Goal: Information Seeking & Learning: Learn about a topic

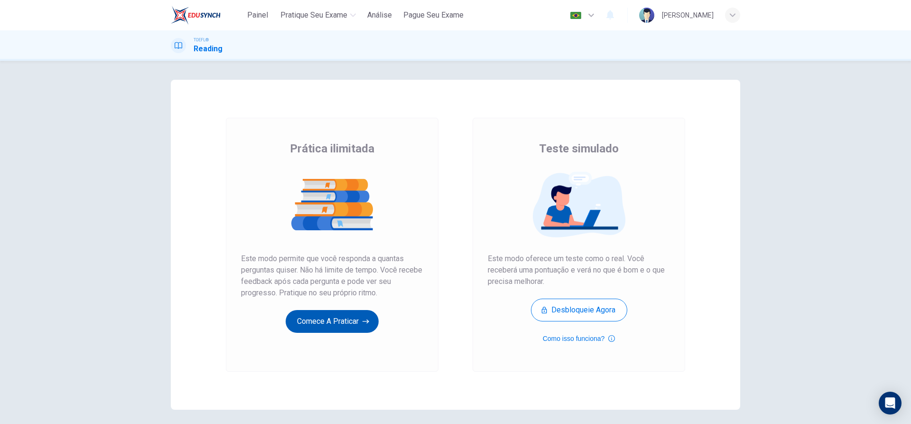
click at [329, 323] on button "Comece a praticar" at bounding box center [332, 321] width 93 height 23
click at [353, 327] on button "Comece a praticar" at bounding box center [332, 321] width 93 height 23
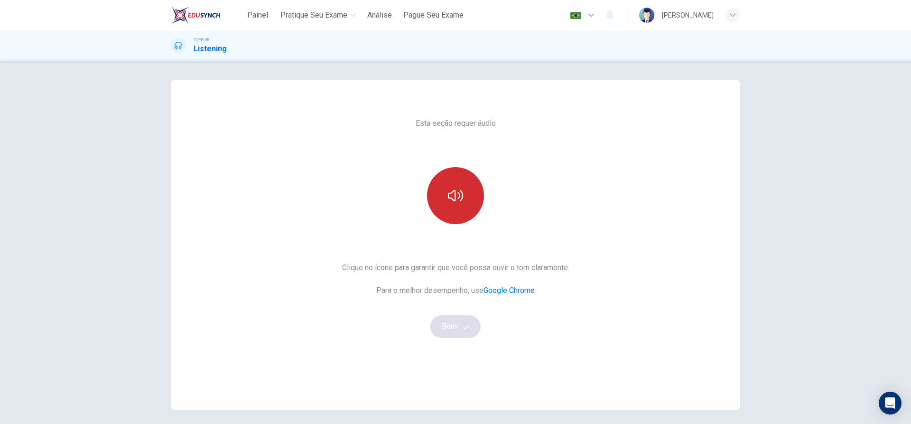
click at [456, 189] on icon "button" at bounding box center [455, 195] width 15 height 15
click at [465, 329] on icon "button" at bounding box center [466, 326] width 6 height 6
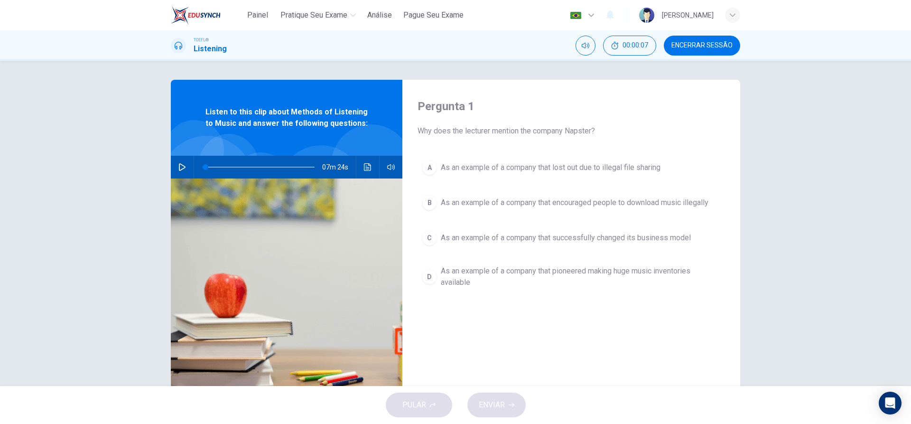
click at [183, 170] on icon "button" at bounding box center [182, 167] width 8 height 8
click at [523, 221] on div "A As an example of a company that lost out due to illegal file sharing B As an …" at bounding box center [570, 234] width 307 height 156
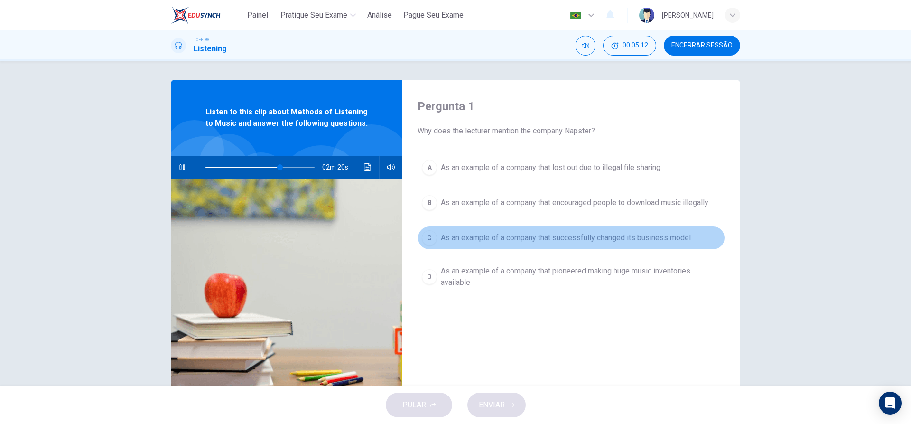
click at [683, 240] on span "As an example of a company that successfully changed its business model" at bounding box center [566, 237] width 250 height 11
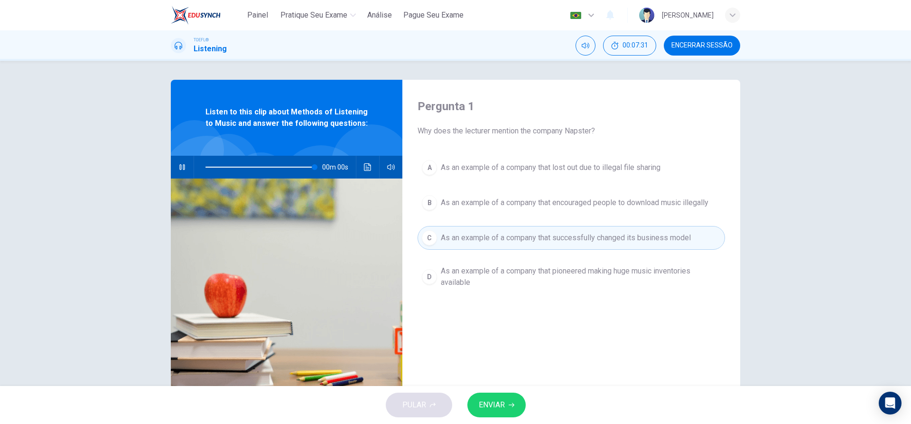
type input "0"
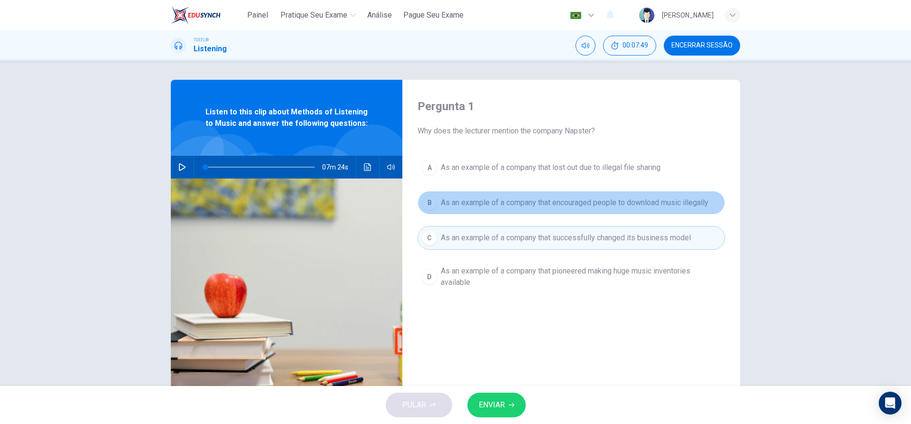
click at [433, 204] on div "B" at bounding box center [429, 202] width 15 height 15
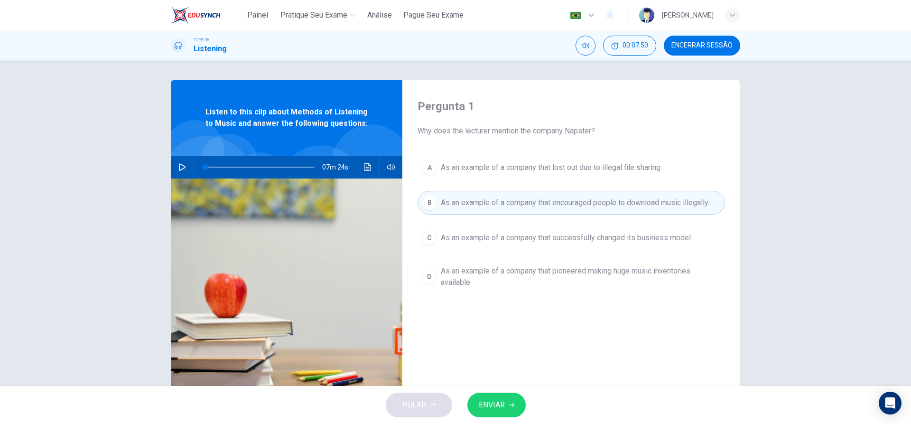
click at [506, 406] on button "ENVIAR" at bounding box center [496, 404] width 58 height 25
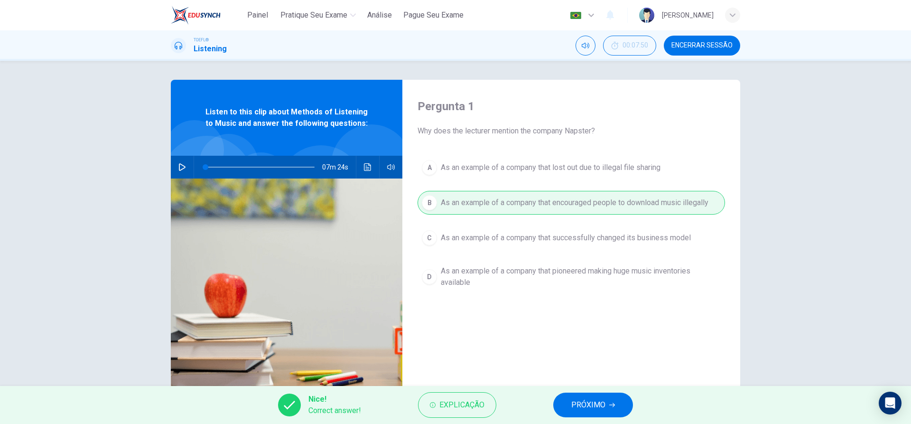
click at [595, 411] on button "PRÓXIMO" at bounding box center [593, 404] width 80 height 25
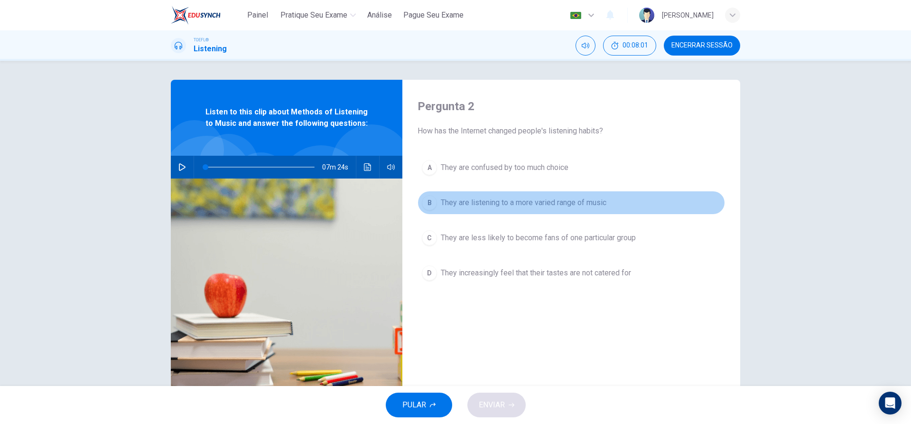
click at [432, 202] on div "B" at bounding box center [429, 202] width 15 height 15
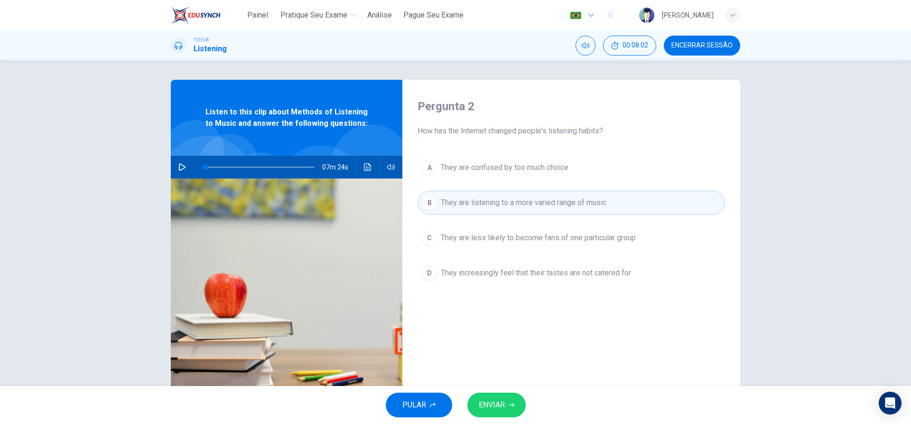
click at [495, 409] on span "ENVIAR" at bounding box center [492, 404] width 26 height 13
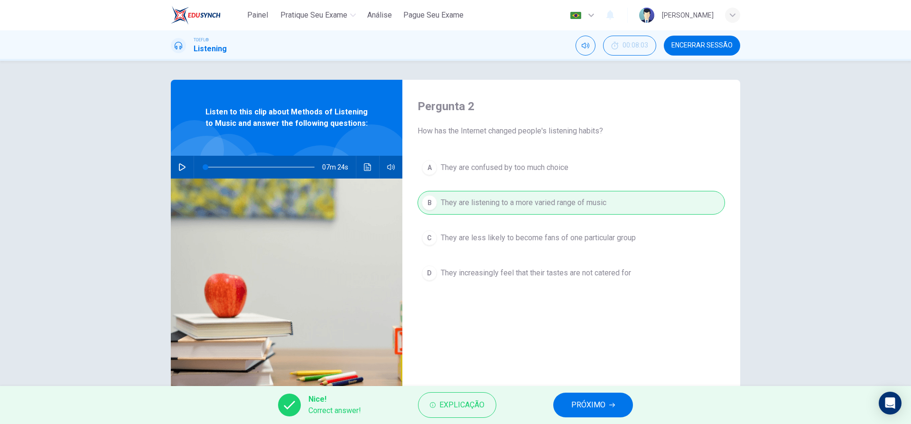
click at [593, 406] on span "PRÓXIMO" at bounding box center [588, 404] width 34 height 13
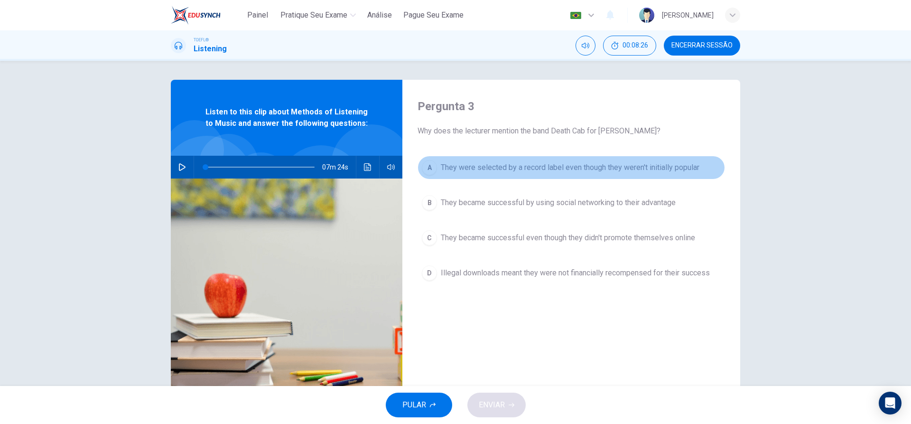
click at [427, 168] on div "A" at bounding box center [429, 167] width 15 height 15
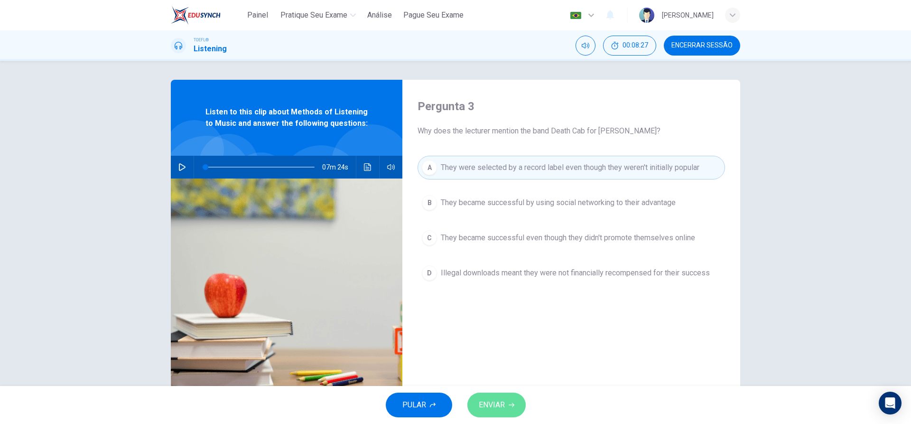
click at [503, 406] on span "ENVIAR" at bounding box center [492, 404] width 26 height 13
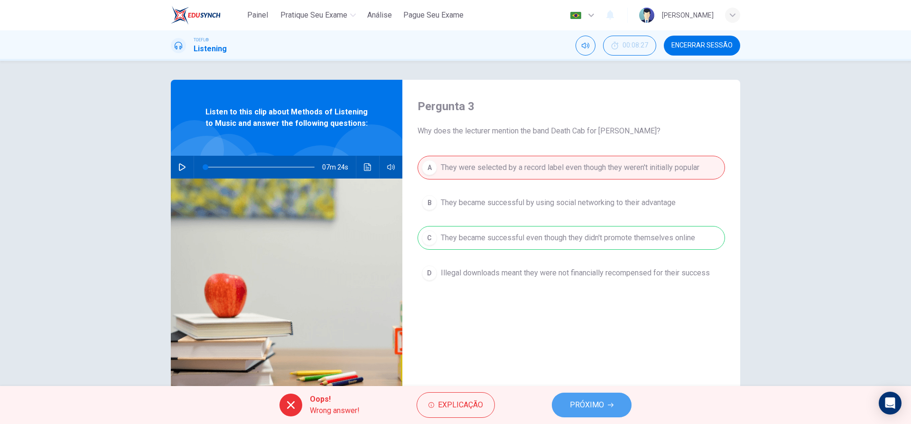
click at [585, 414] on button "PRÓXIMO" at bounding box center [592, 404] width 80 height 25
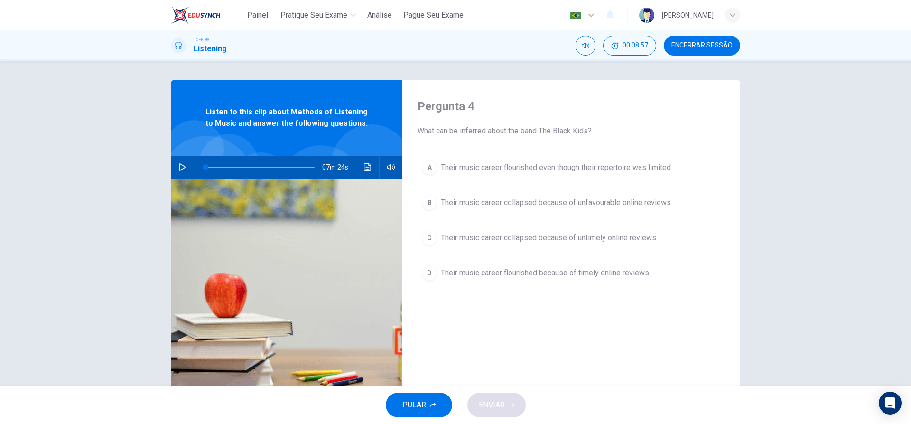
click at [435, 238] on div "C" at bounding box center [429, 237] width 15 height 15
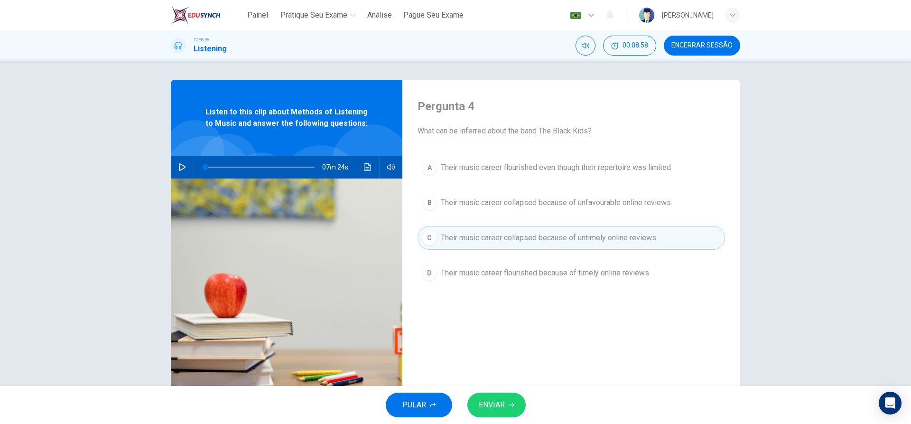
click at [509, 404] on icon "button" at bounding box center [511, 405] width 6 height 6
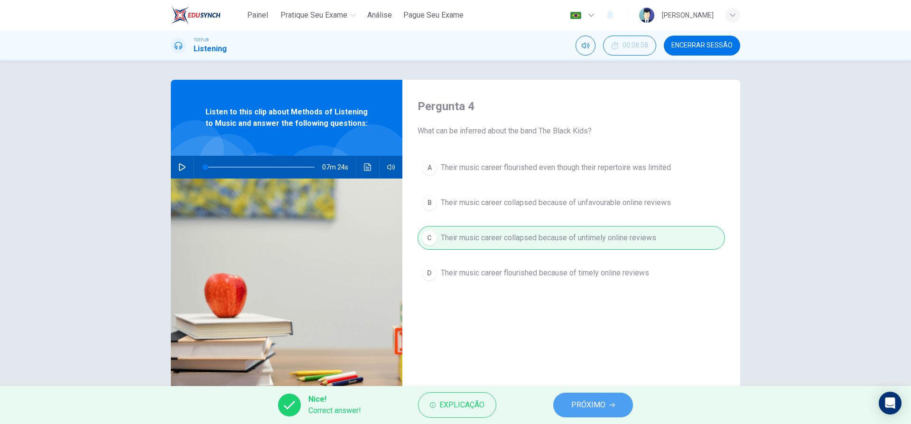
click at [587, 408] on span "PRÓXIMO" at bounding box center [588, 404] width 34 height 13
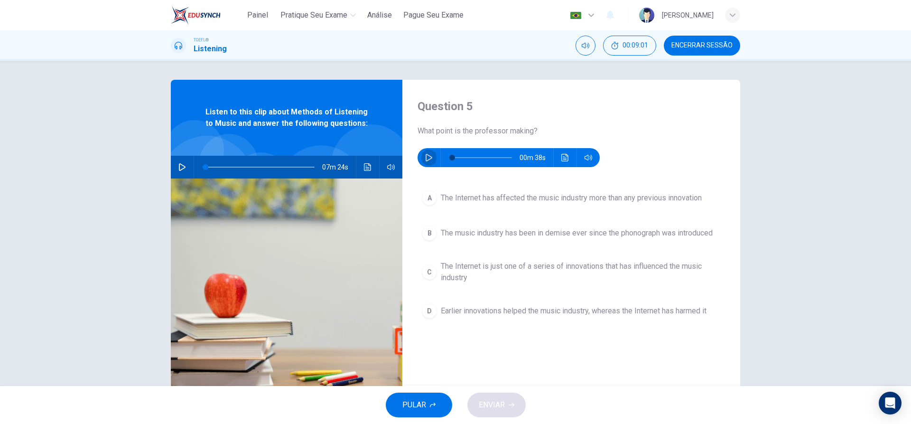
click at [429, 158] on icon "button" at bounding box center [429, 158] width 8 height 8
click at [431, 270] on div "C" at bounding box center [429, 271] width 15 height 15
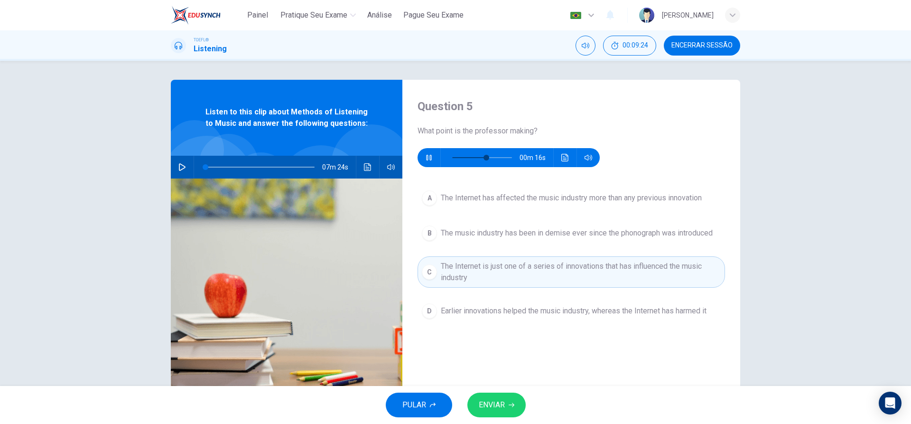
click at [504, 402] on span "ENVIAR" at bounding box center [492, 404] width 26 height 13
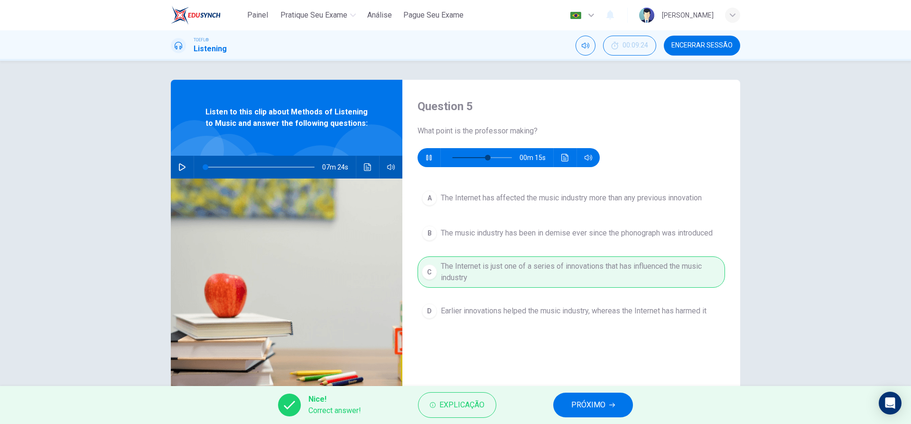
type input "62"
click at [596, 403] on span "PRÓXIMO" at bounding box center [588, 404] width 34 height 13
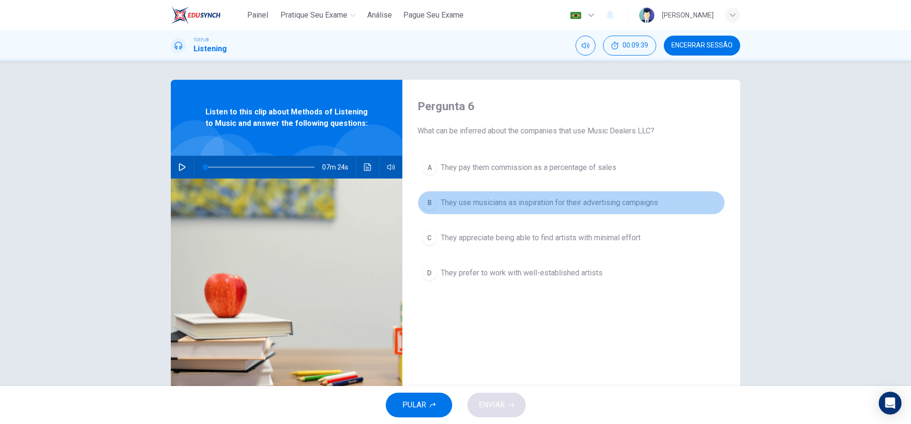
click at [424, 201] on div "B" at bounding box center [429, 202] width 15 height 15
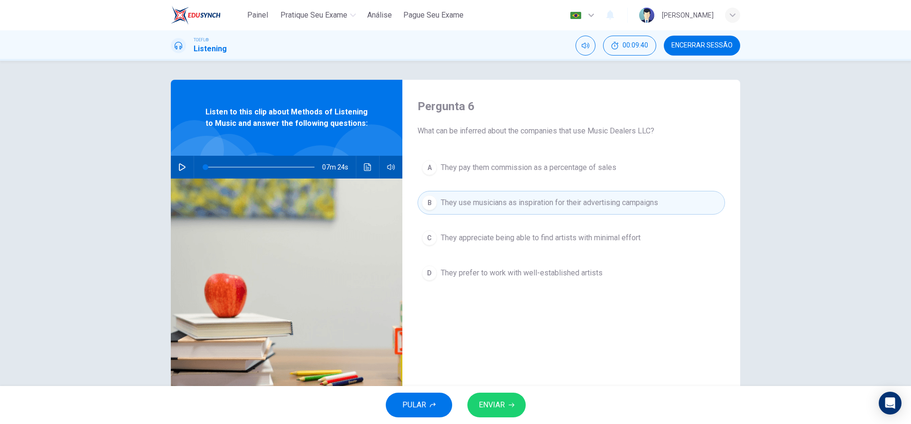
click at [498, 398] on span "ENVIAR" at bounding box center [492, 404] width 26 height 13
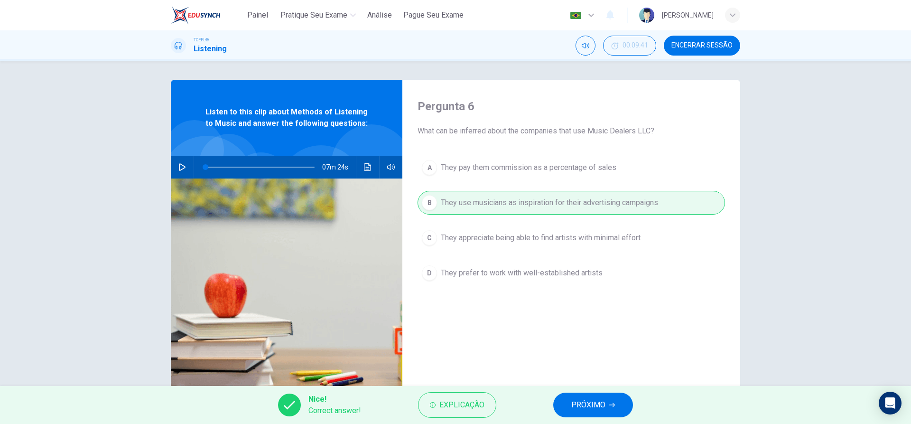
click at [608, 407] on button "PRÓXIMO" at bounding box center [593, 404] width 80 height 25
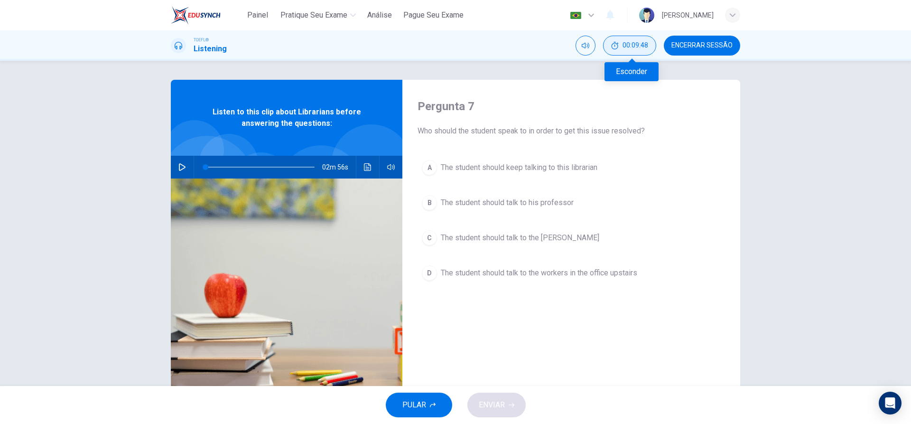
click at [626, 47] on span "00:09:48" at bounding box center [635, 46] width 26 height 8
click at [649, 50] on button "Mostrar" at bounding box center [646, 46] width 20 height 20
click at [180, 169] on icon "button" at bounding box center [182, 167] width 8 height 8
type input "0"
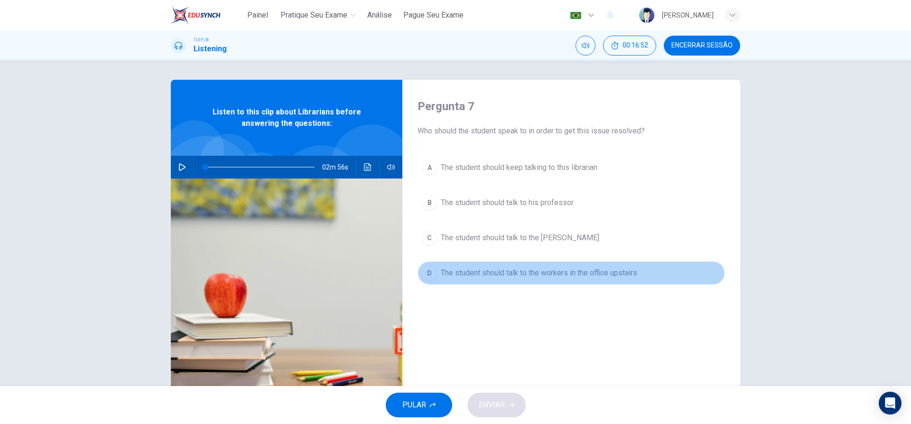
click at [432, 275] on div "D" at bounding box center [429, 272] width 15 height 15
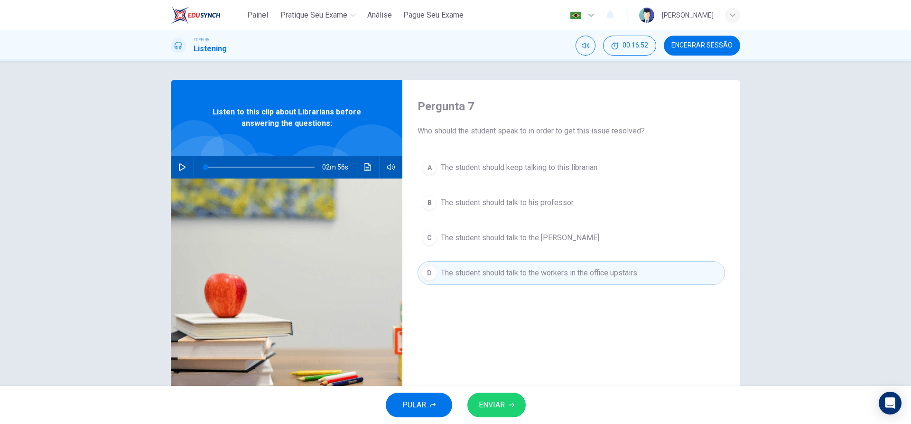
click at [493, 397] on button "ENVIAR" at bounding box center [496, 404] width 58 height 25
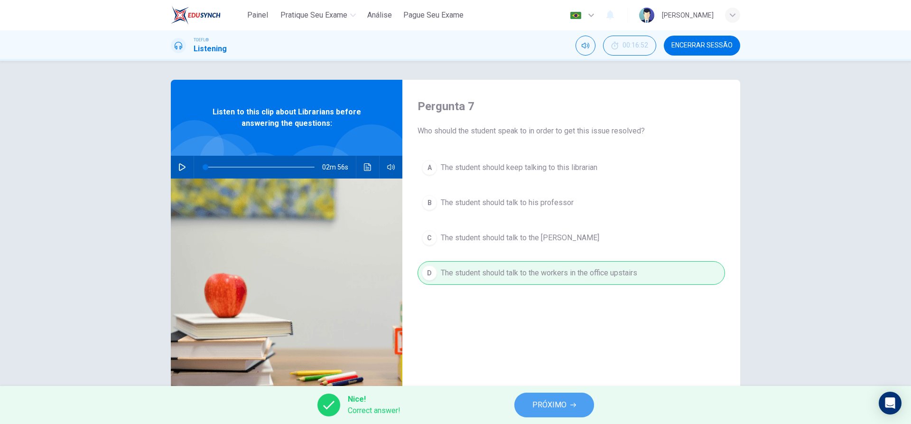
click at [547, 405] on span "PRÓXIMO" at bounding box center [549, 404] width 34 height 13
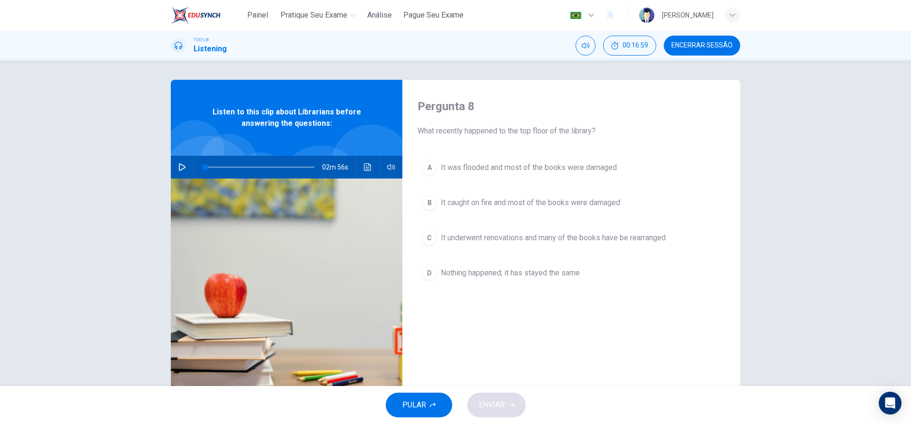
click at [428, 166] on div "A" at bounding box center [429, 167] width 15 height 15
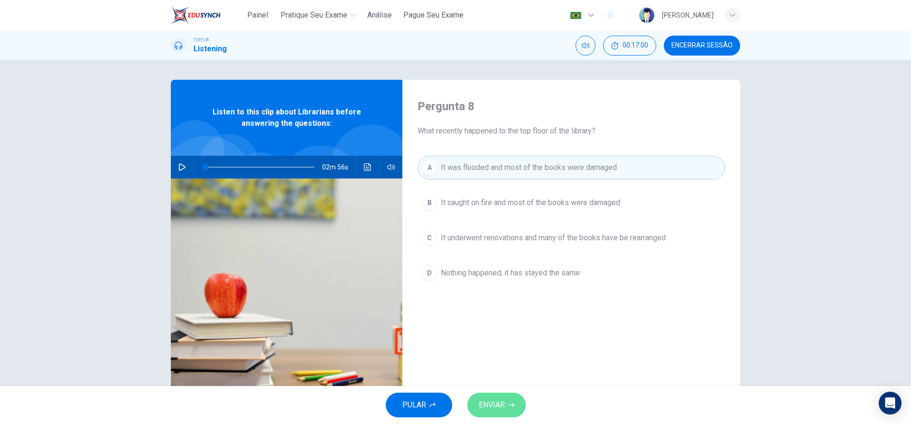
click at [481, 409] on span "ENVIAR" at bounding box center [492, 404] width 26 height 13
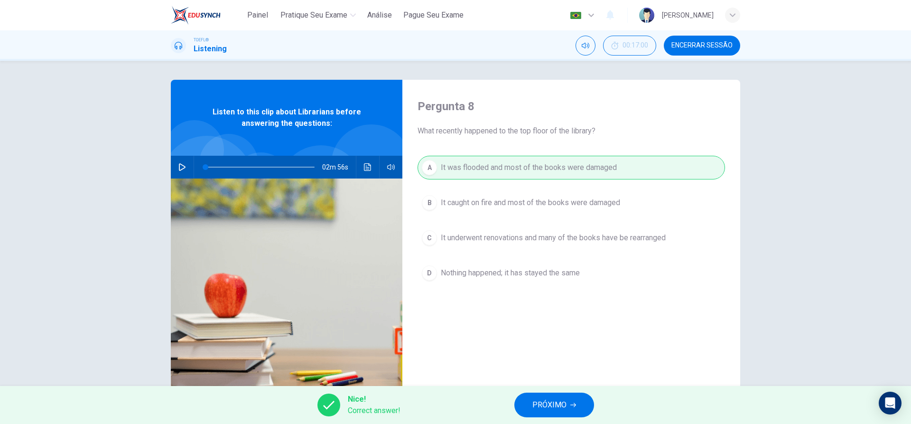
click at [551, 410] on span "PRÓXIMO" at bounding box center [549, 404] width 34 height 13
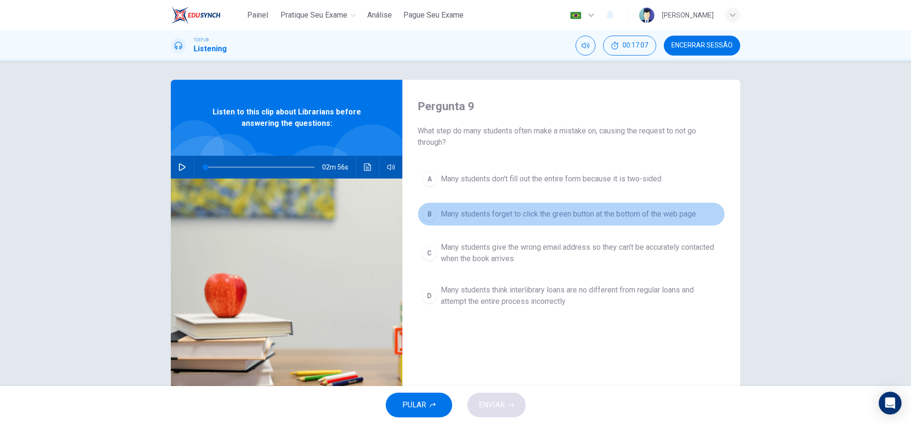
click at [434, 212] on div "B" at bounding box center [429, 213] width 15 height 15
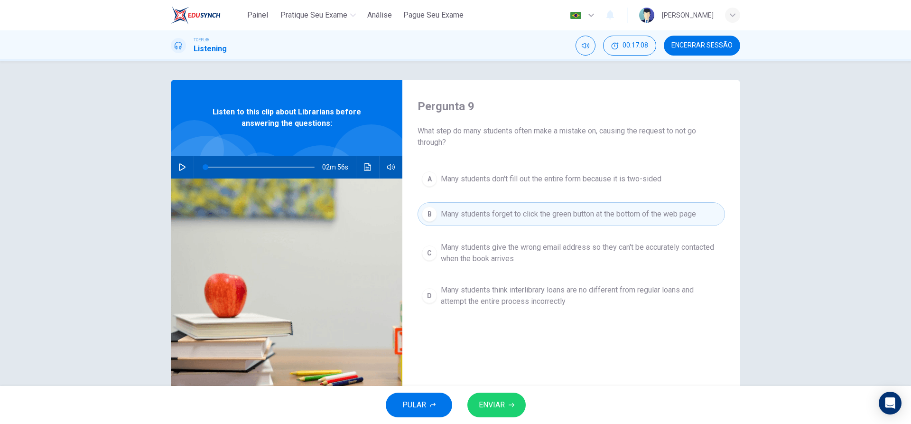
click at [495, 407] on span "ENVIAR" at bounding box center [492, 404] width 26 height 13
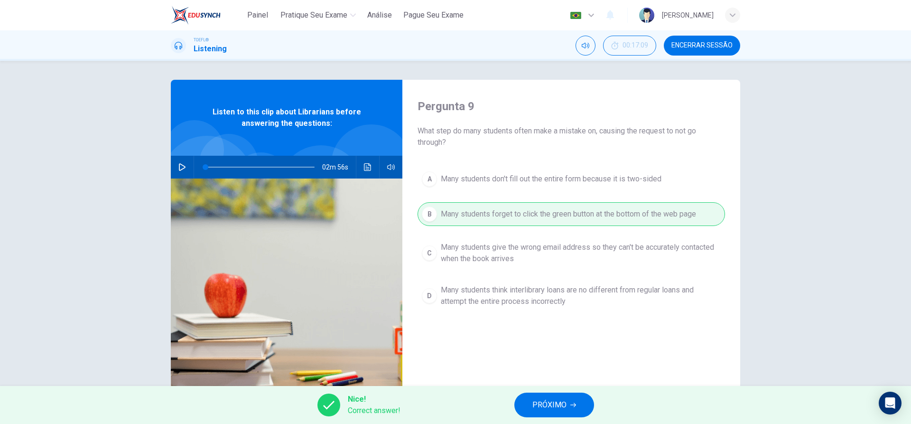
click at [556, 411] on span "PRÓXIMO" at bounding box center [549, 404] width 34 height 13
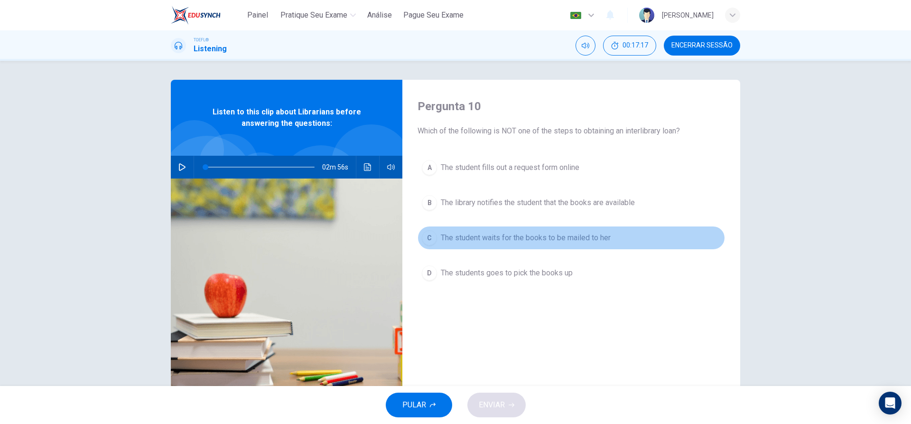
click at [431, 235] on div "C" at bounding box center [429, 237] width 15 height 15
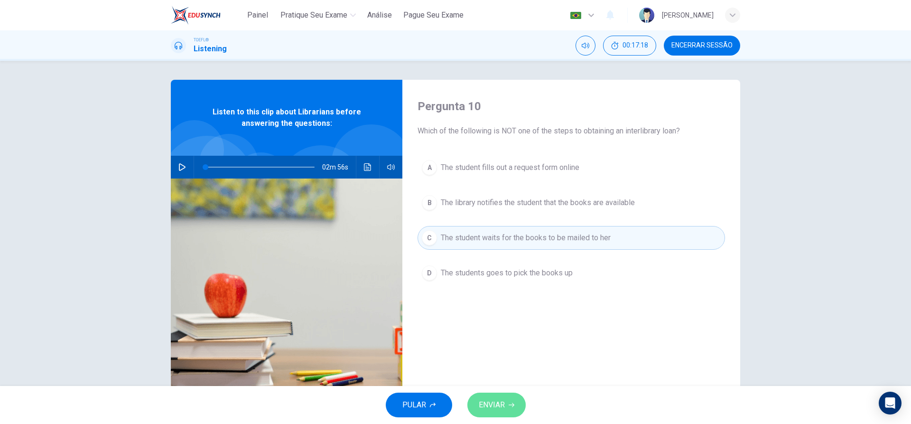
click at [499, 397] on button "ENVIAR" at bounding box center [496, 404] width 58 height 25
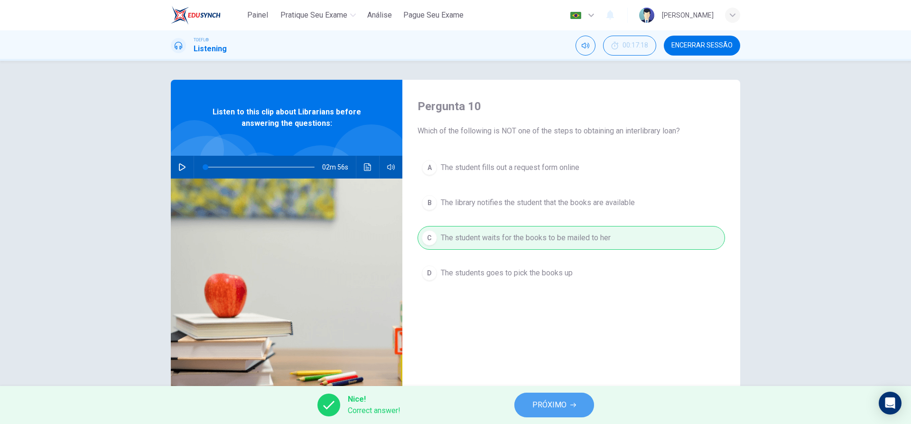
click at [562, 406] on span "PRÓXIMO" at bounding box center [549, 404] width 34 height 13
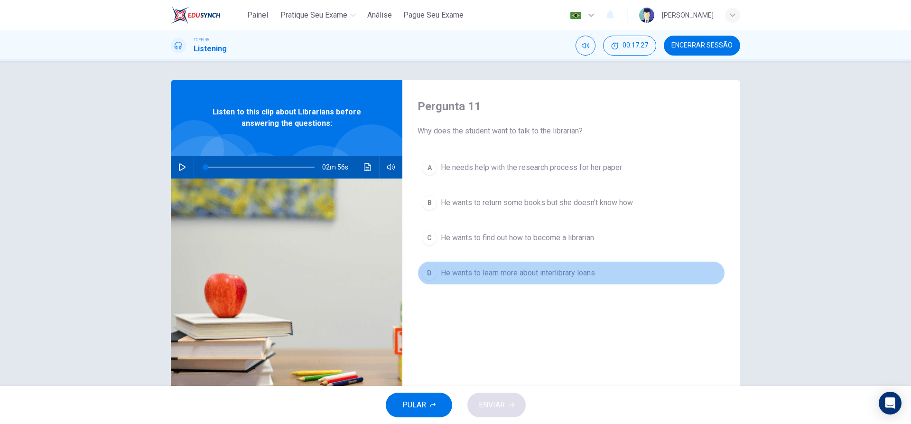
click at [433, 270] on div "D" at bounding box center [429, 272] width 15 height 15
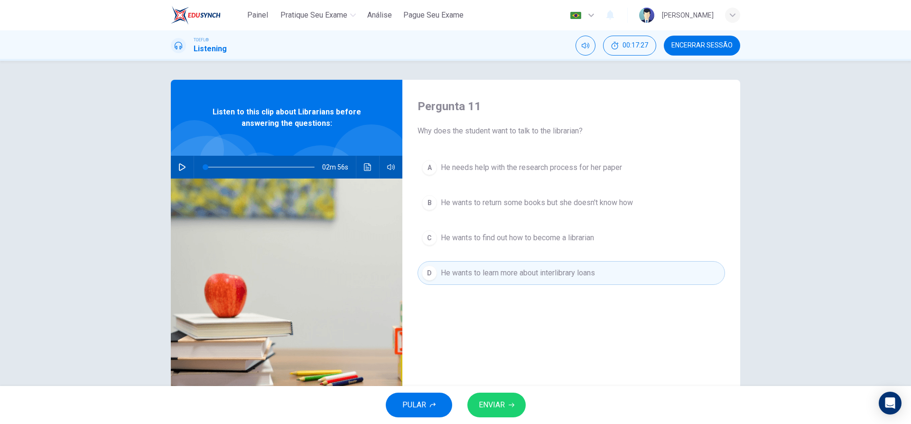
click at [503, 412] on button "ENVIAR" at bounding box center [496, 404] width 58 height 25
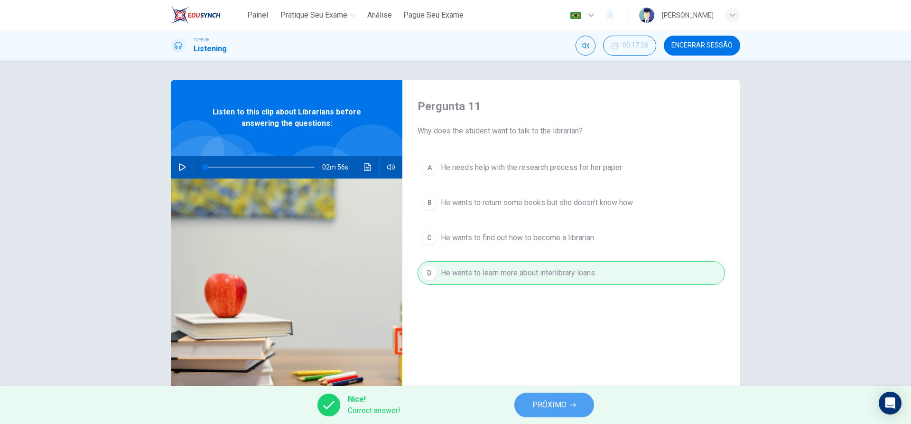
click at [556, 405] on span "PRÓXIMO" at bounding box center [549, 404] width 34 height 13
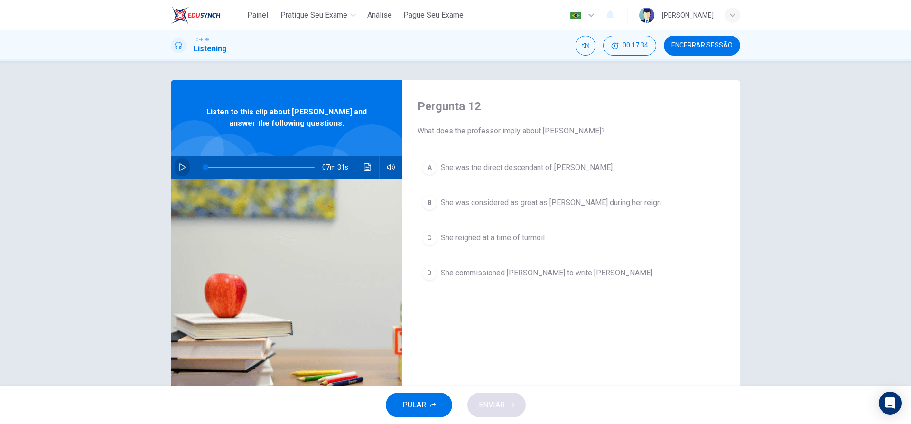
click at [178, 164] on button "button" at bounding box center [182, 167] width 15 height 23
click at [640, 135] on span "What does the professor imply about [PERSON_NAME]?" at bounding box center [570, 130] width 307 height 11
click at [175, 167] on button "button" at bounding box center [182, 167] width 15 height 23
click at [182, 167] on icon "button" at bounding box center [182, 167] width 8 height 8
type input "0"
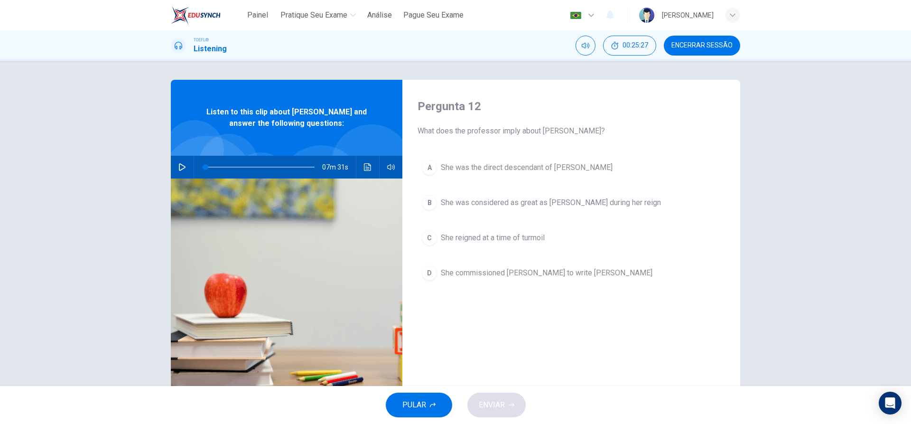
click at [427, 172] on div "A" at bounding box center [429, 167] width 15 height 15
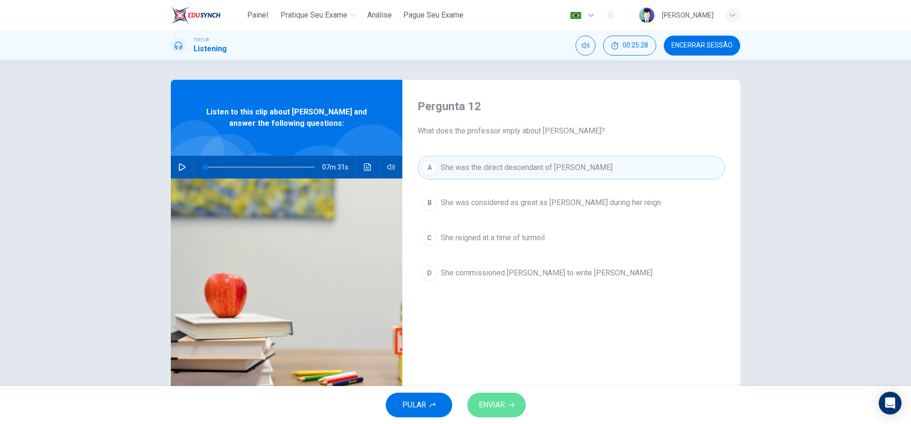
click at [505, 399] on button "ENVIAR" at bounding box center [496, 404] width 58 height 25
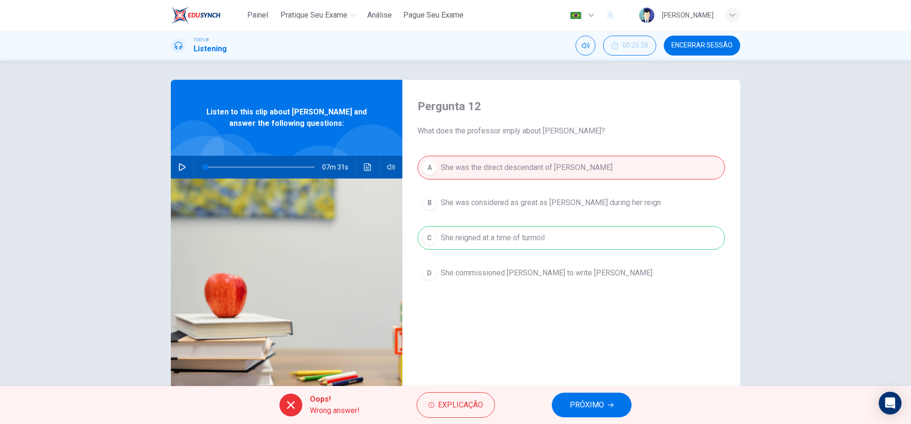
click at [586, 406] on span "PRÓXIMO" at bounding box center [587, 404] width 34 height 13
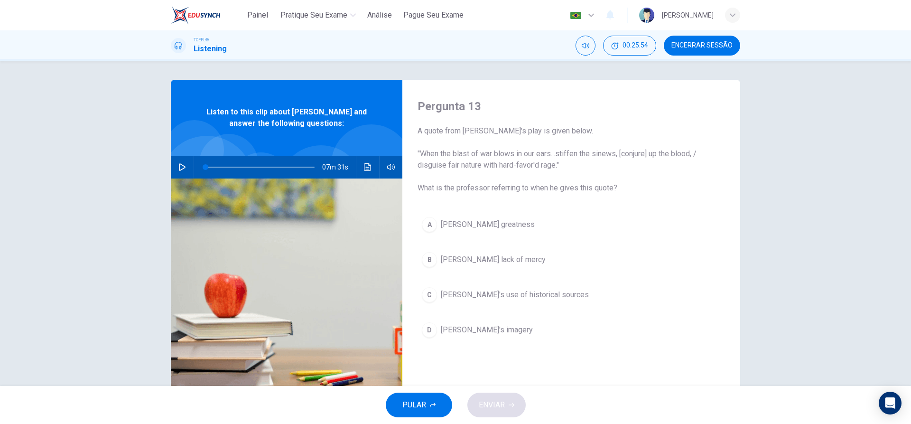
click at [438, 265] on button "[PERSON_NAME] lack of mercy" at bounding box center [570, 260] width 307 height 24
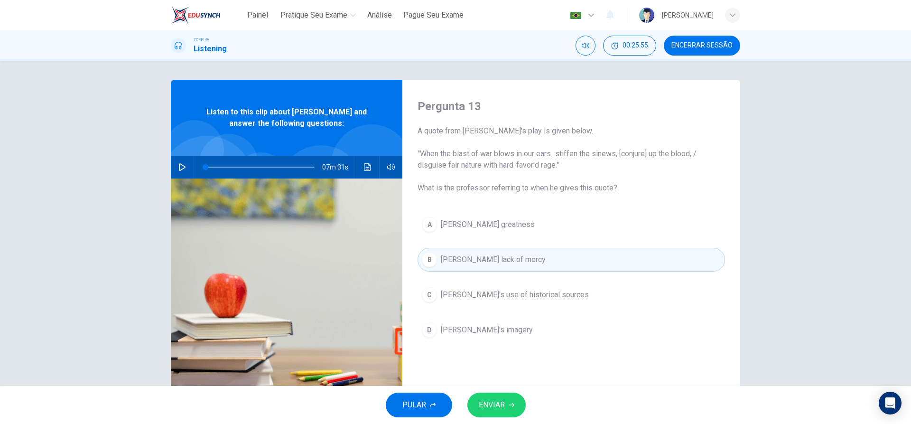
click at [490, 395] on button "ENVIAR" at bounding box center [496, 404] width 58 height 25
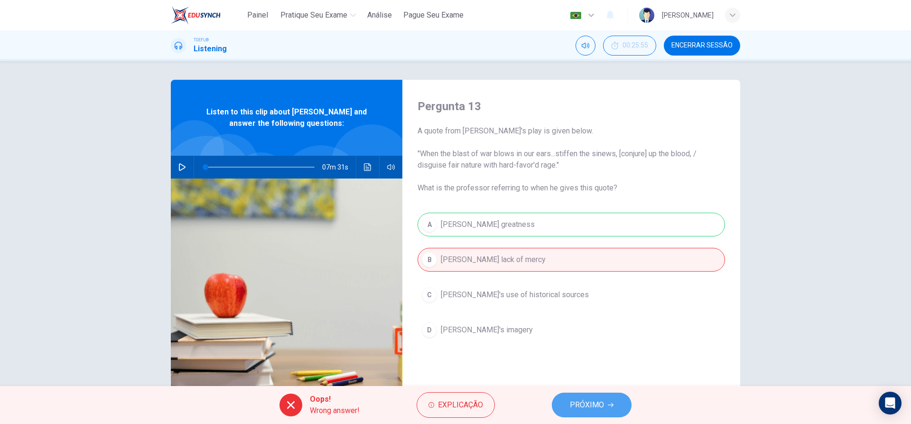
click at [603, 406] on span "PRÓXIMO" at bounding box center [587, 404] width 34 height 13
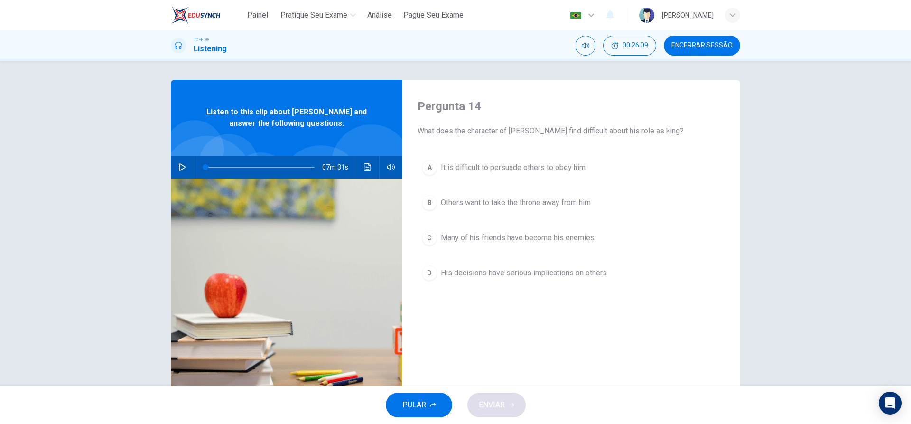
click at [429, 276] on div "D" at bounding box center [429, 272] width 15 height 15
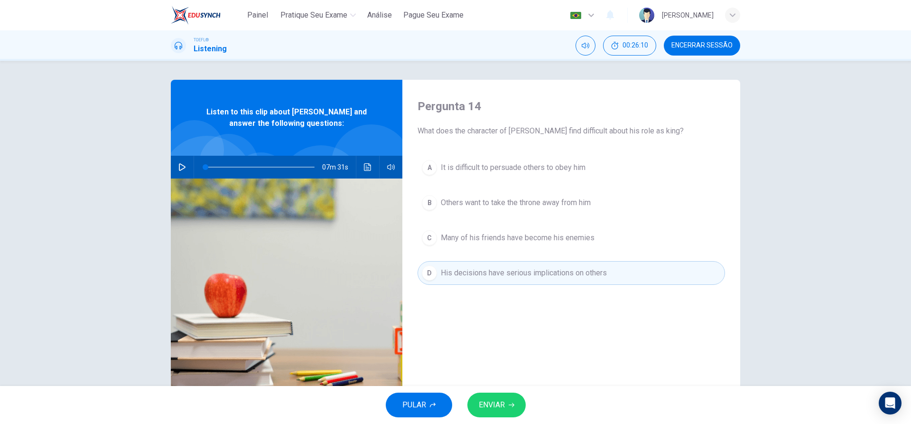
click at [506, 399] on button "ENVIAR" at bounding box center [496, 404] width 58 height 25
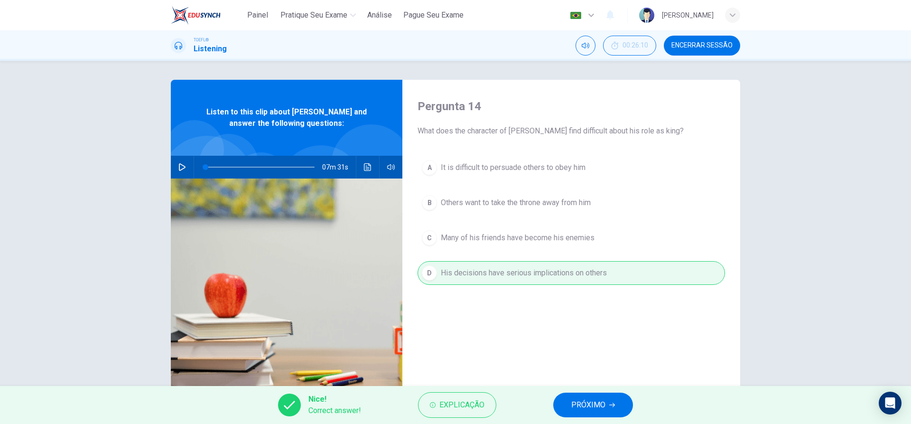
click at [580, 400] on span "PRÓXIMO" at bounding box center [588, 404] width 34 height 13
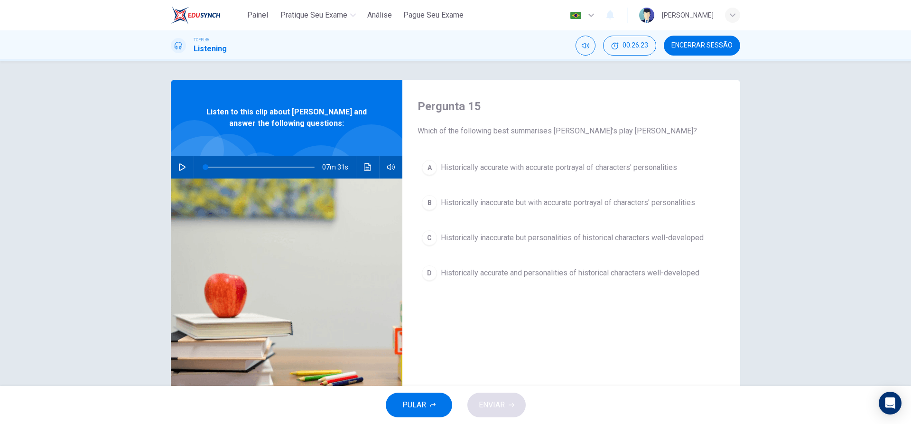
click at [434, 166] on div "A" at bounding box center [429, 167] width 15 height 15
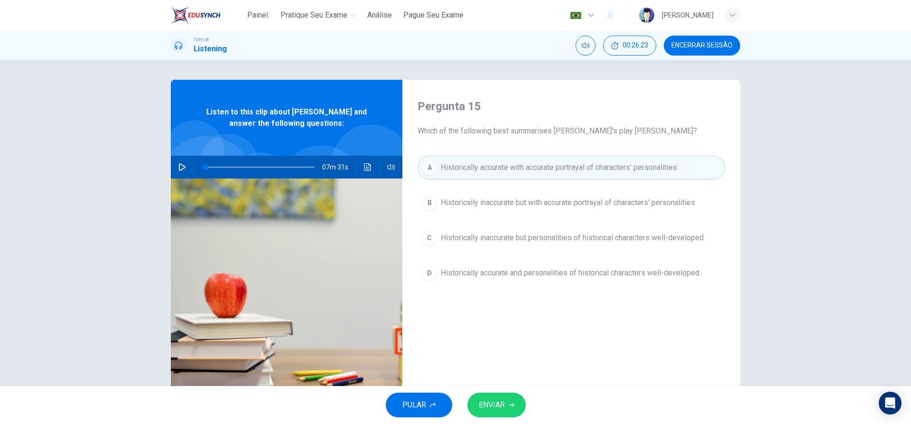
click at [510, 399] on button "ENVIAR" at bounding box center [496, 404] width 58 height 25
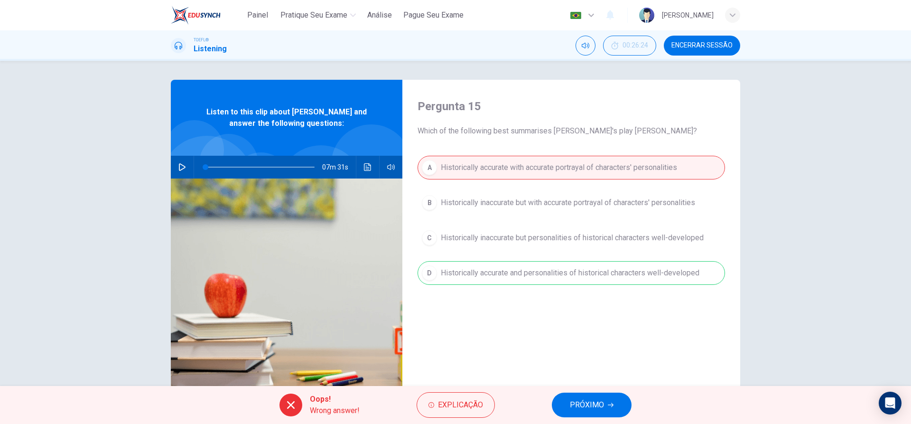
click at [605, 410] on button "PRÓXIMO" at bounding box center [592, 404] width 80 height 25
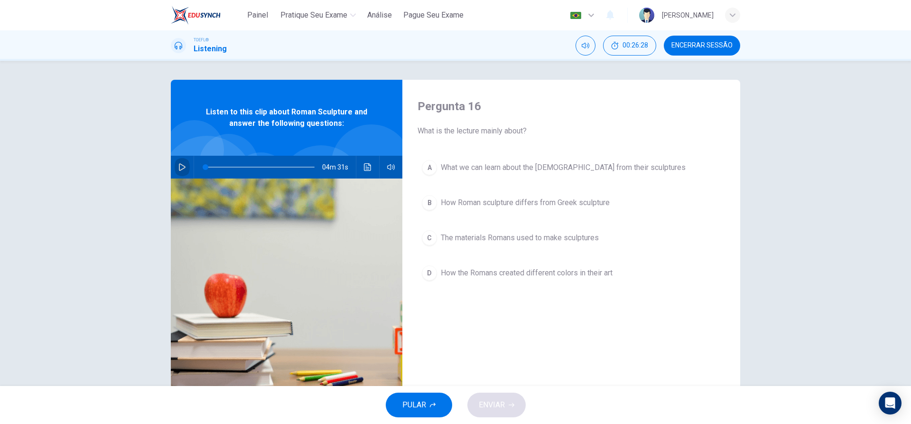
click at [180, 168] on icon "button" at bounding box center [182, 167] width 8 height 8
type input "0"
click at [434, 166] on div "A" at bounding box center [429, 167] width 15 height 15
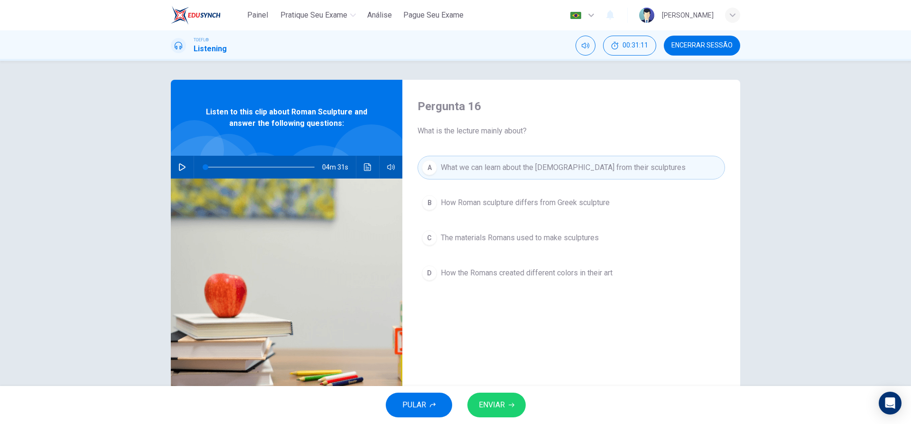
click at [502, 412] on button "ENVIAR" at bounding box center [496, 404] width 58 height 25
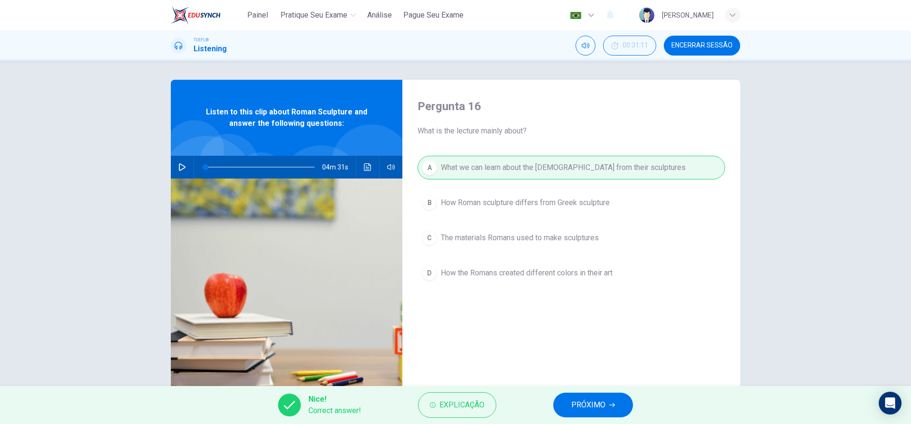
click at [592, 409] on span "PRÓXIMO" at bounding box center [588, 404] width 34 height 13
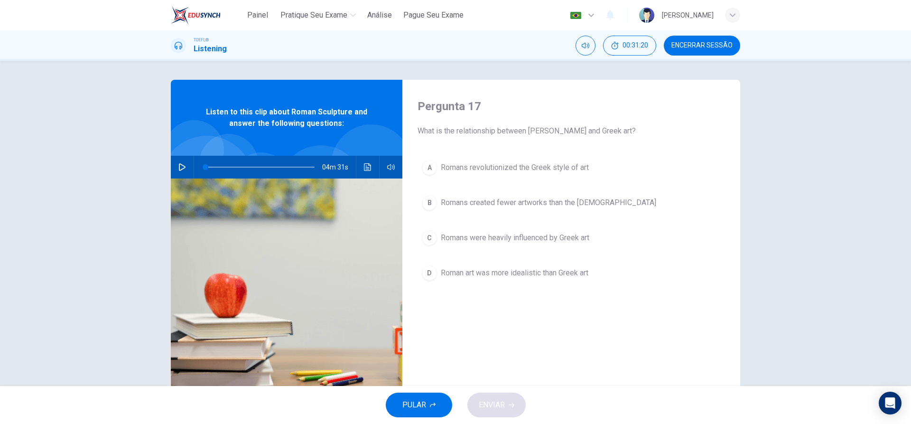
click at [431, 238] on div "C" at bounding box center [429, 237] width 15 height 15
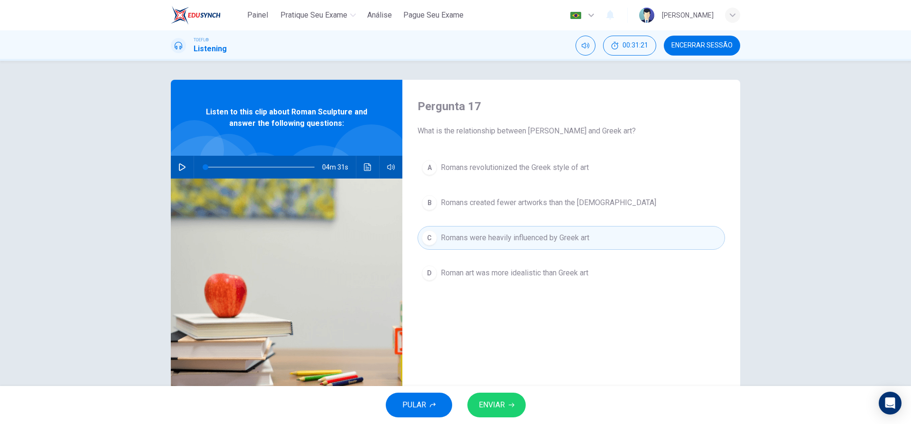
drag, startPoint x: 497, startPoint y: 391, endPoint x: 501, endPoint y: 408, distance: 17.0
click at [497, 393] on div "PULAR ENVIAR" at bounding box center [455, 405] width 911 height 38
click at [501, 408] on span "ENVIAR" at bounding box center [492, 404] width 26 height 13
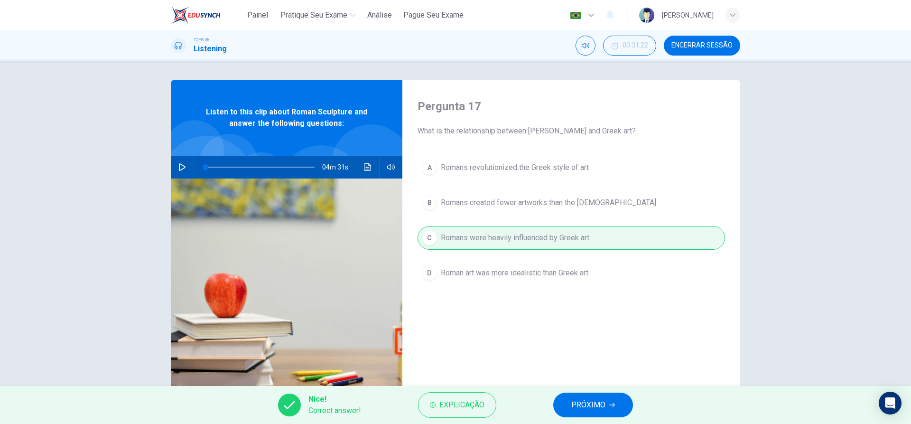
click at [605, 403] on span "PRÓXIMO" at bounding box center [588, 404] width 34 height 13
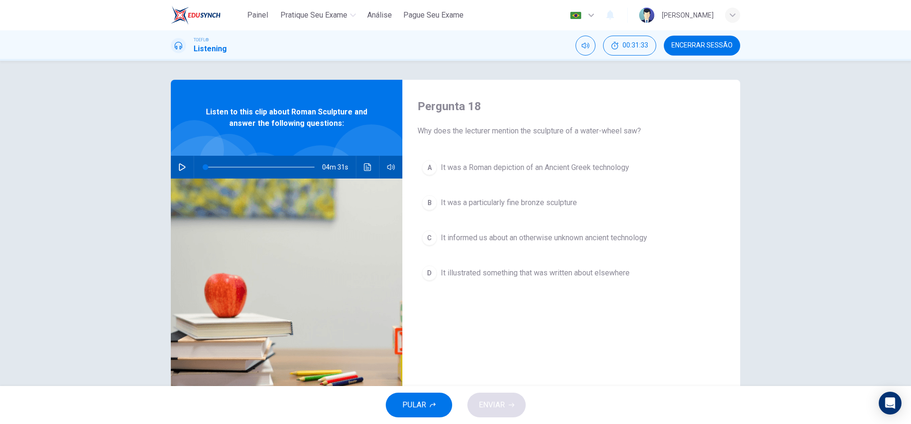
click at [434, 236] on div "C" at bounding box center [429, 237] width 15 height 15
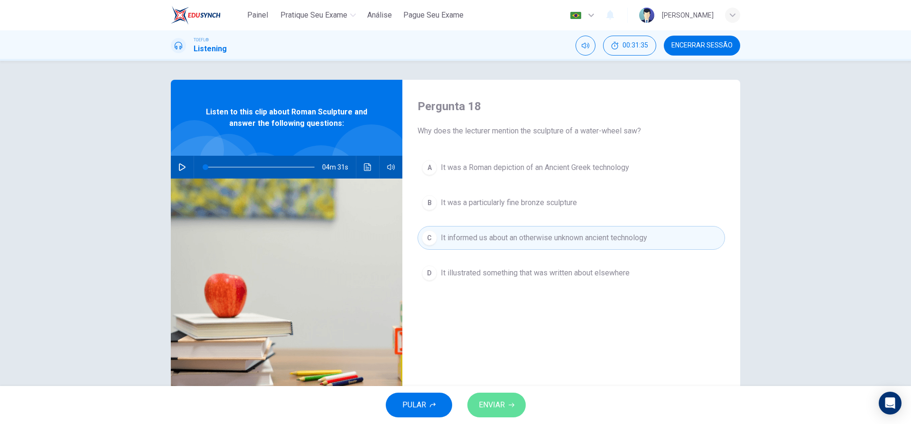
click at [501, 405] on span "ENVIAR" at bounding box center [492, 404] width 26 height 13
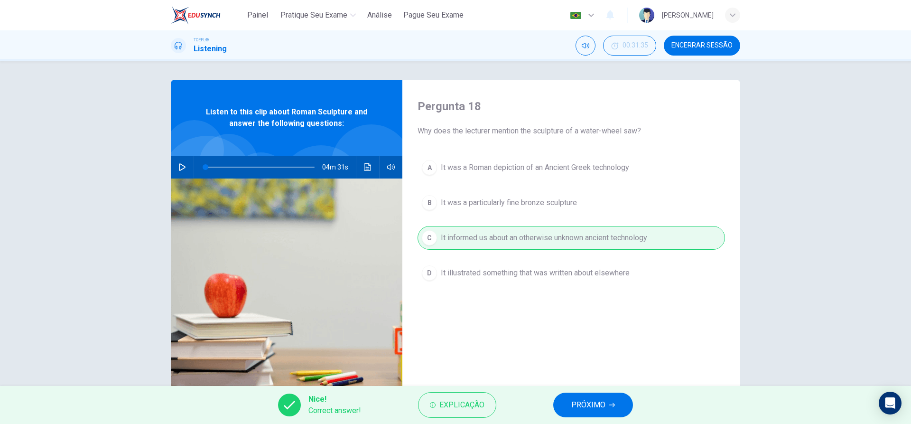
click at [592, 399] on span "PRÓXIMO" at bounding box center [588, 404] width 34 height 13
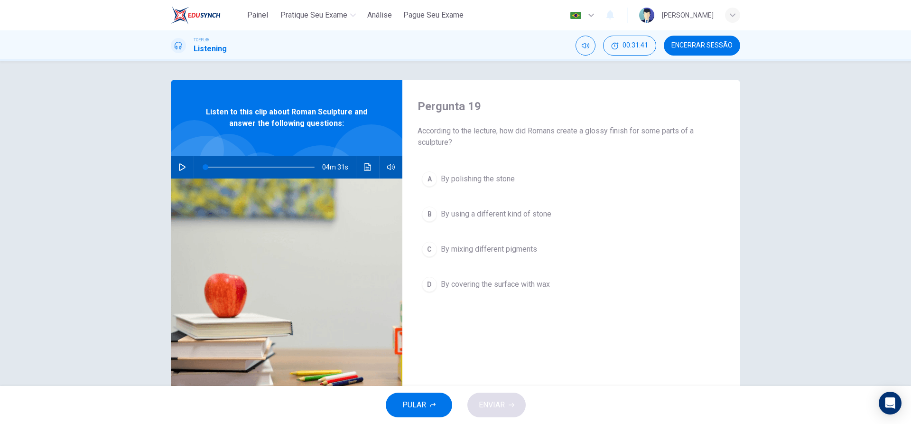
click at [428, 215] on div "B" at bounding box center [429, 213] width 15 height 15
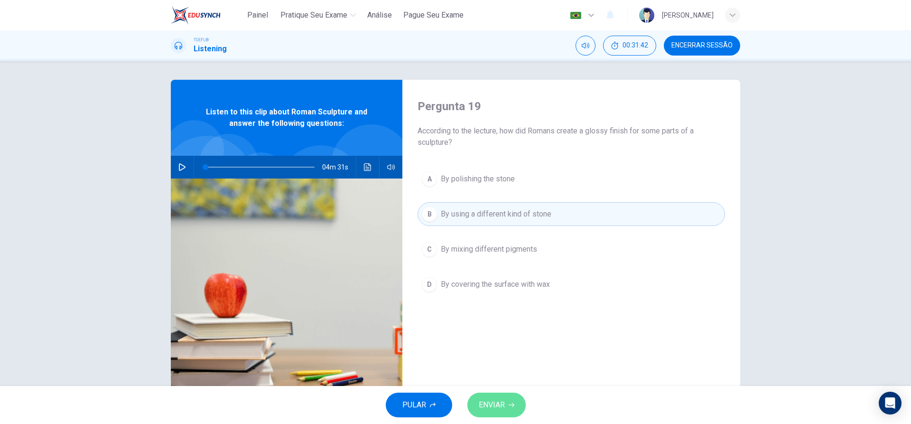
click at [504, 403] on span "ENVIAR" at bounding box center [492, 404] width 26 height 13
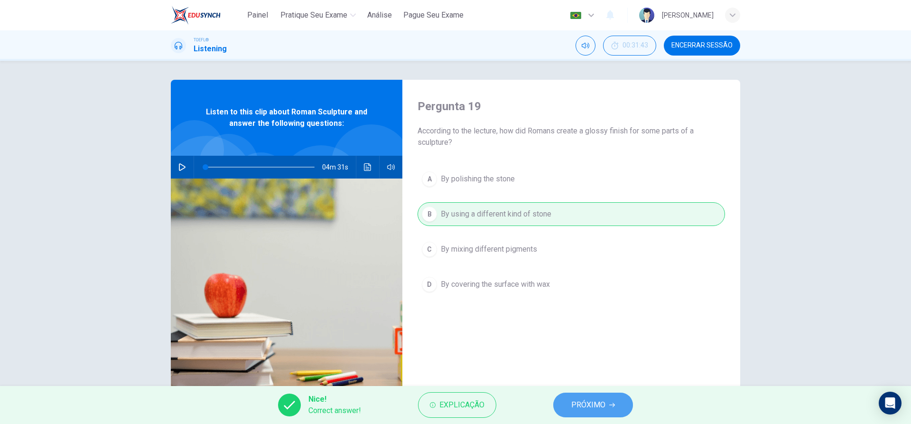
click at [580, 405] on span "PRÓXIMO" at bounding box center [588, 404] width 34 height 13
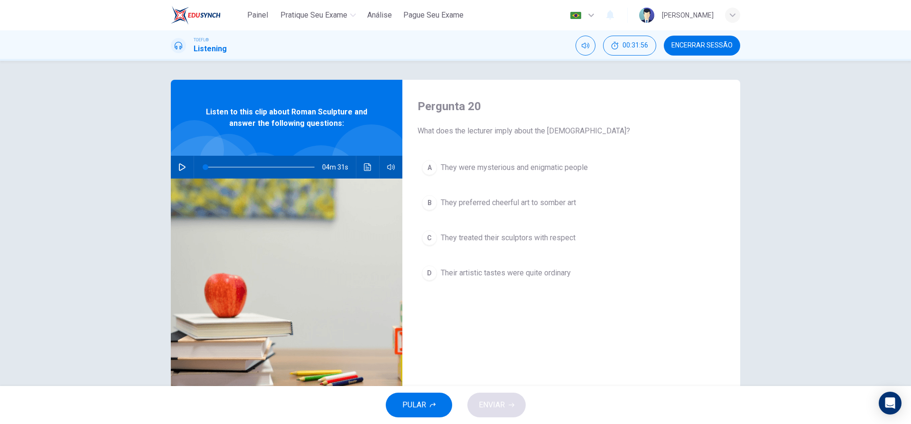
click at [422, 205] on button "B They preferred cheerful art to somber art" at bounding box center [570, 203] width 307 height 24
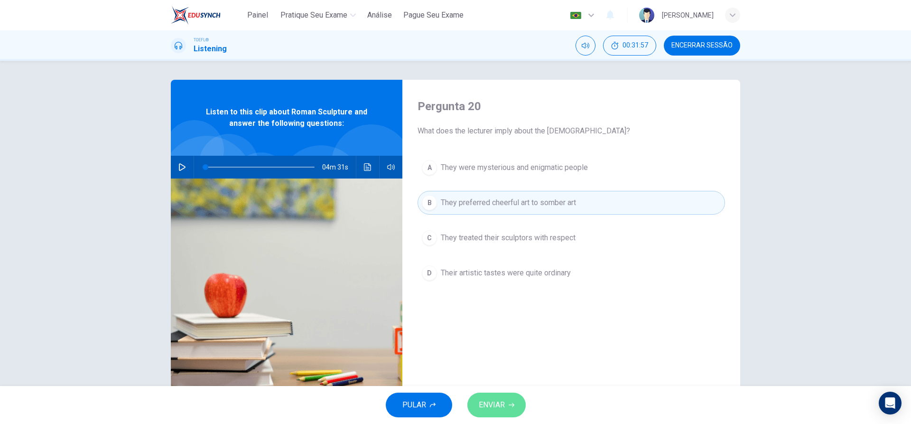
click at [493, 411] on button "ENVIAR" at bounding box center [496, 404] width 58 height 25
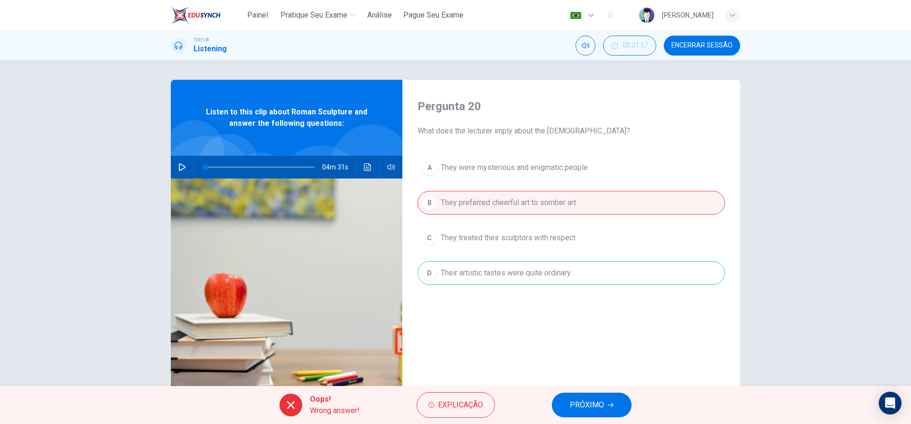
click at [592, 399] on span "PRÓXIMO" at bounding box center [587, 404] width 34 height 13
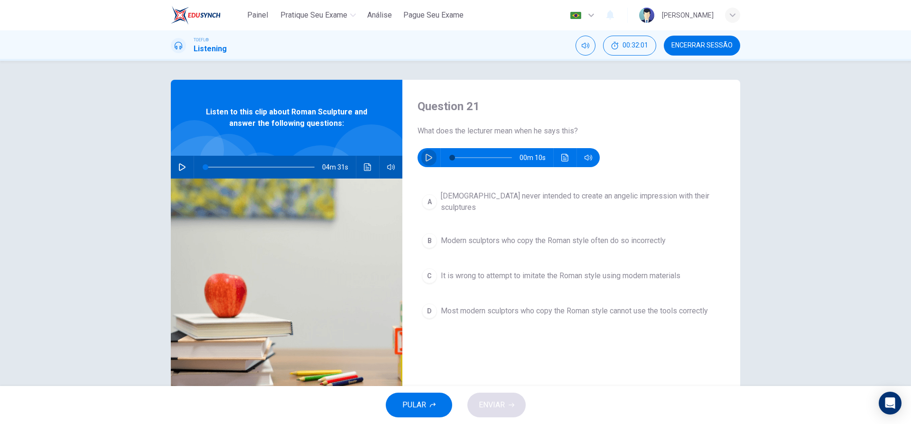
click at [428, 155] on icon "button" at bounding box center [428, 158] width 7 height 8
type input "0"
click at [434, 236] on div "B" at bounding box center [429, 240] width 15 height 15
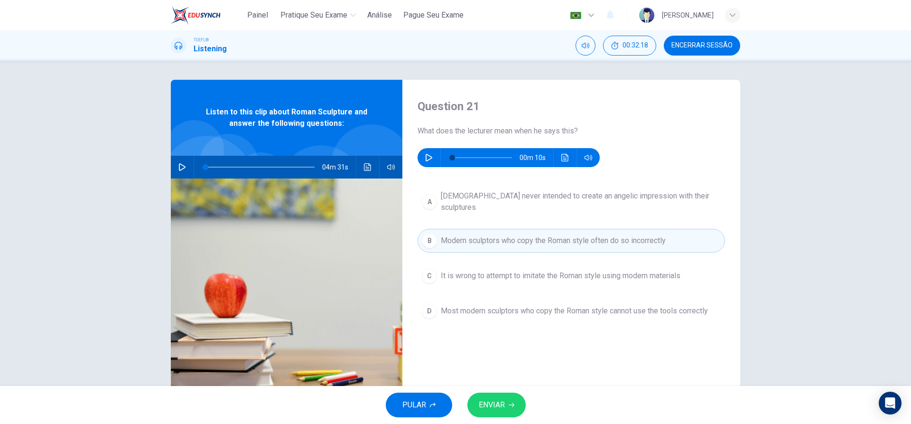
click at [502, 402] on span "ENVIAR" at bounding box center [492, 404] width 26 height 13
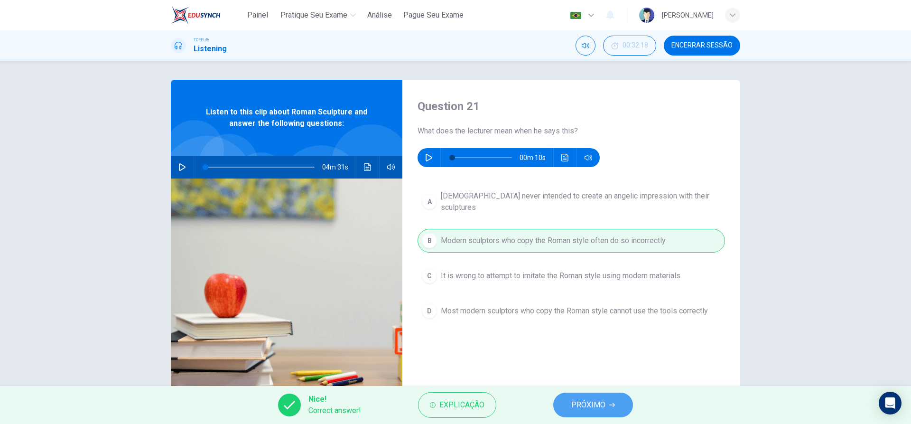
click at [579, 400] on span "PRÓXIMO" at bounding box center [588, 404] width 34 height 13
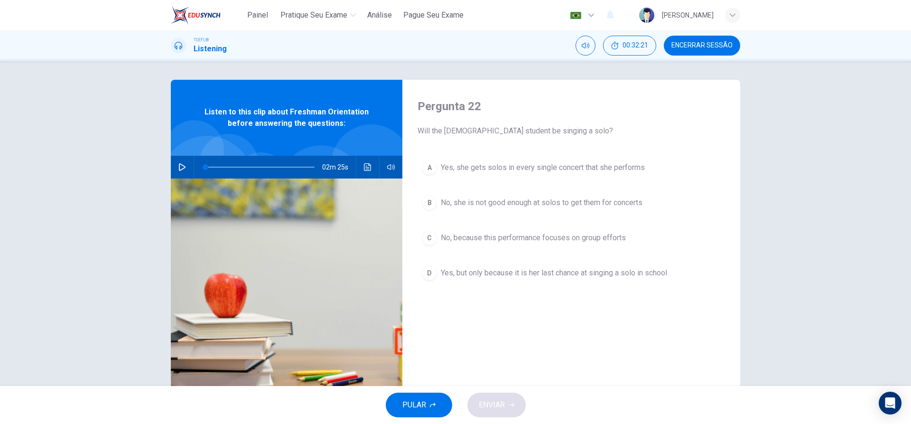
click at [184, 167] on icon "button" at bounding box center [182, 167] width 7 height 8
type input "0"
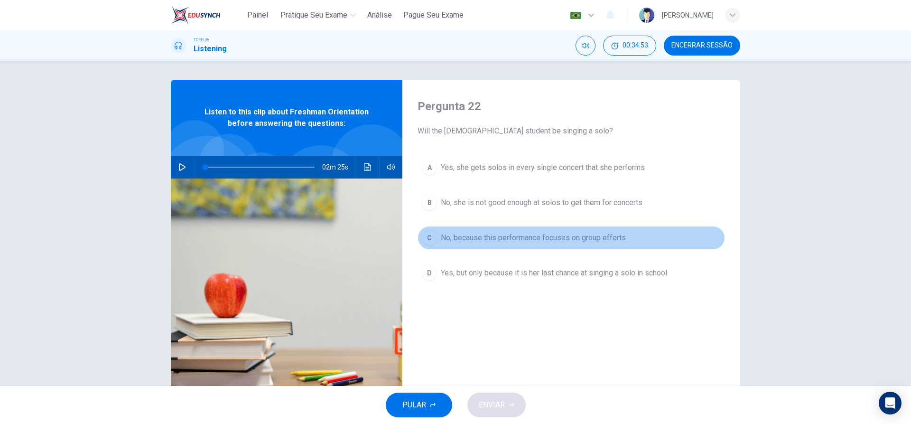
drag, startPoint x: 425, startPoint y: 235, endPoint x: 443, endPoint y: 312, distance: 78.6
click at [426, 235] on div "C" at bounding box center [429, 237] width 15 height 15
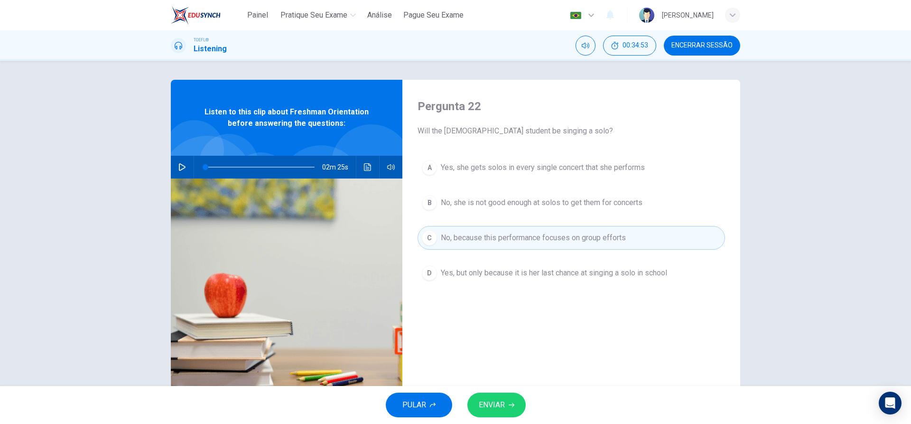
click at [500, 416] on button "ENVIAR" at bounding box center [496, 404] width 58 height 25
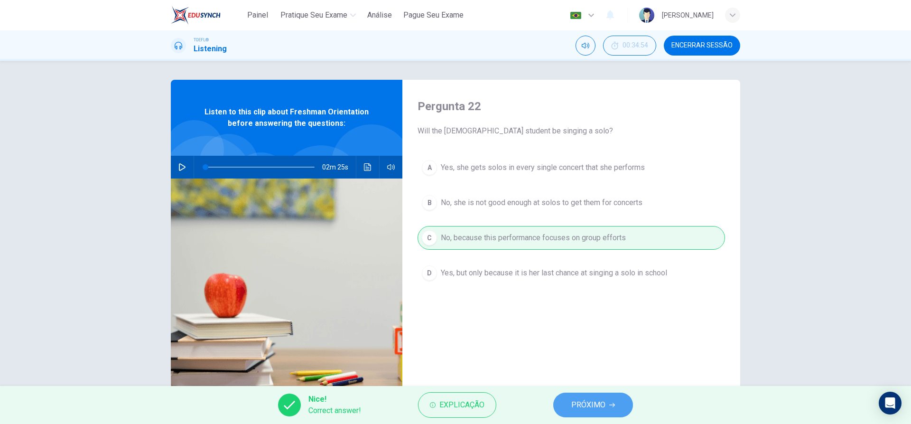
click at [570, 410] on button "PRÓXIMO" at bounding box center [593, 404] width 80 height 25
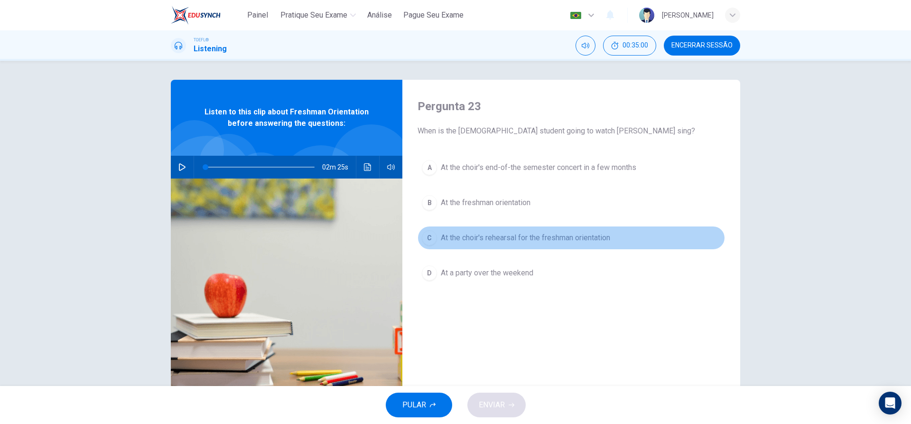
click at [428, 237] on div "C" at bounding box center [429, 237] width 15 height 15
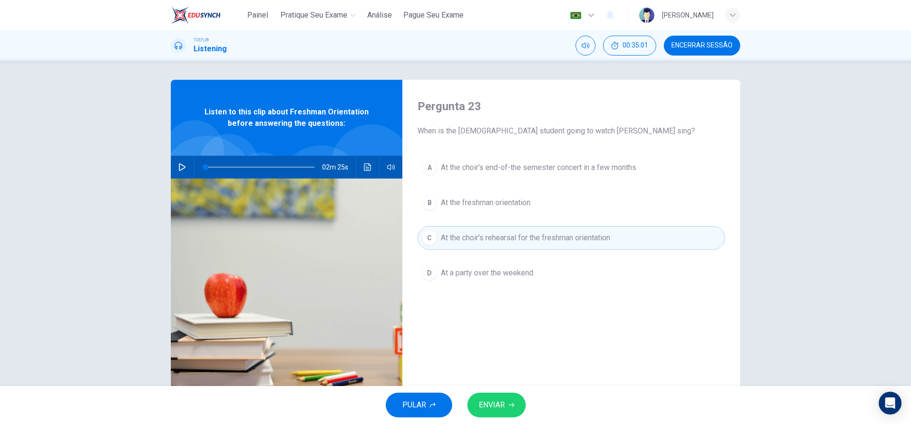
click at [501, 390] on div "PULAR ENVIAR" at bounding box center [455, 405] width 911 height 38
click at [502, 401] on span "ENVIAR" at bounding box center [492, 404] width 26 height 13
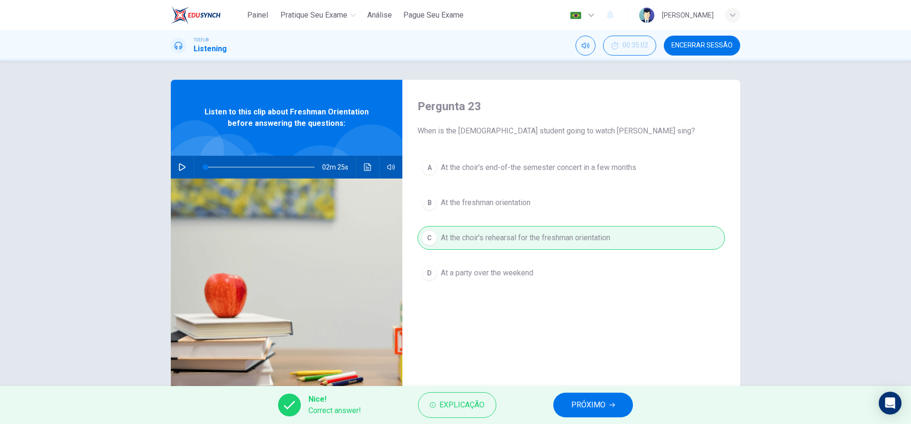
click at [584, 401] on span "PRÓXIMO" at bounding box center [588, 404] width 34 height 13
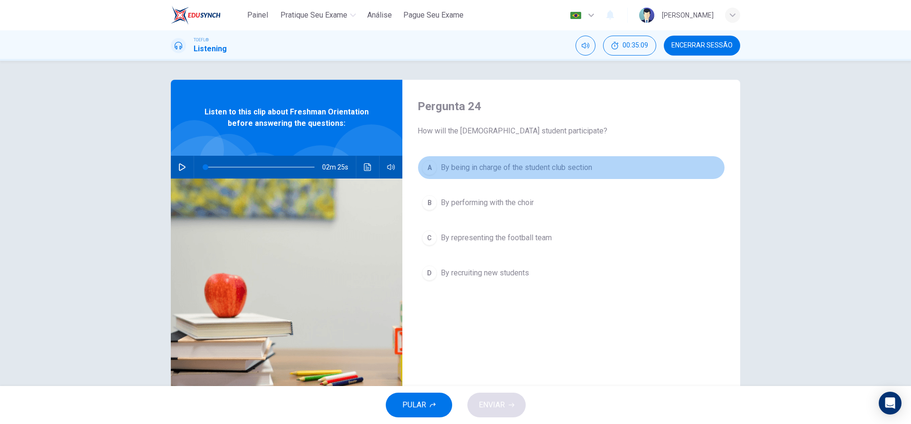
click at [426, 167] on div "A" at bounding box center [429, 167] width 15 height 15
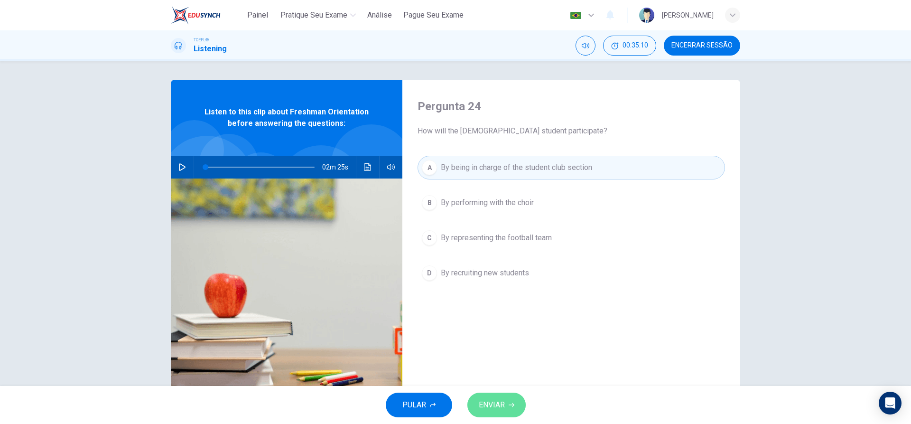
click at [500, 408] on span "ENVIAR" at bounding box center [492, 404] width 26 height 13
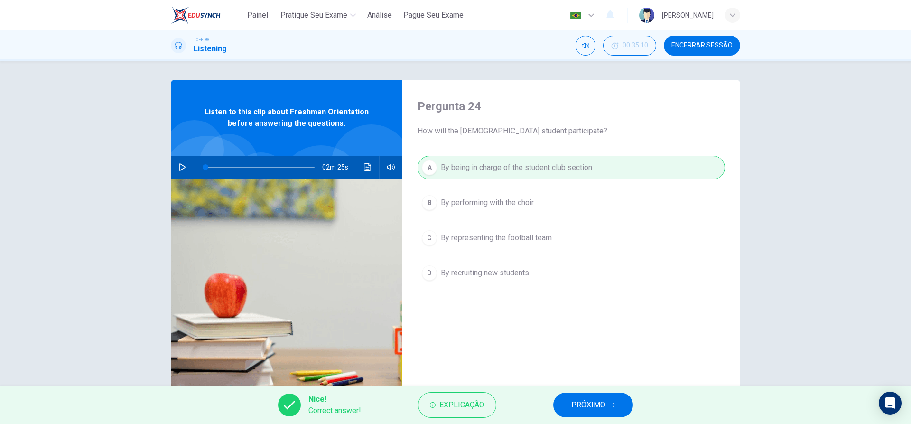
click at [582, 398] on span "PRÓXIMO" at bounding box center [588, 404] width 34 height 13
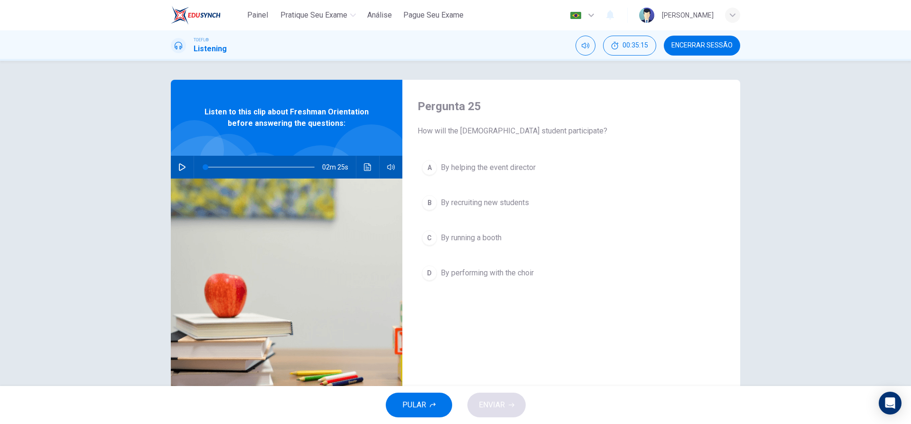
click at [429, 237] on div "C" at bounding box center [429, 237] width 15 height 15
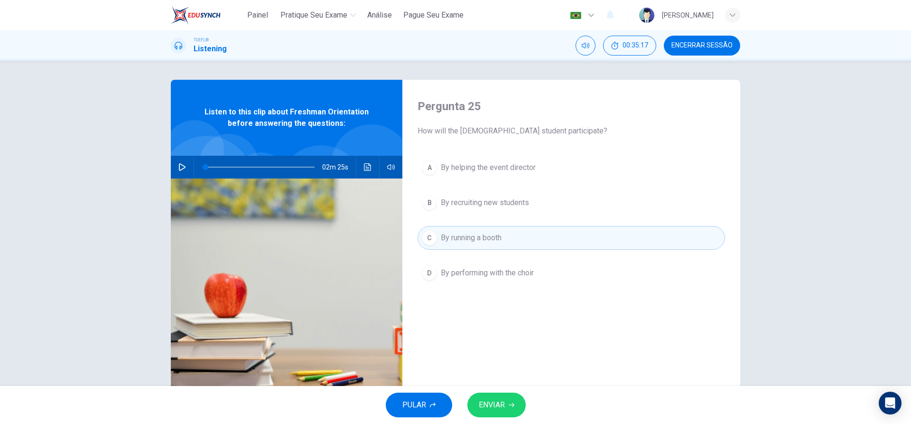
click at [430, 270] on div "D" at bounding box center [429, 272] width 15 height 15
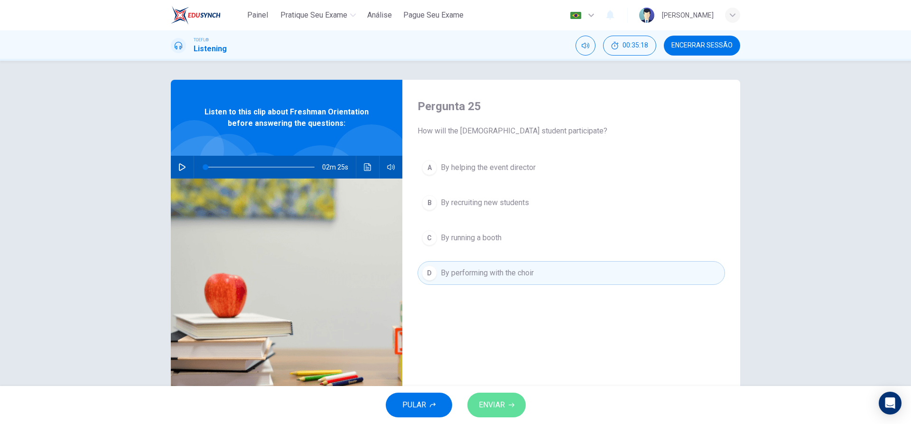
click at [507, 411] on button "ENVIAR" at bounding box center [496, 404] width 58 height 25
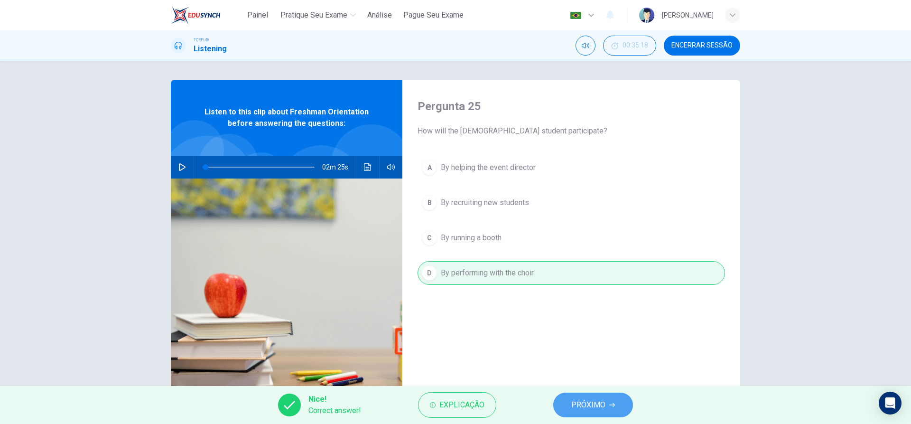
click at [585, 400] on span "PRÓXIMO" at bounding box center [588, 404] width 34 height 13
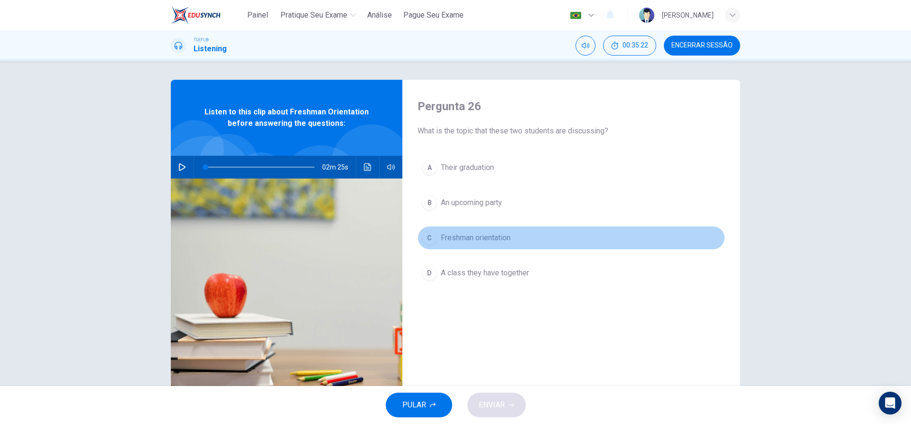
click at [430, 241] on div "C" at bounding box center [429, 237] width 15 height 15
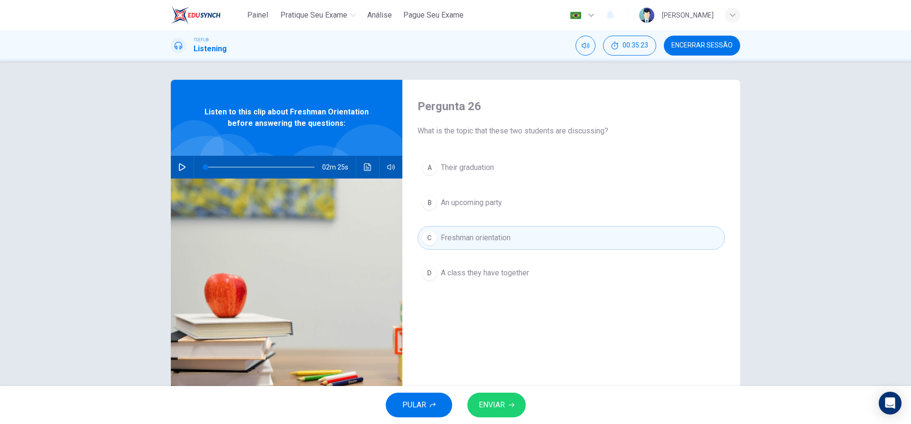
click at [499, 401] on span "ENVIAR" at bounding box center [492, 404] width 26 height 13
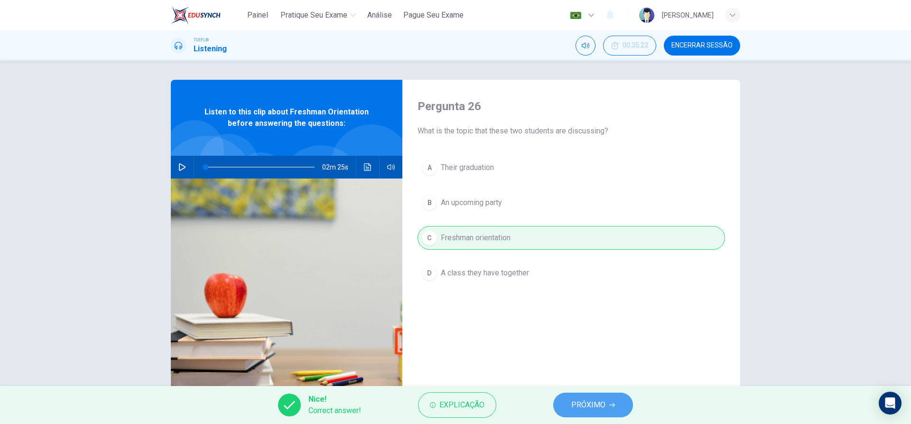
click at [580, 405] on span "PRÓXIMO" at bounding box center [588, 404] width 34 height 13
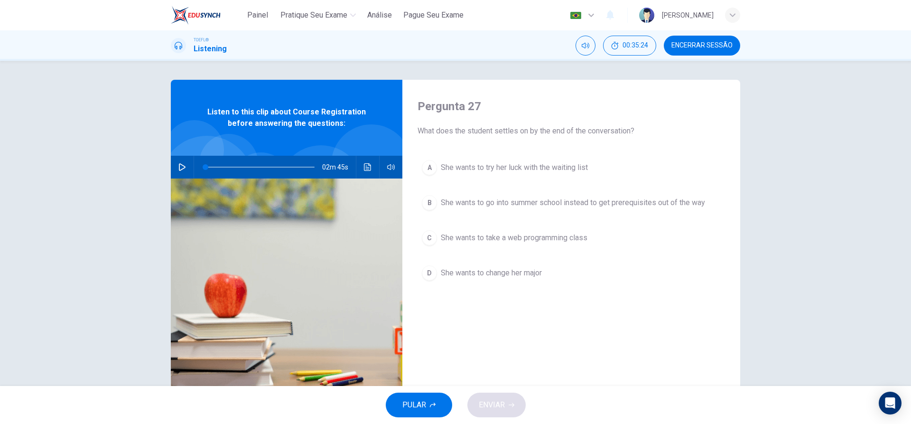
click at [180, 164] on icon "button" at bounding box center [182, 167] width 7 height 8
type input "0"
click at [428, 237] on div "C" at bounding box center [429, 237] width 15 height 15
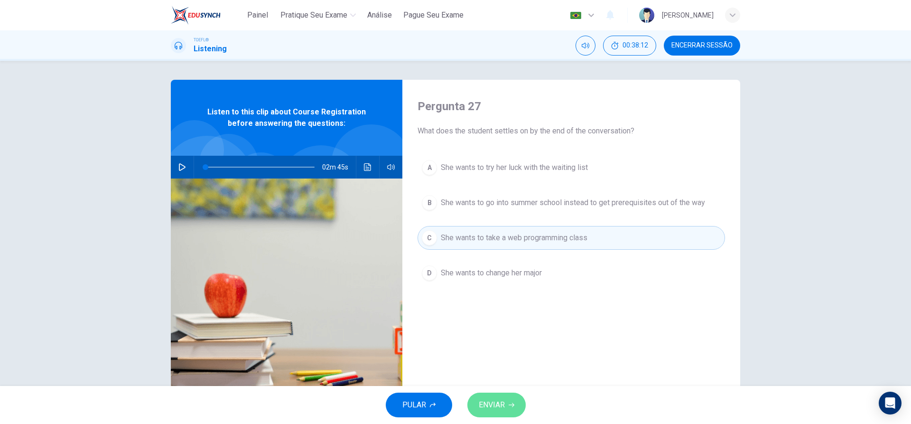
click at [498, 403] on span "ENVIAR" at bounding box center [492, 404] width 26 height 13
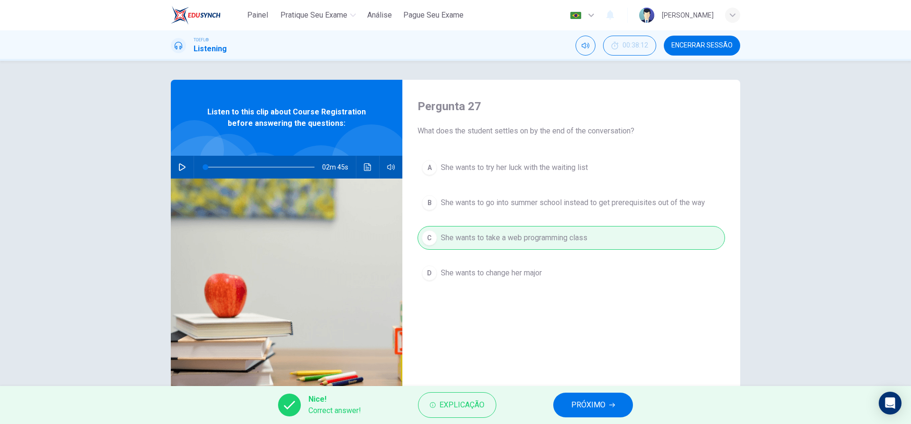
click at [569, 400] on button "PRÓXIMO" at bounding box center [593, 404] width 80 height 25
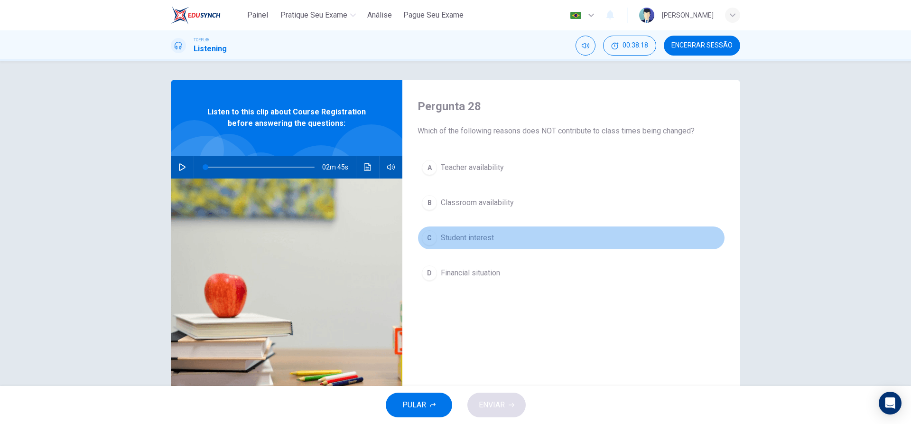
click at [426, 237] on div "C" at bounding box center [429, 237] width 15 height 15
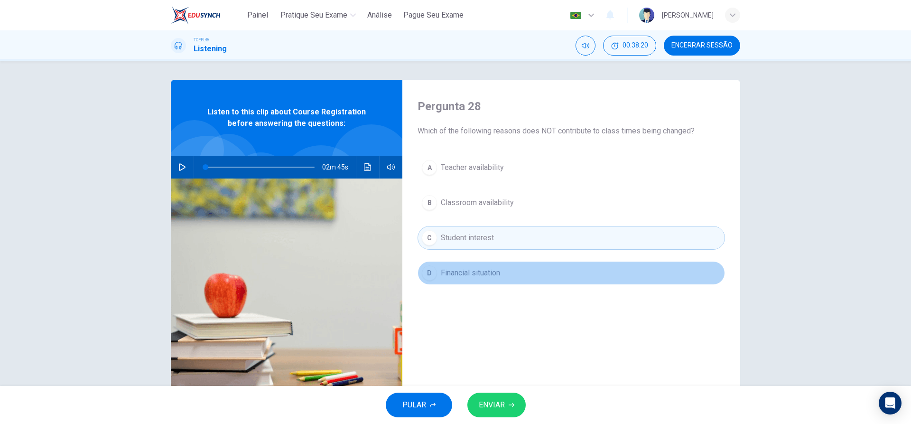
click at [430, 281] on button "D Financial situation" at bounding box center [570, 273] width 307 height 24
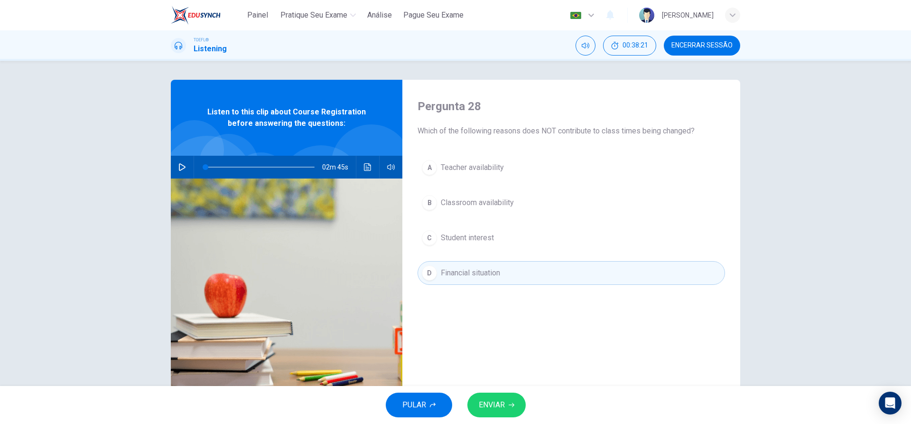
click at [508, 405] on icon "button" at bounding box center [511, 405] width 6 height 6
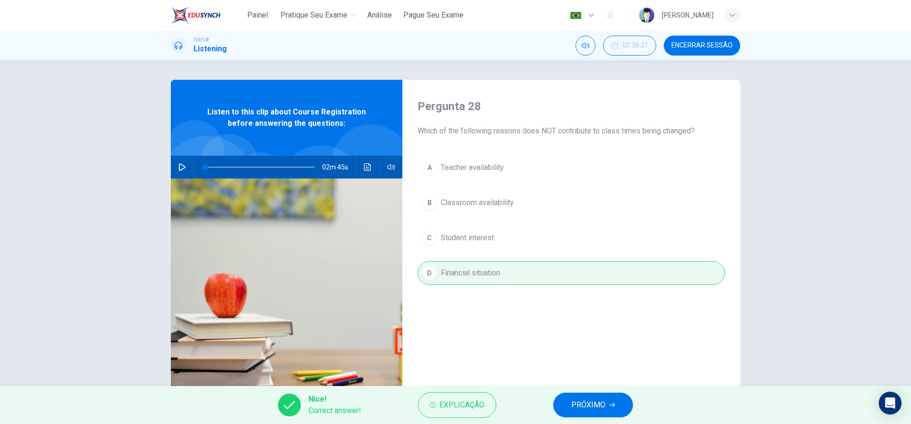
click at [585, 409] on span "PRÓXIMO" at bounding box center [588, 404] width 34 height 13
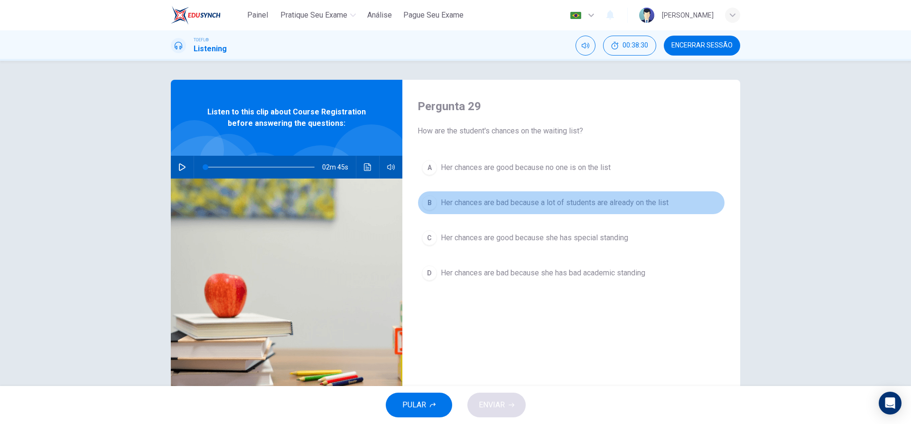
click at [429, 205] on div "B" at bounding box center [429, 202] width 15 height 15
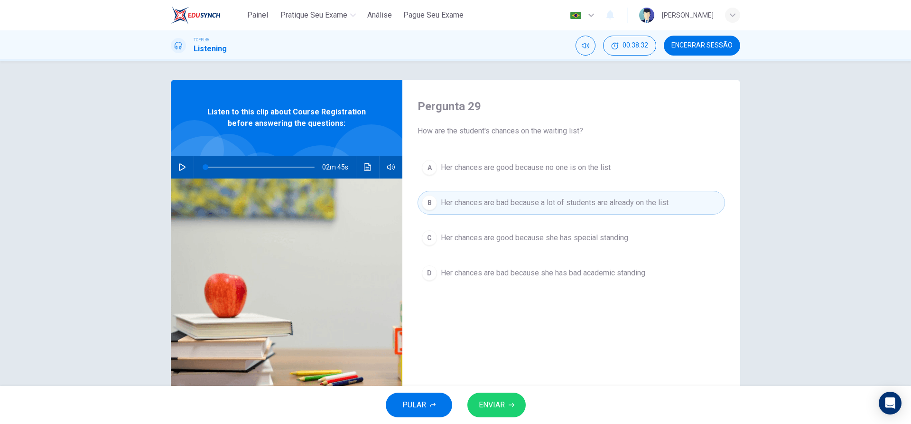
click at [498, 404] on span "ENVIAR" at bounding box center [492, 404] width 26 height 13
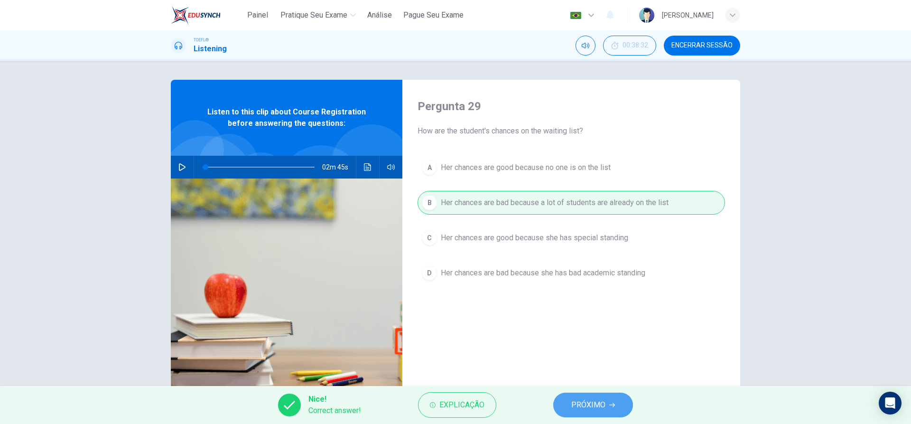
click at [579, 403] on span "PRÓXIMO" at bounding box center [588, 404] width 34 height 13
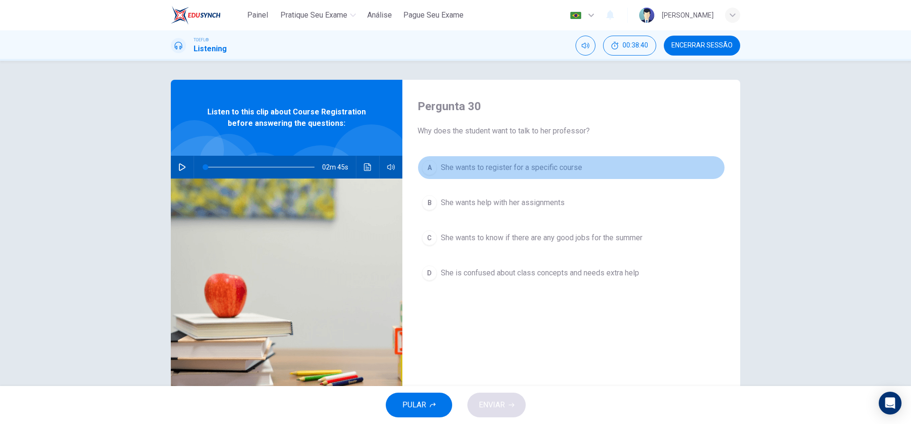
click at [430, 164] on div "A" at bounding box center [429, 167] width 15 height 15
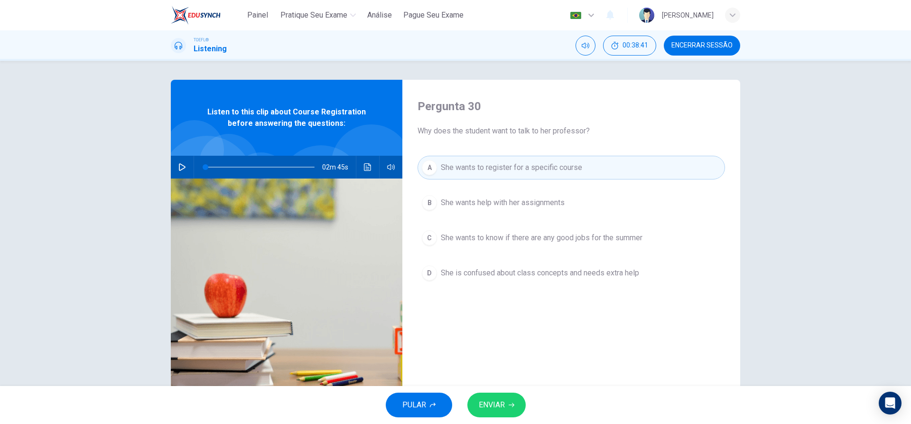
click at [501, 401] on span "ENVIAR" at bounding box center [492, 404] width 26 height 13
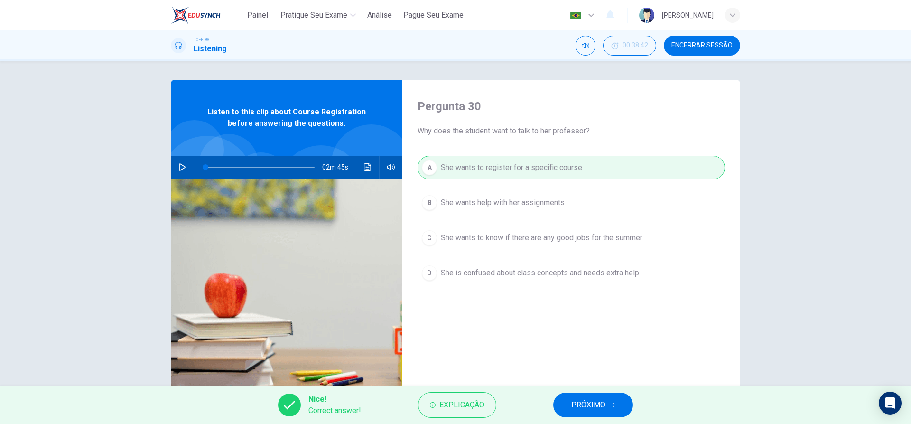
click at [597, 400] on span "PRÓXIMO" at bounding box center [588, 404] width 34 height 13
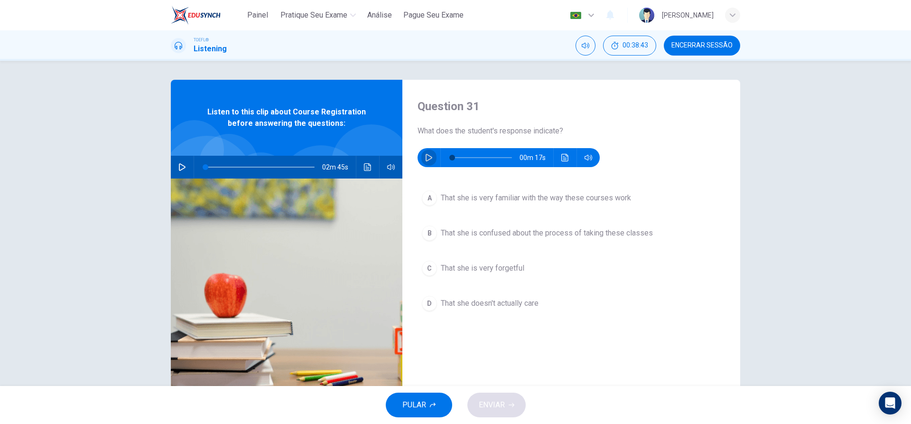
click at [428, 160] on icon "button" at bounding box center [429, 158] width 8 height 8
type input "0"
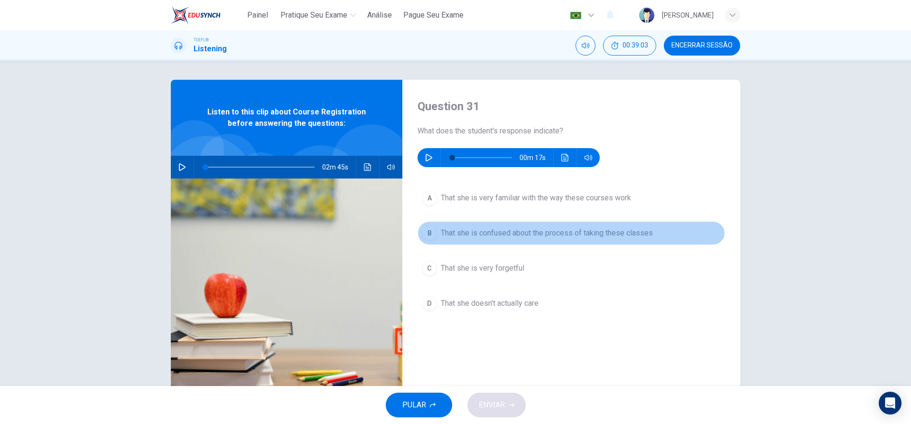
click at [425, 232] on div "B" at bounding box center [429, 232] width 15 height 15
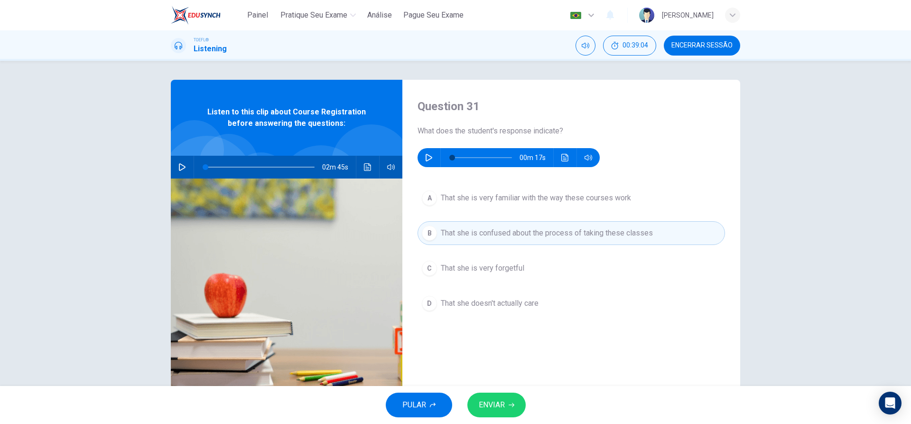
click at [502, 403] on span "ENVIAR" at bounding box center [492, 404] width 26 height 13
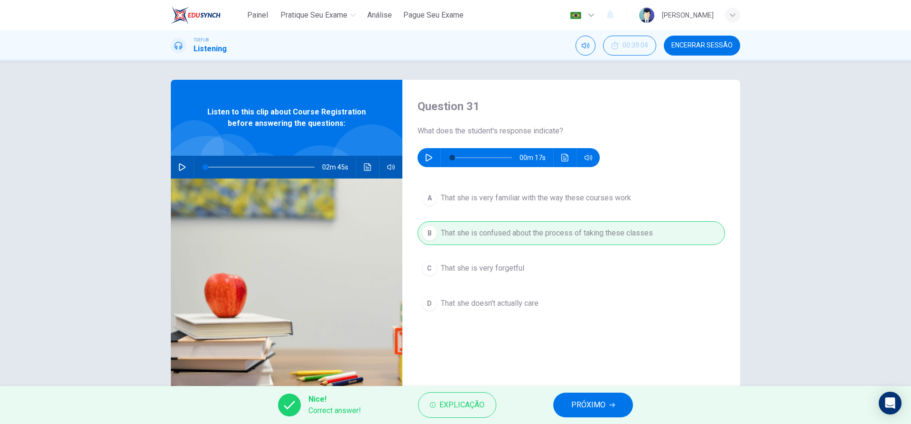
click at [594, 401] on span "PRÓXIMO" at bounding box center [588, 404] width 34 height 13
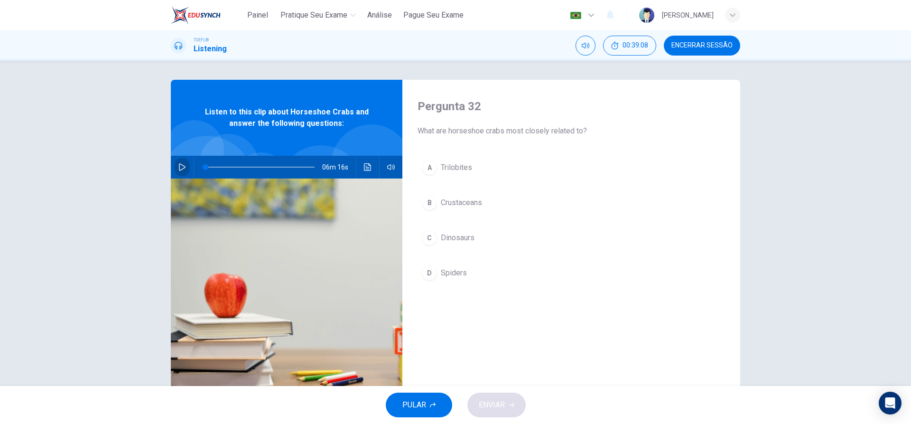
click at [178, 164] on button "button" at bounding box center [182, 167] width 15 height 23
type input "0"
click at [429, 168] on div "A" at bounding box center [429, 167] width 15 height 15
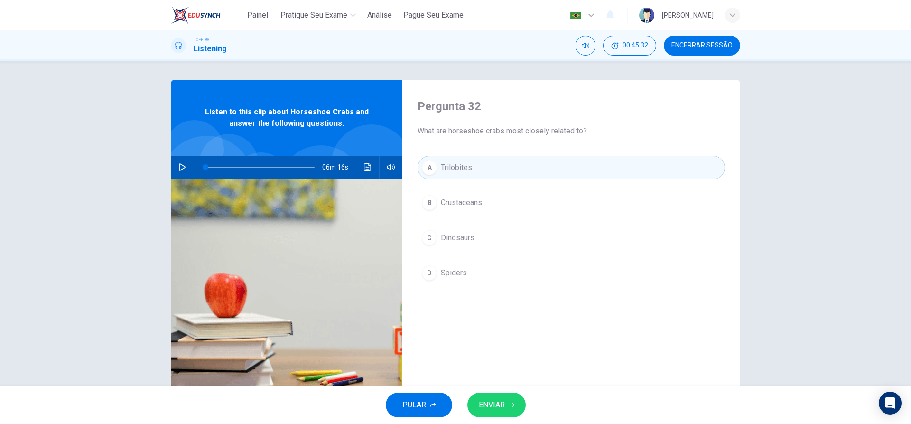
click at [491, 399] on span "ENVIAR" at bounding box center [492, 404] width 26 height 13
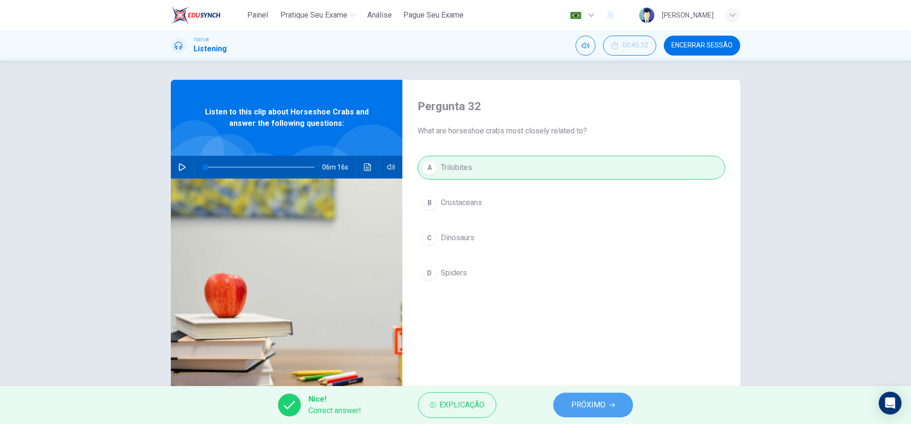
click at [580, 402] on span "PRÓXIMO" at bounding box center [588, 404] width 34 height 13
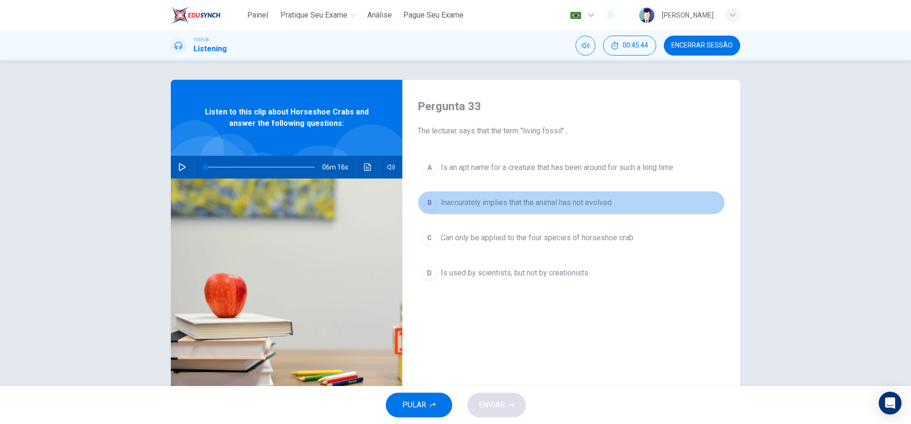
click at [429, 201] on div "B" at bounding box center [429, 202] width 15 height 15
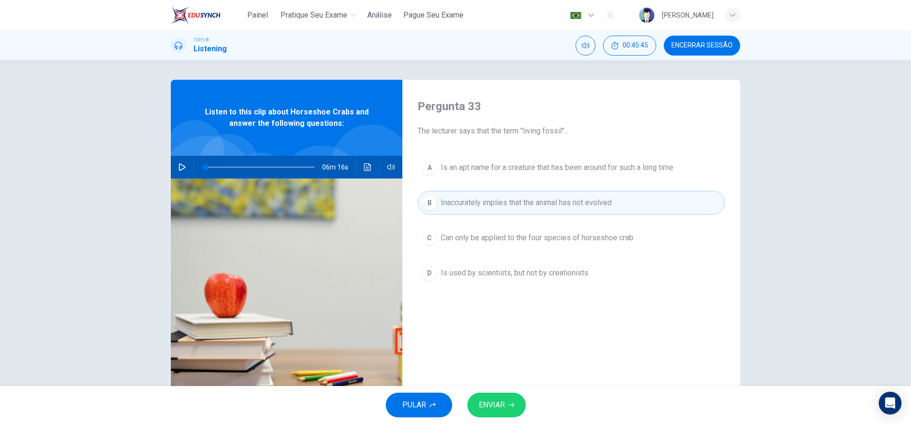
click at [512, 402] on icon "button" at bounding box center [511, 405] width 6 height 6
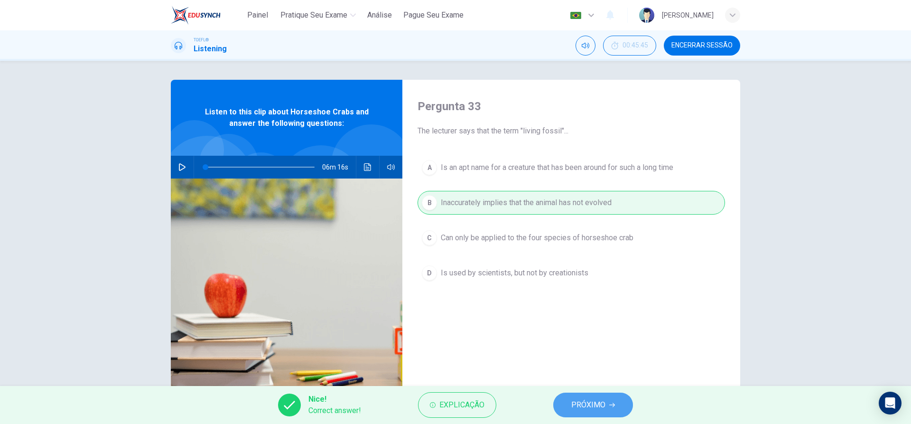
click at [586, 405] on span "PRÓXIMO" at bounding box center [588, 404] width 34 height 13
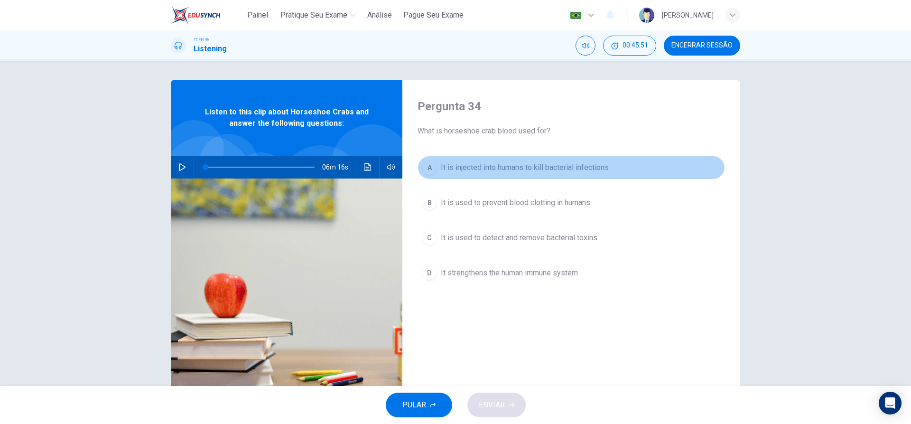
click at [429, 161] on div "A" at bounding box center [429, 167] width 15 height 15
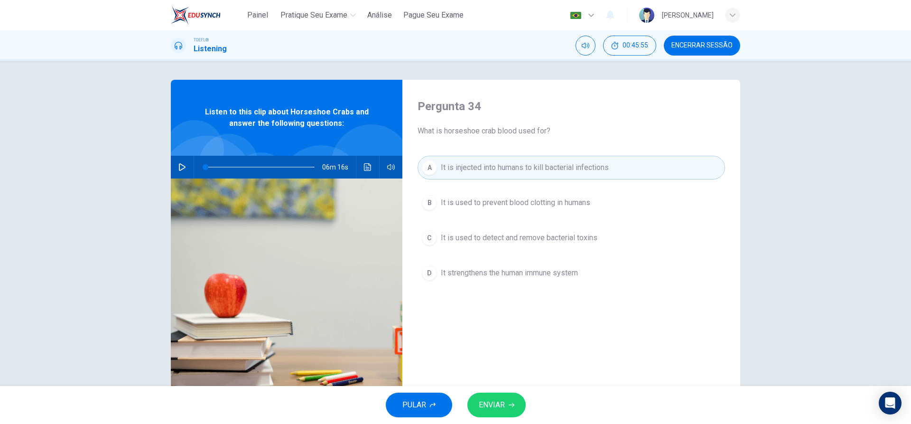
click at [496, 403] on span "ENVIAR" at bounding box center [492, 404] width 26 height 13
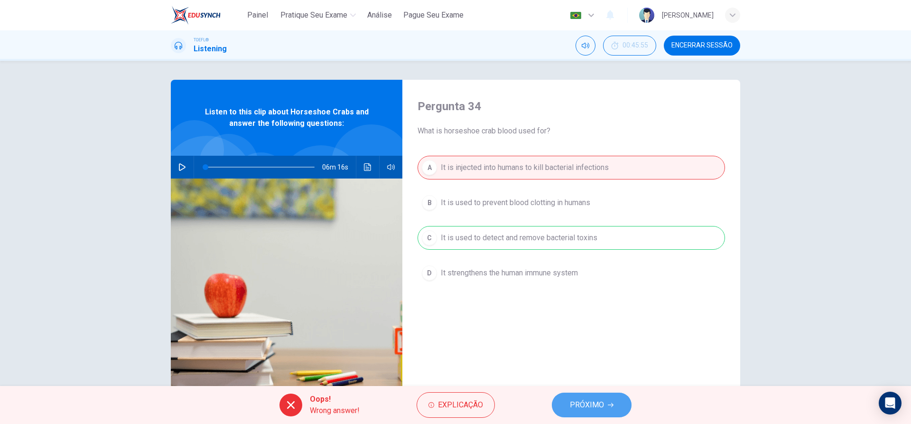
click at [579, 397] on button "PRÓXIMO" at bounding box center [592, 404] width 80 height 25
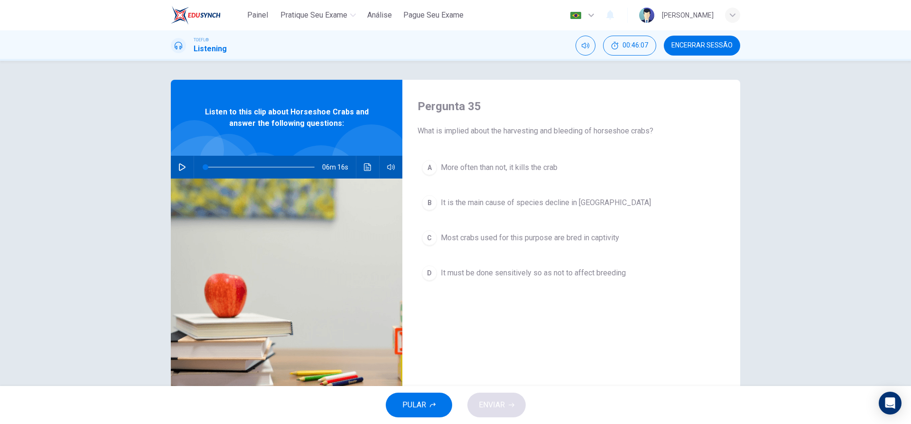
click at [420, 276] on button "D It must be done sensitively so as not to affect breeding" at bounding box center [570, 273] width 307 height 24
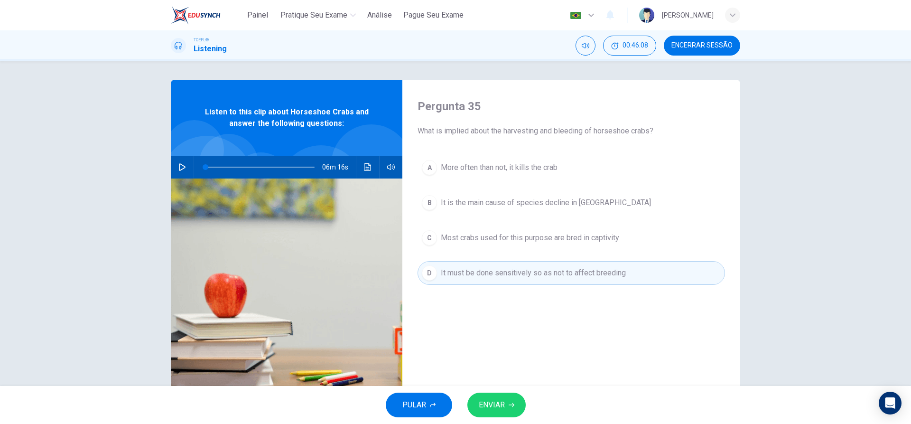
click at [492, 402] on span "ENVIAR" at bounding box center [492, 404] width 26 height 13
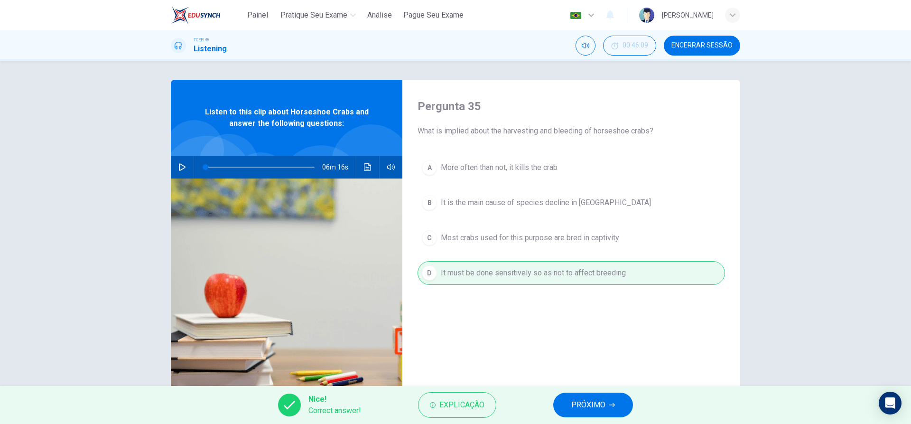
click at [563, 381] on div "Pergunta 35 What is implied about the harvesting and bleeding of horseshoe crab…" at bounding box center [571, 245] width 338 height 330
click at [593, 411] on button "PRÓXIMO" at bounding box center [593, 404] width 80 height 25
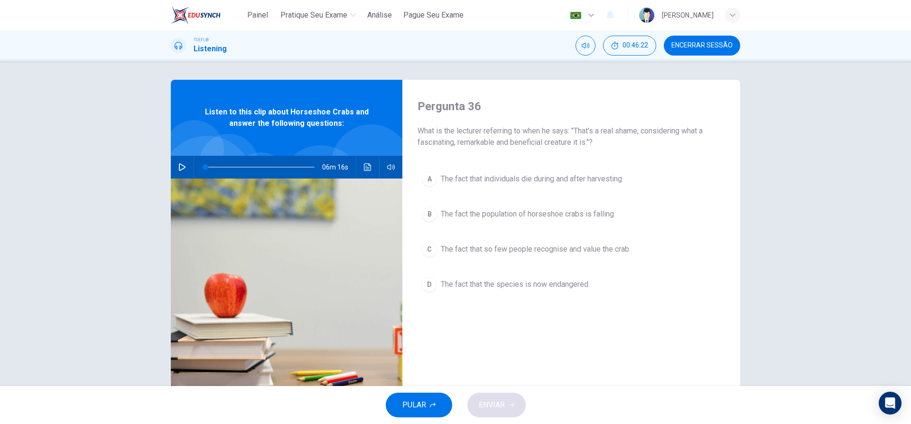
click at [426, 219] on div "B" at bounding box center [429, 213] width 15 height 15
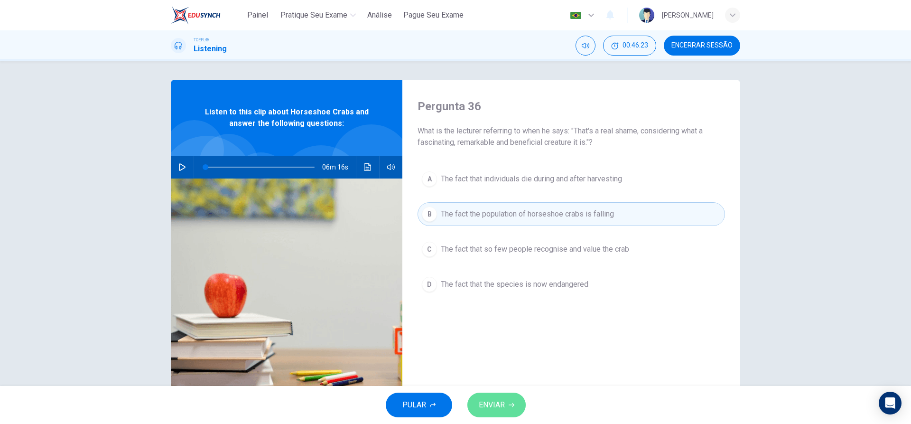
click at [512, 399] on button "ENVIAR" at bounding box center [496, 404] width 58 height 25
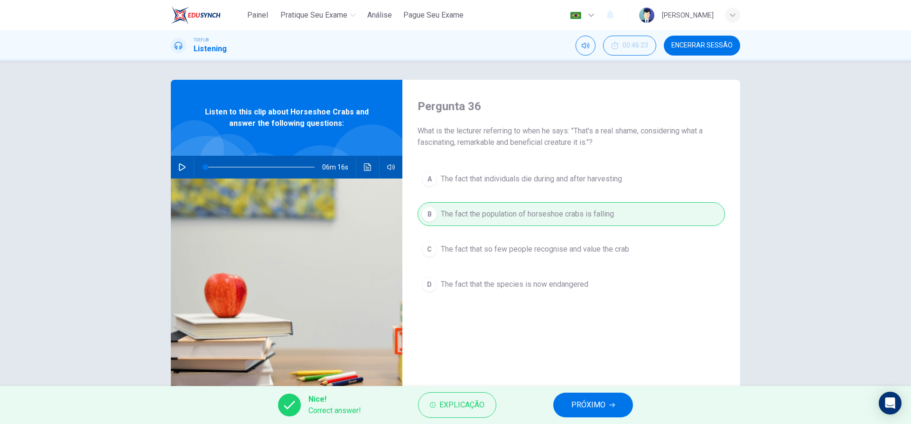
click at [589, 413] on button "PRÓXIMO" at bounding box center [593, 404] width 80 height 25
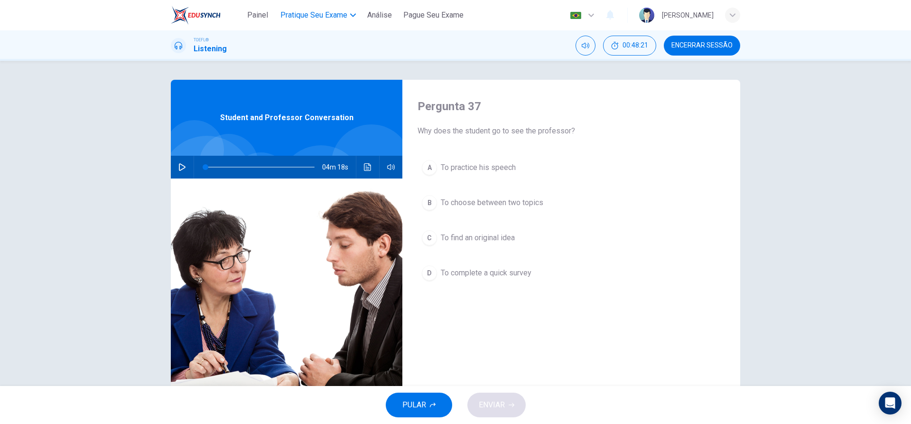
click at [343, 12] on span "Pratique seu exame" at bounding box center [313, 14] width 67 height 11
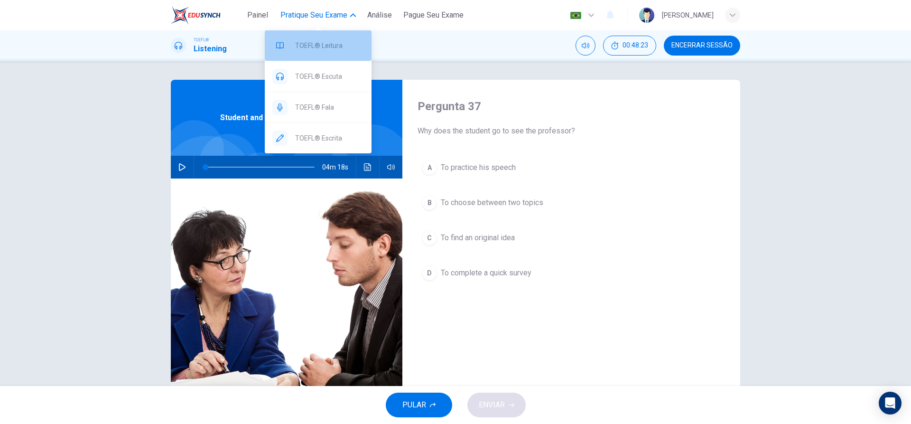
click at [334, 44] on span "TOEFL® Leitura" at bounding box center [329, 45] width 69 height 11
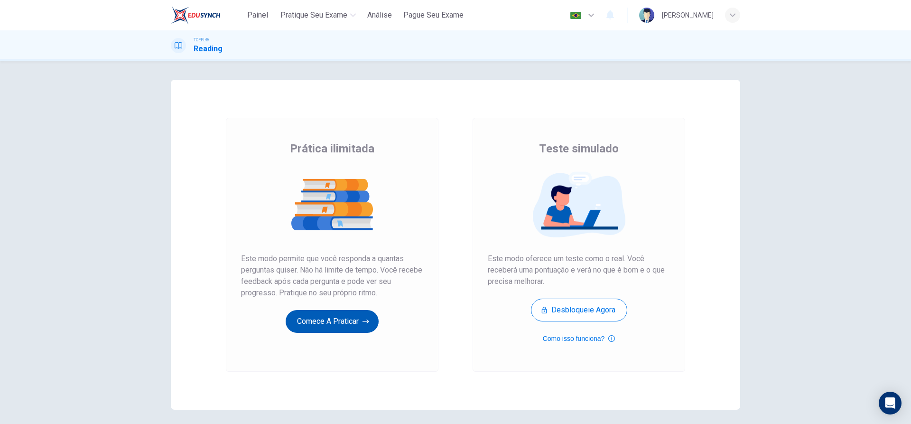
click at [319, 324] on button "Comece a praticar" at bounding box center [332, 321] width 93 height 23
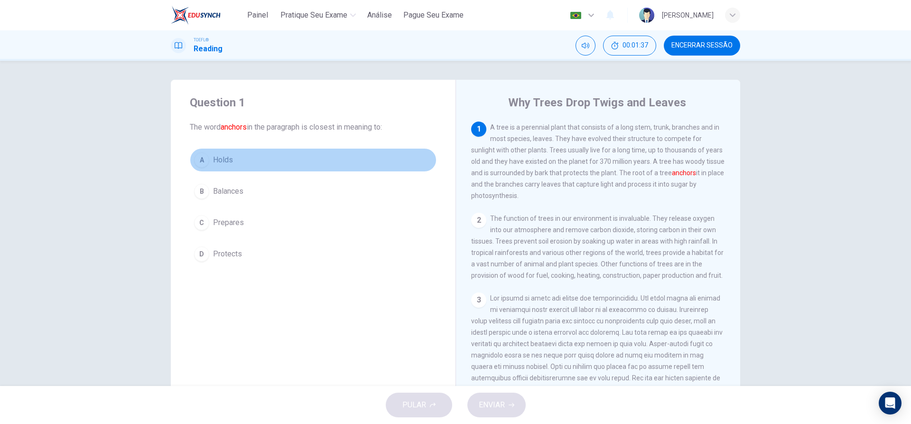
click at [203, 160] on div "A" at bounding box center [201, 159] width 15 height 15
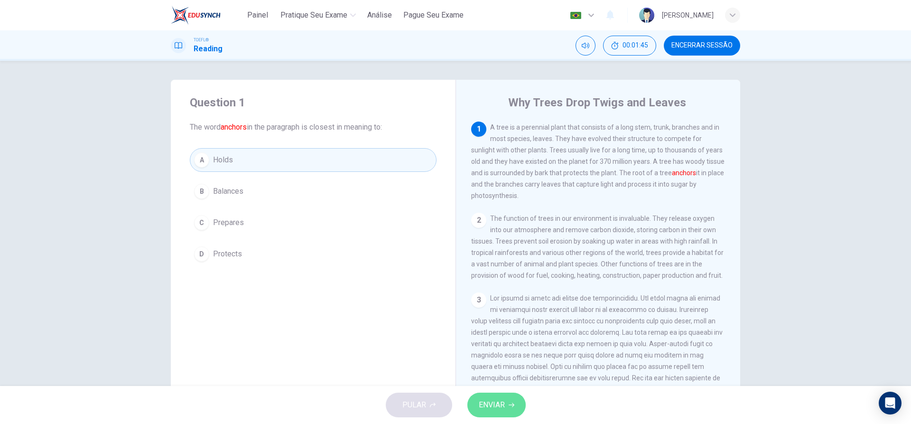
click at [495, 407] on span "ENVIAR" at bounding box center [492, 404] width 26 height 13
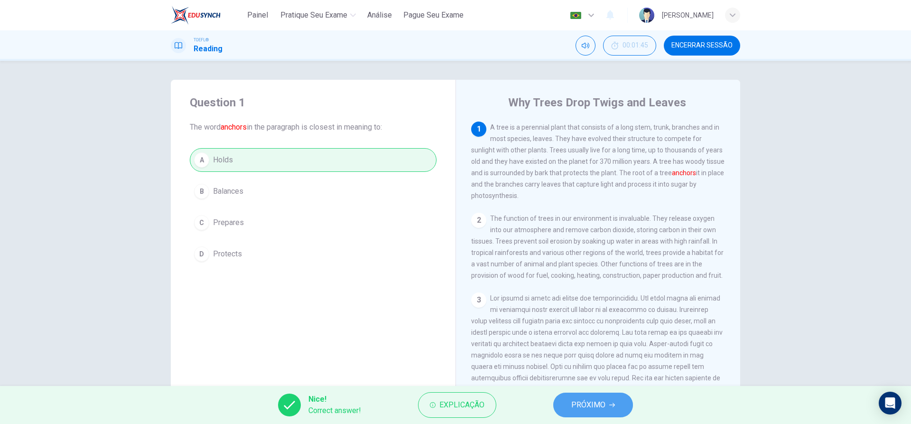
click at [601, 411] on span "PRÓXIMO" at bounding box center [588, 404] width 34 height 13
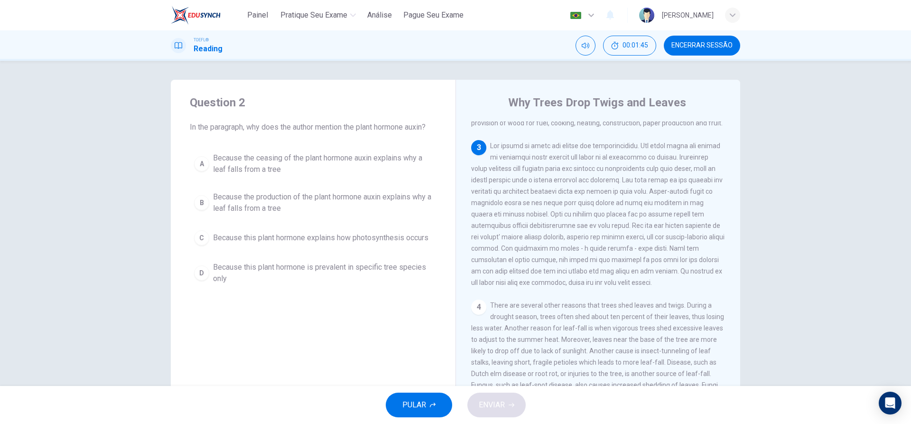
scroll to position [153, 0]
click at [193, 167] on button "A Because the ceasing of the plant hormone auxin explains why a leaf falls from…" at bounding box center [313, 163] width 247 height 31
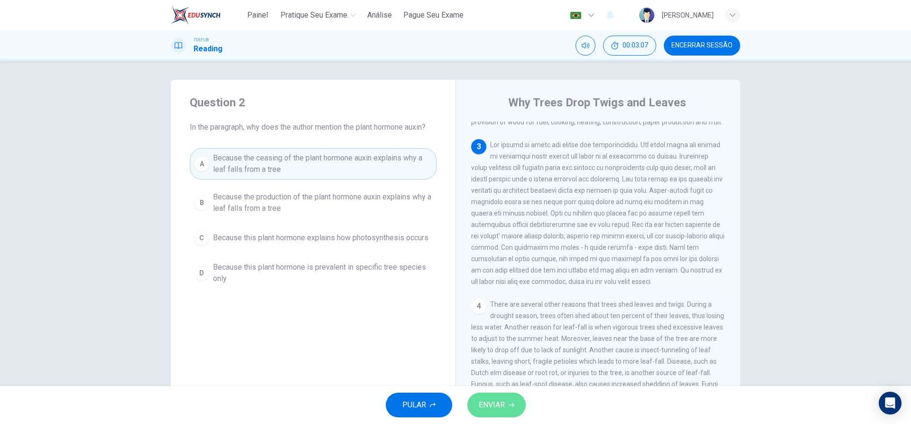
click at [497, 408] on span "ENVIAR" at bounding box center [492, 404] width 26 height 13
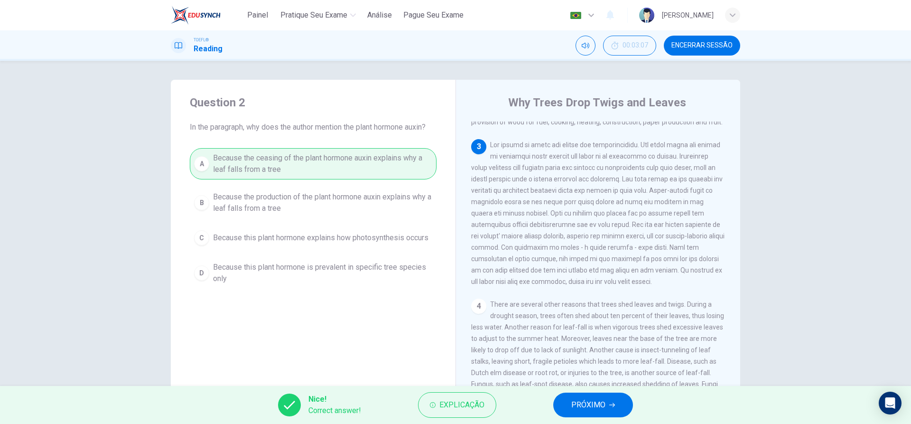
click at [568, 402] on button "PRÓXIMO" at bounding box center [593, 404] width 80 height 25
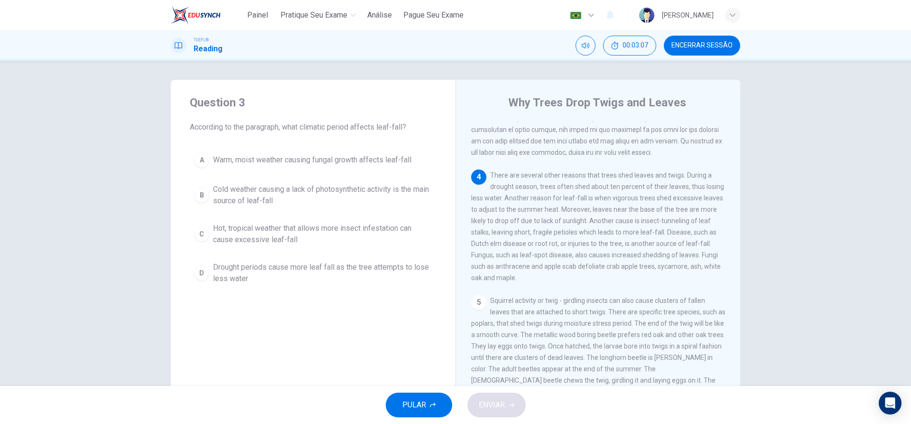
scroll to position [283, 0]
click at [250, 270] on span "Drought periods cause more leaf fall as the tree attempts to lose less water" at bounding box center [322, 272] width 219 height 23
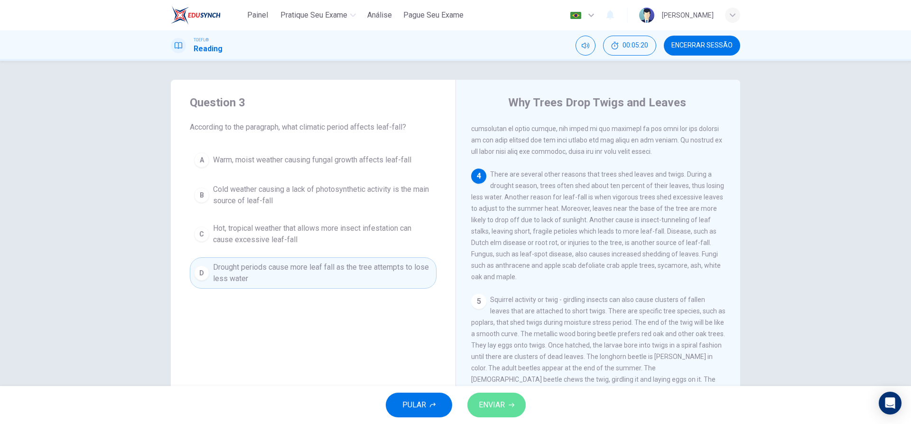
click at [490, 399] on span "ENVIAR" at bounding box center [492, 404] width 26 height 13
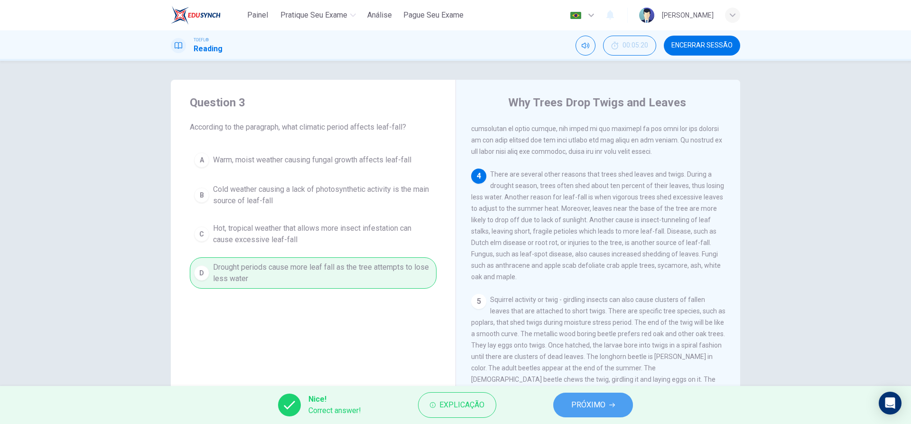
click at [601, 405] on span "PRÓXIMO" at bounding box center [588, 404] width 34 height 13
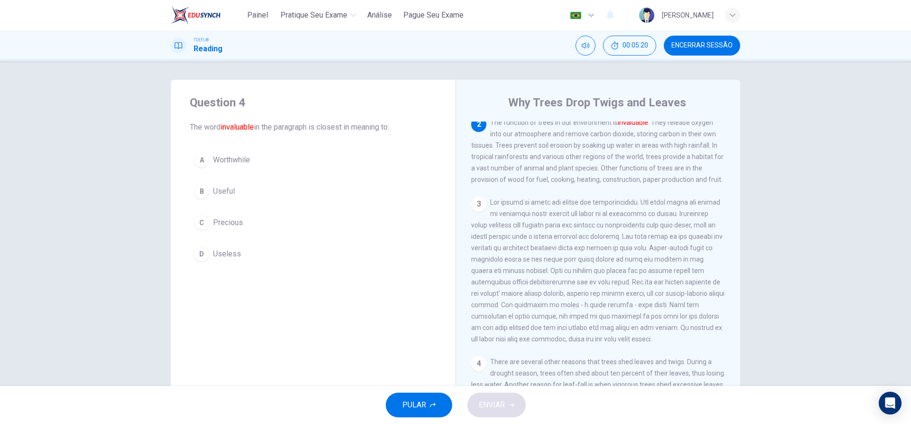
scroll to position [94, 0]
click at [204, 223] on div "C" at bounding box center [201, 222] width 15 height 15
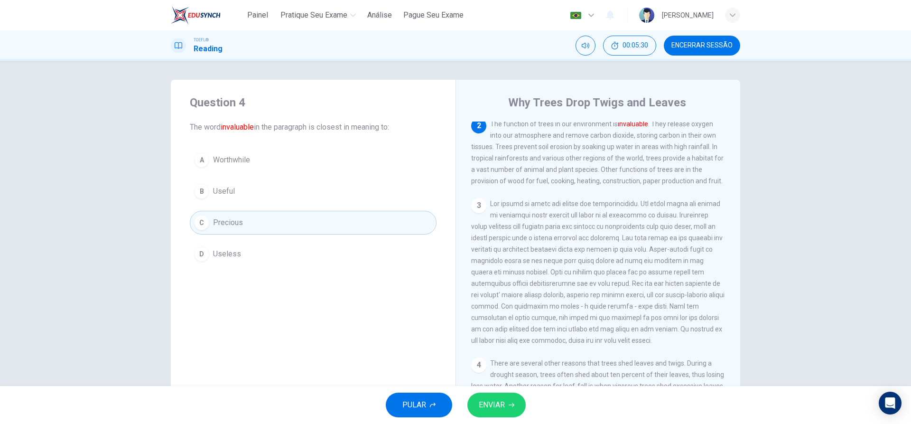
click at [499, 407] on span "ENVIAR" at bounding box center [492, 404] width 26 height 13
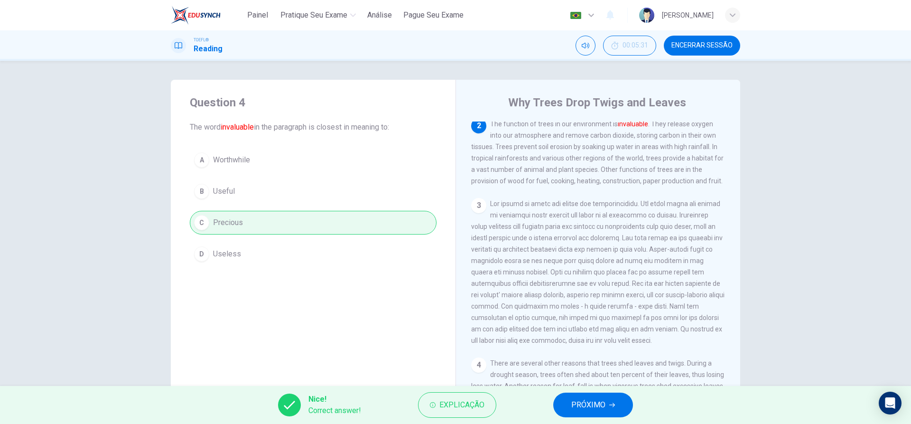
click at [566, 402] on button "PRÓXIMO" at bounding box center [593, 404] width 80 height 25
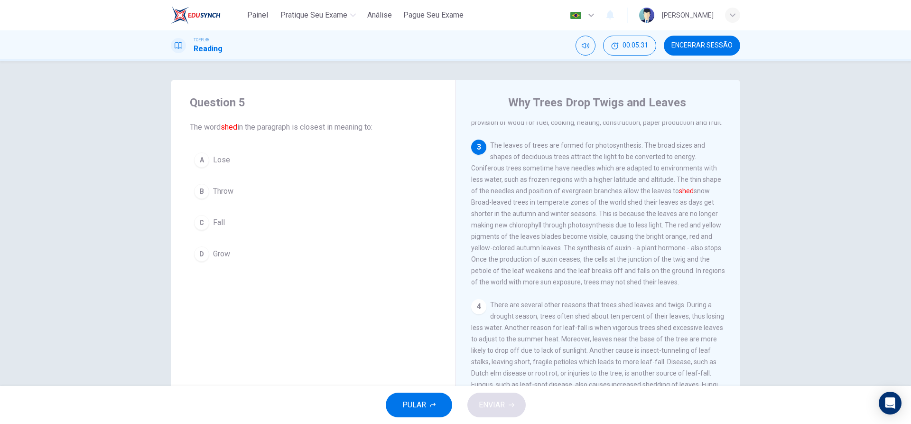
scroll to position [153, 0]
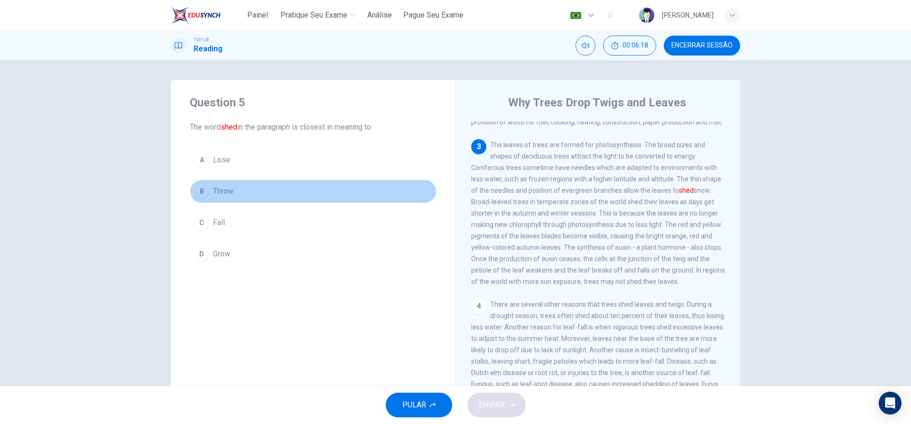
click at [208, 186] on button "B Throw" at bounding box center [313, 191] width 247 height 24
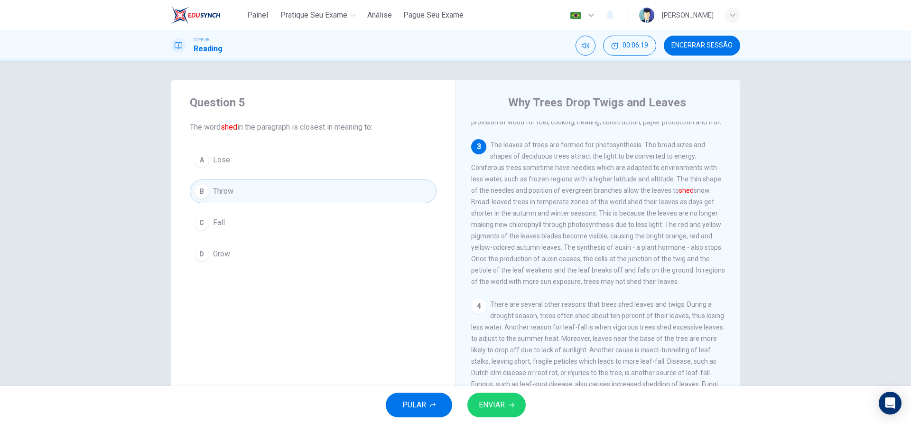
click at [494, 402] on span "ENVIAR" at bounding box center [492, 404] width 26 height 13
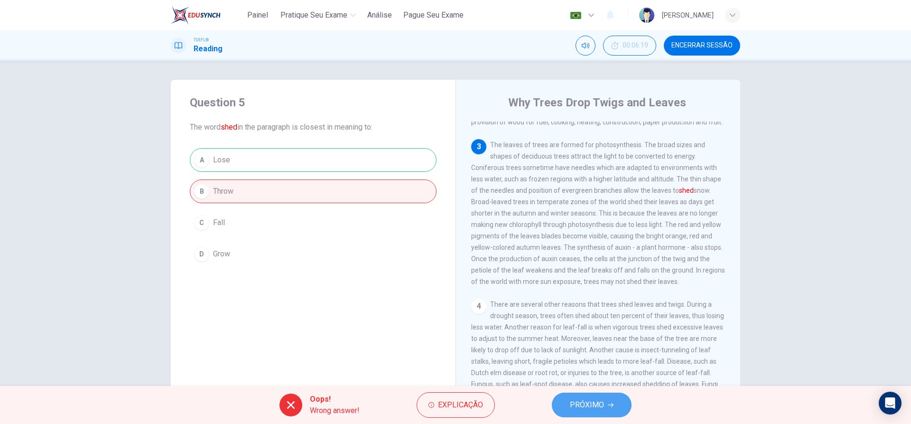
click at [567, 408] on button "PRÓXIMO" at bounding box center [592, 404] width 80 height 25
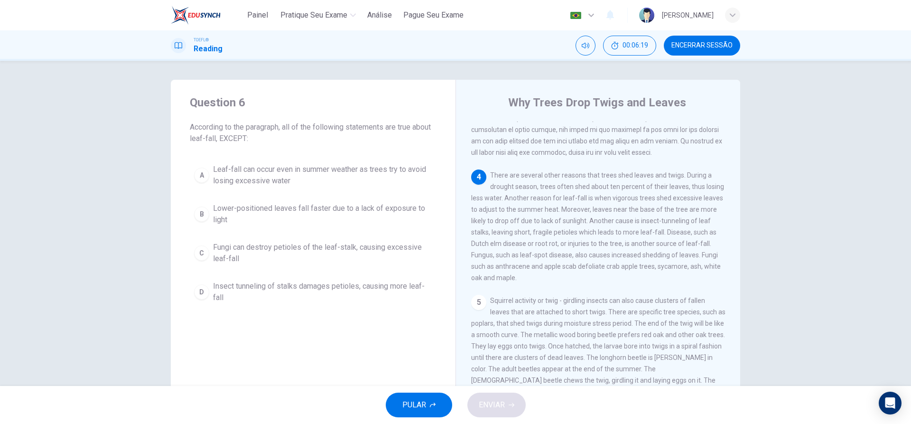
scroll to position [283, 0]
click at [193, 253] on button "C Fungi can destroy petioles of the leaf-stalk, causing excessive leaf-fall" at bounding box center [313, 252] width 247 height 31
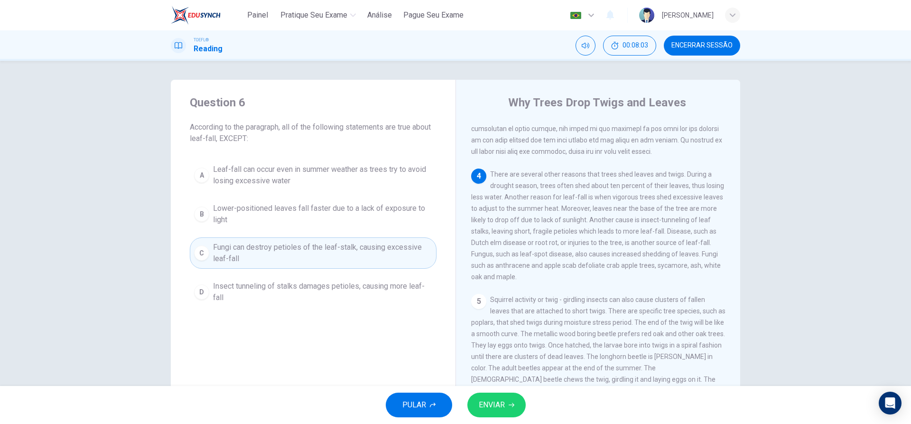
click at [500, 400] on span "ENVIAR" at bounding box center [492, 404] width 26 height 13
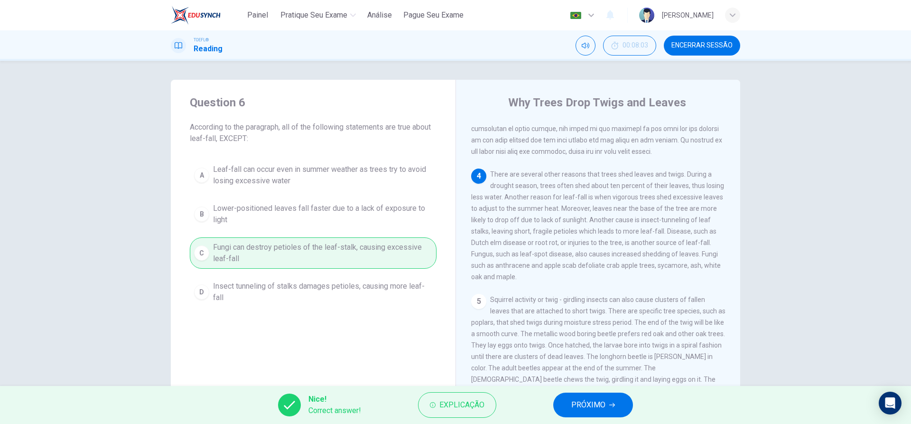
click at [617, 403] on button "PRÓXIMO" at bounding box center [593, 404] width 80 height 25
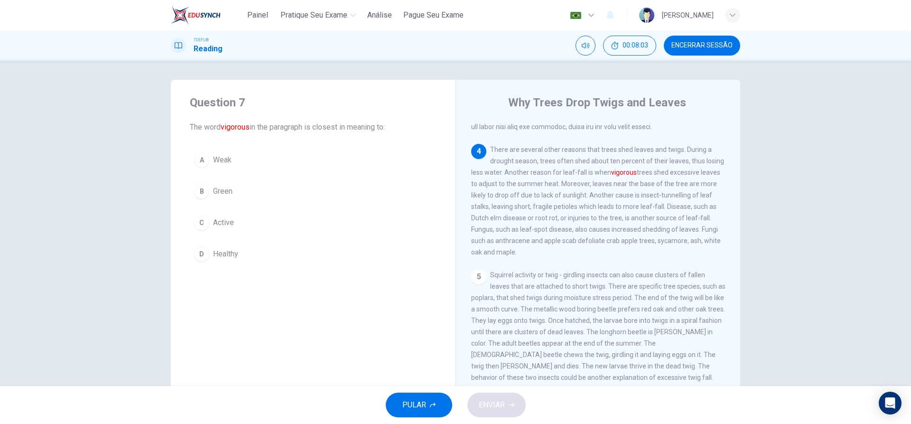
scroll to position [330, 0]
click at [204, 253] on div "D" at bounding box center [201, 253] width 15 height 15
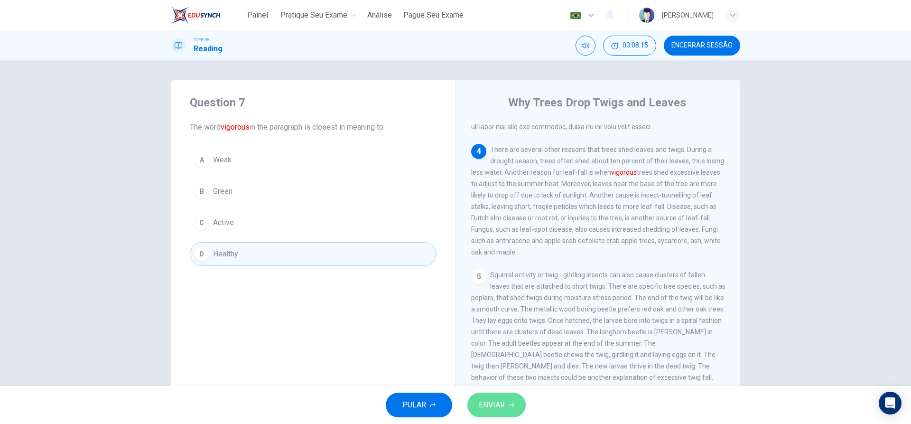
click at [499, 406] on span "ENVIAR" at bounding box center [492, 404] width 26 height 13
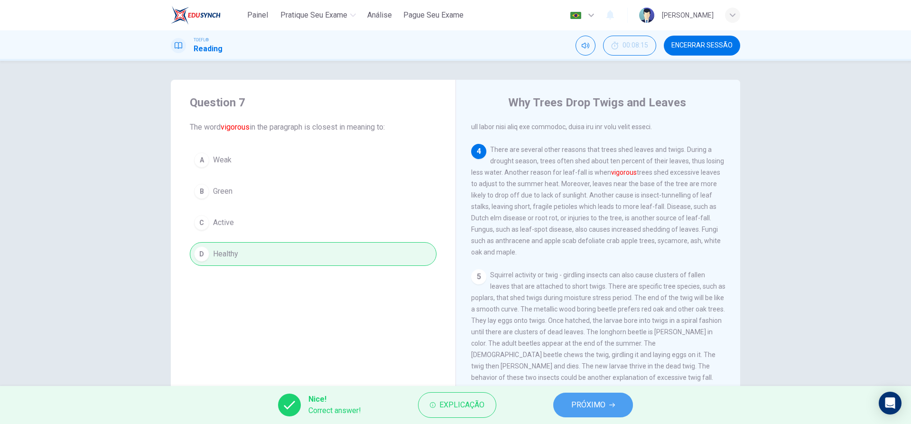
click at [592, 408] on span "PRÓXIMO" at bounding box center [588, 404] width 34 height 13
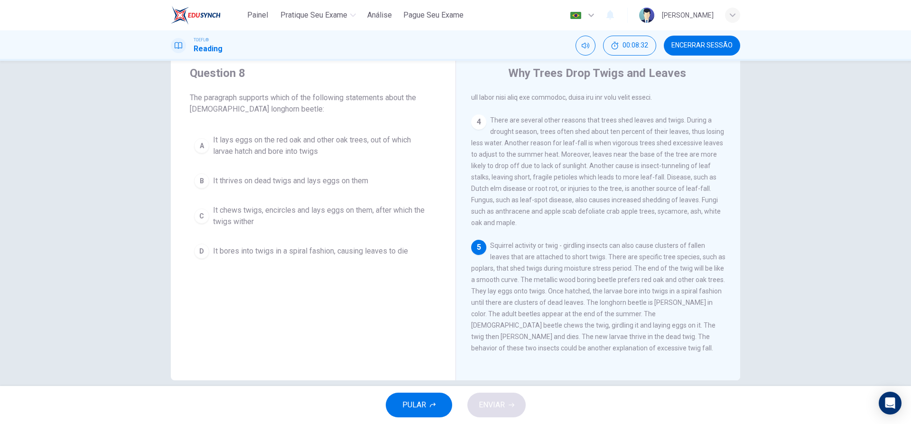
scroll to position [43, 0]
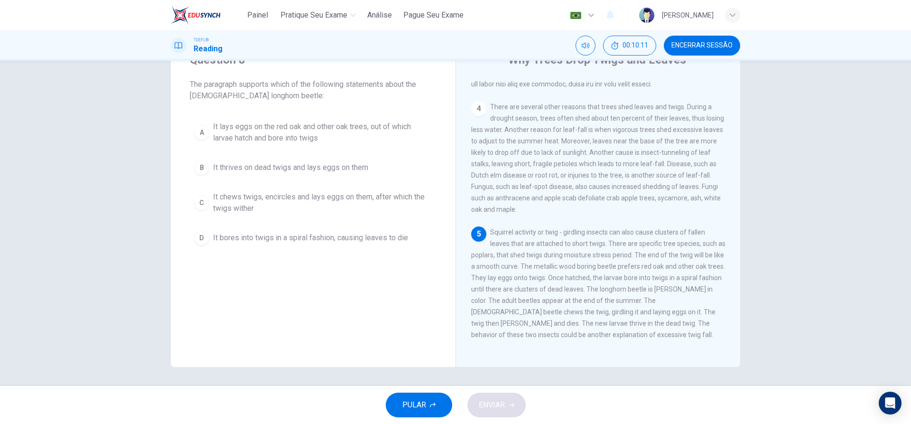
click at [204, 168] on div "B" at bounding box center [201, 167] width 15 height 15
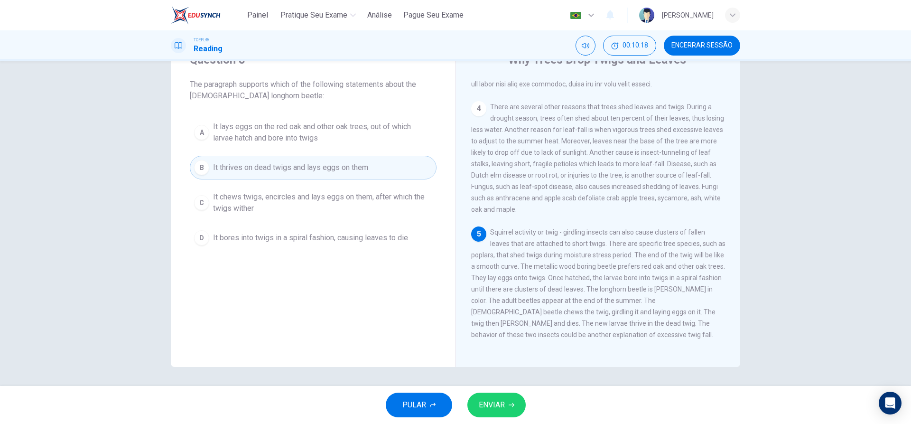
click at [497, 406] on span "ENVIAR" at bounding box center [492, 404] width 26 height 13
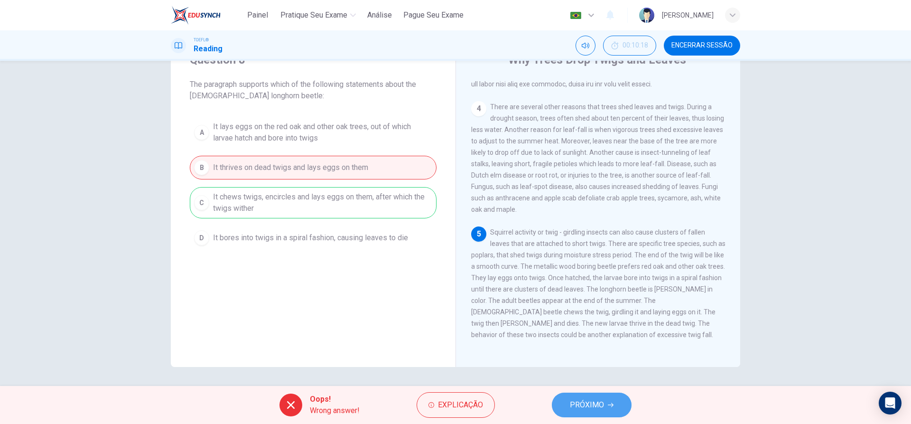
click at [595, 409] on span "PRÓXIMO" at bounding box center [587, 404] width 34 height 13
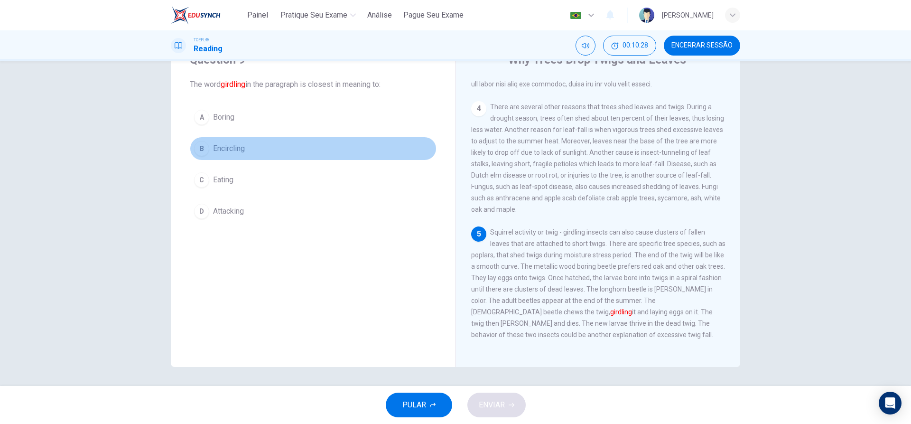
click at [199, 147] on div "B" at bounding box center [201, 148] width 15 height 15
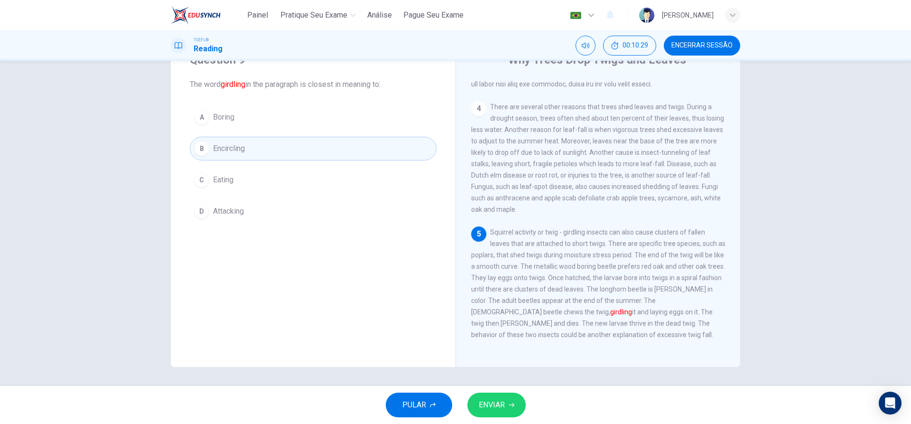
click at [480, 402] on span "ENVIAR" at bounding box center [492, 404] width 26 height 13
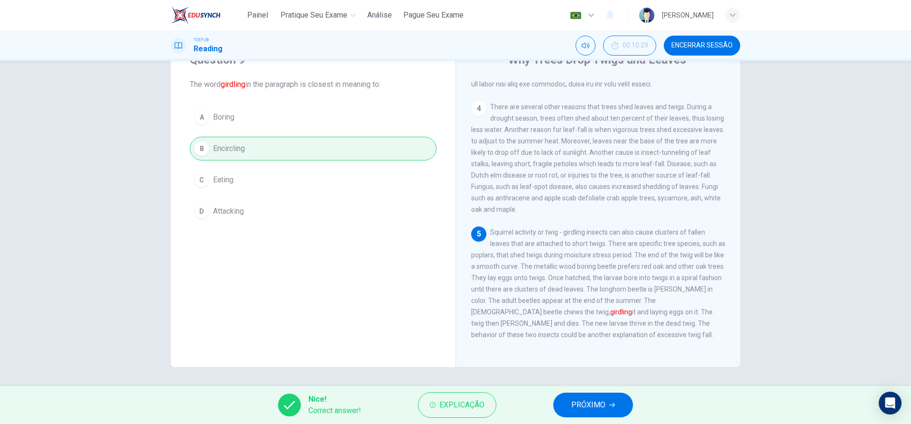
click at [576, 404] on span "PRÓXIMO" at bounding box center [588, 404] width 34 height 13
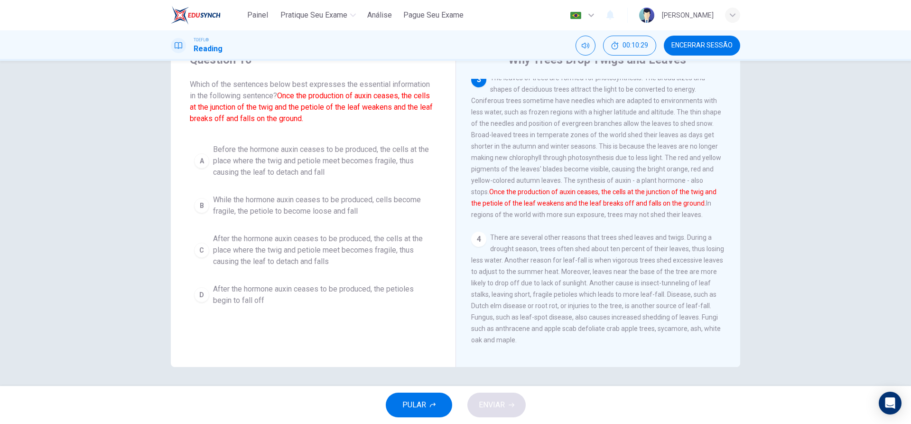
scroll to position [177, 0]
click at [207, 249] on div "C" at bounding box center [201, 249] width 15 height 15
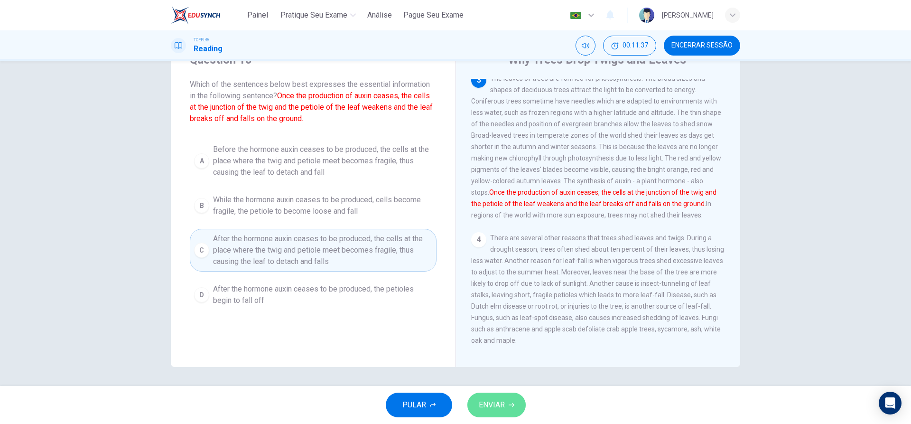
click at [495, 408] on span "ENVIAR" at bounding box center [492, 404] width 26 height 13
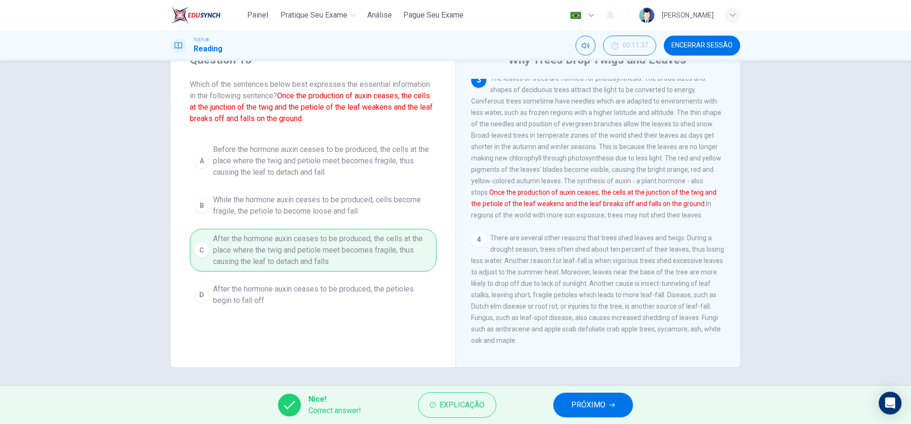
click at [581, 406] on span "PRÓXIMO" at bounding box center [588, 404] width 34 height 13
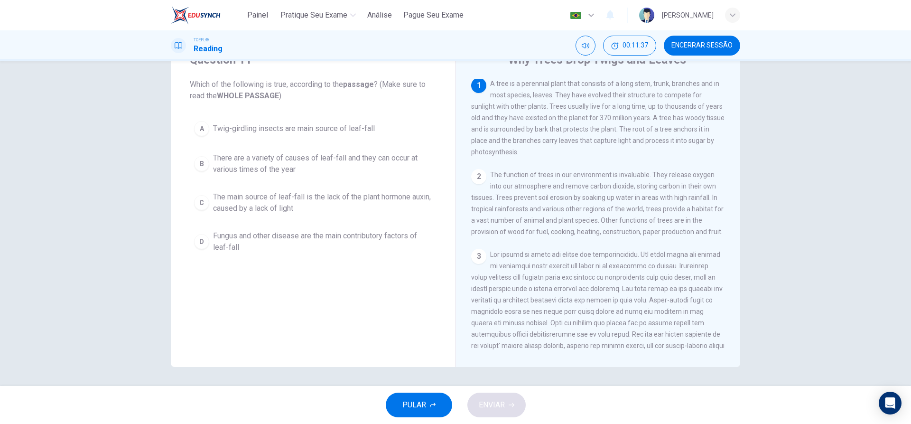
scroll to position [0, 0]
click at [203, 167] on div "B" at bounding box center [201, 163] width 15 height 15
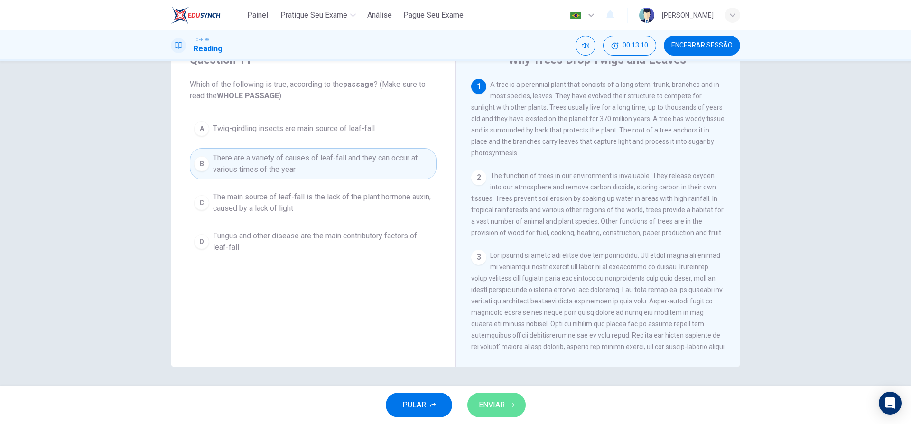
click at [503, 404] on span "ENVIAR" at bounding box center [492, 404] width 26 height 13
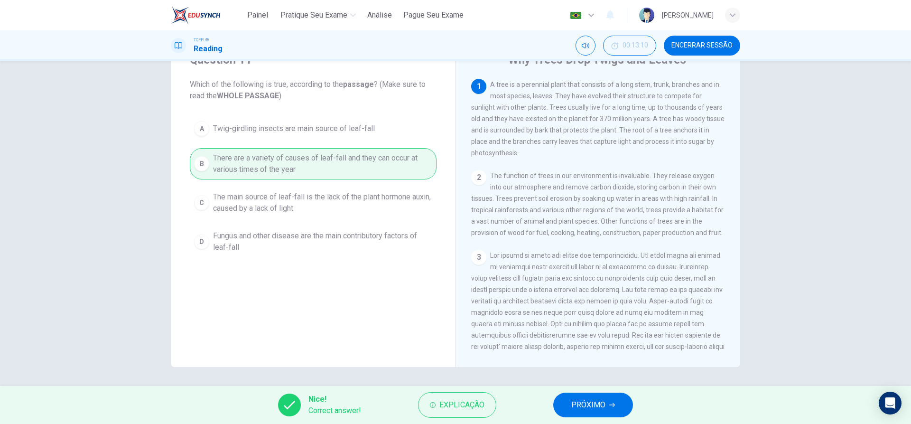
click at [593, 396] on button "PRÓXIMO" at bounding box center [593, 404] width 80 height 25
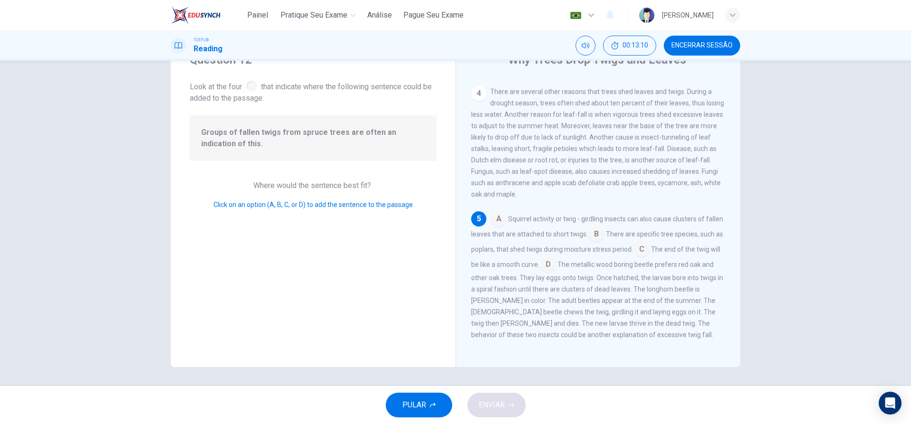
scroll to position [340, 0]
click at [641, 250] on input at bounding box center [641, 249] width 15 height 15
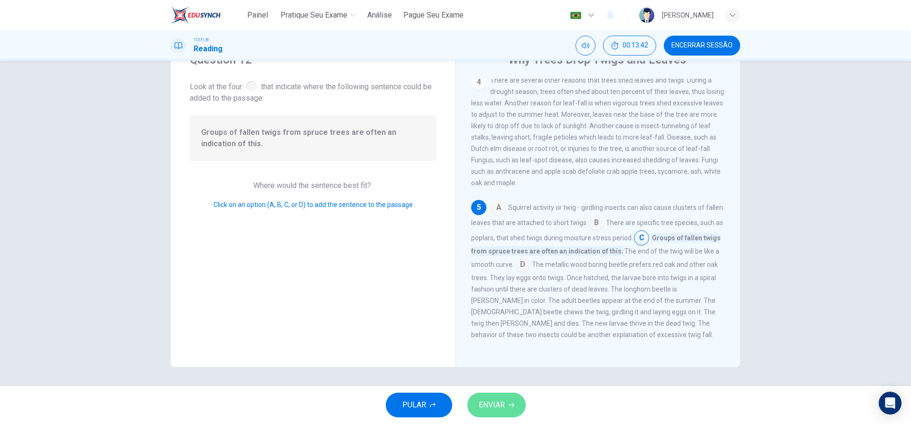
click at [495, 415] on button "ENVIAR" at bounding box center [496, 404] width 58 height 25
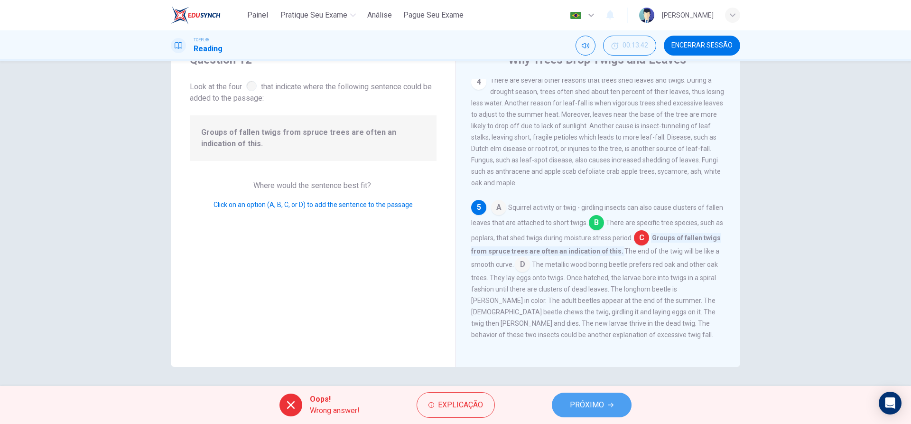
click at [592, 398] on span "PRÓXIMO" at bounding box center [587, 404] width 34 height 13
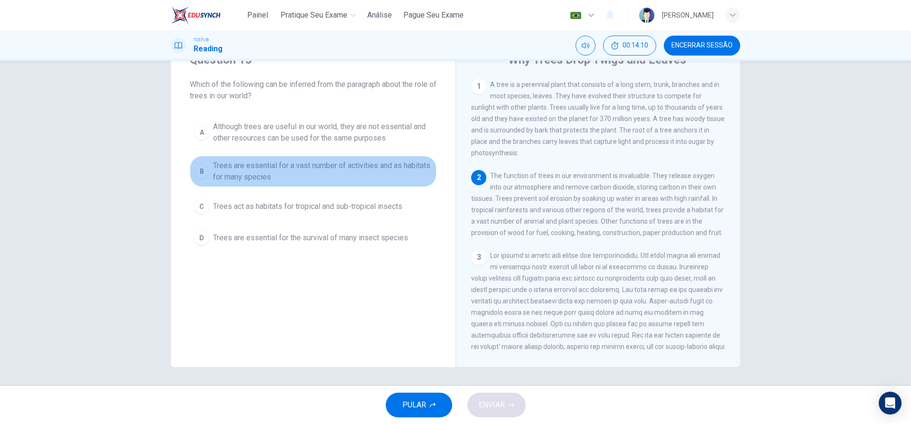
click at [247, 169] on span "Trees are essential for a vast number of activities and as habitats for many sp…" at bounding box center [322, 171] width 219 height 23
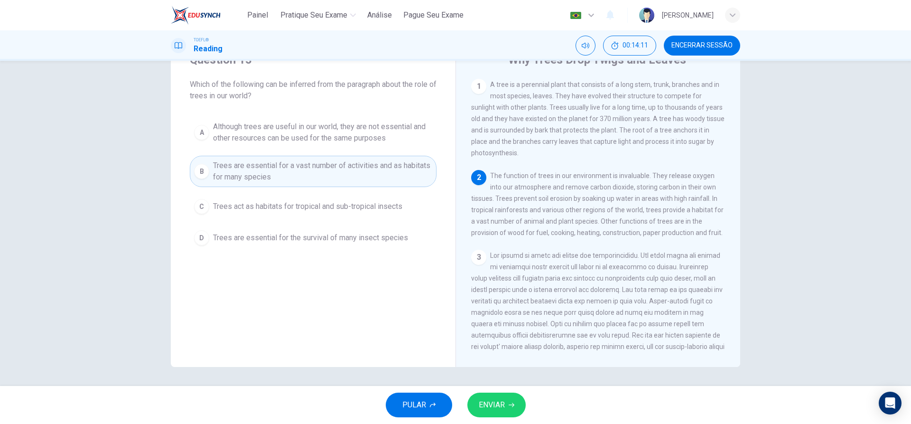
click at [490, 401] on span "ENVIAR" at bounding box center [492, 404] width 26 height 13
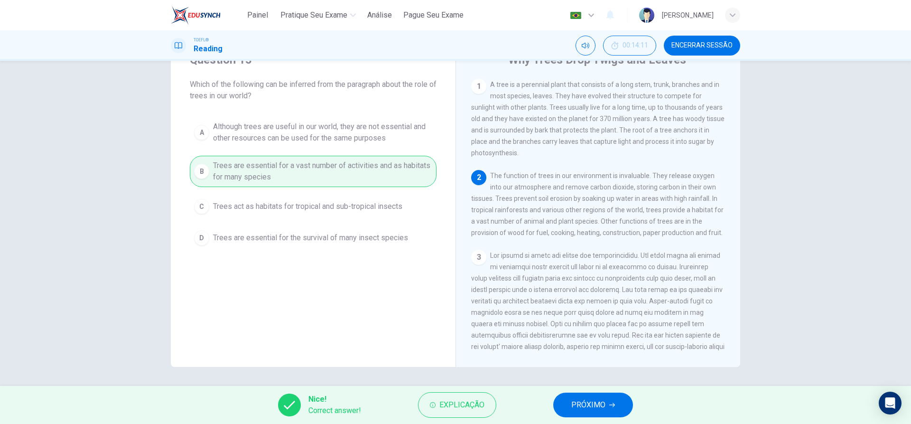
click at [577, 401] on span "PRÓXIMO" at bounding box center [588, 404] width 34 height 13
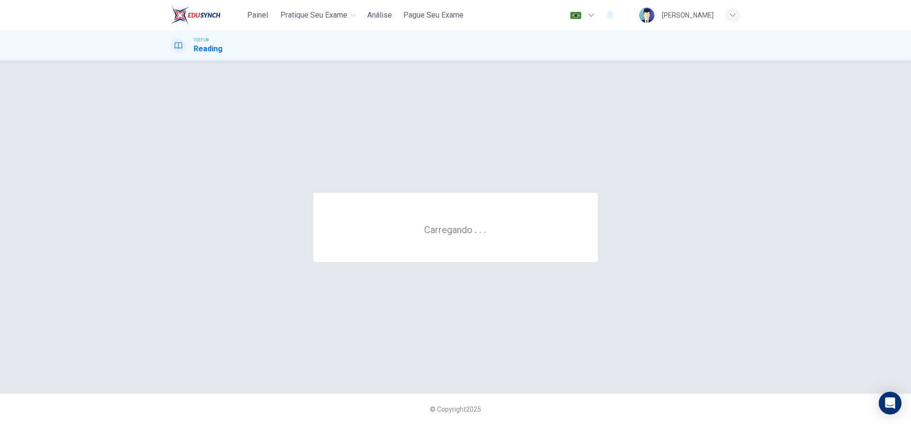
scroll to position [0, 0]
